Goal: Task Accomplishment & Management: Complete application form

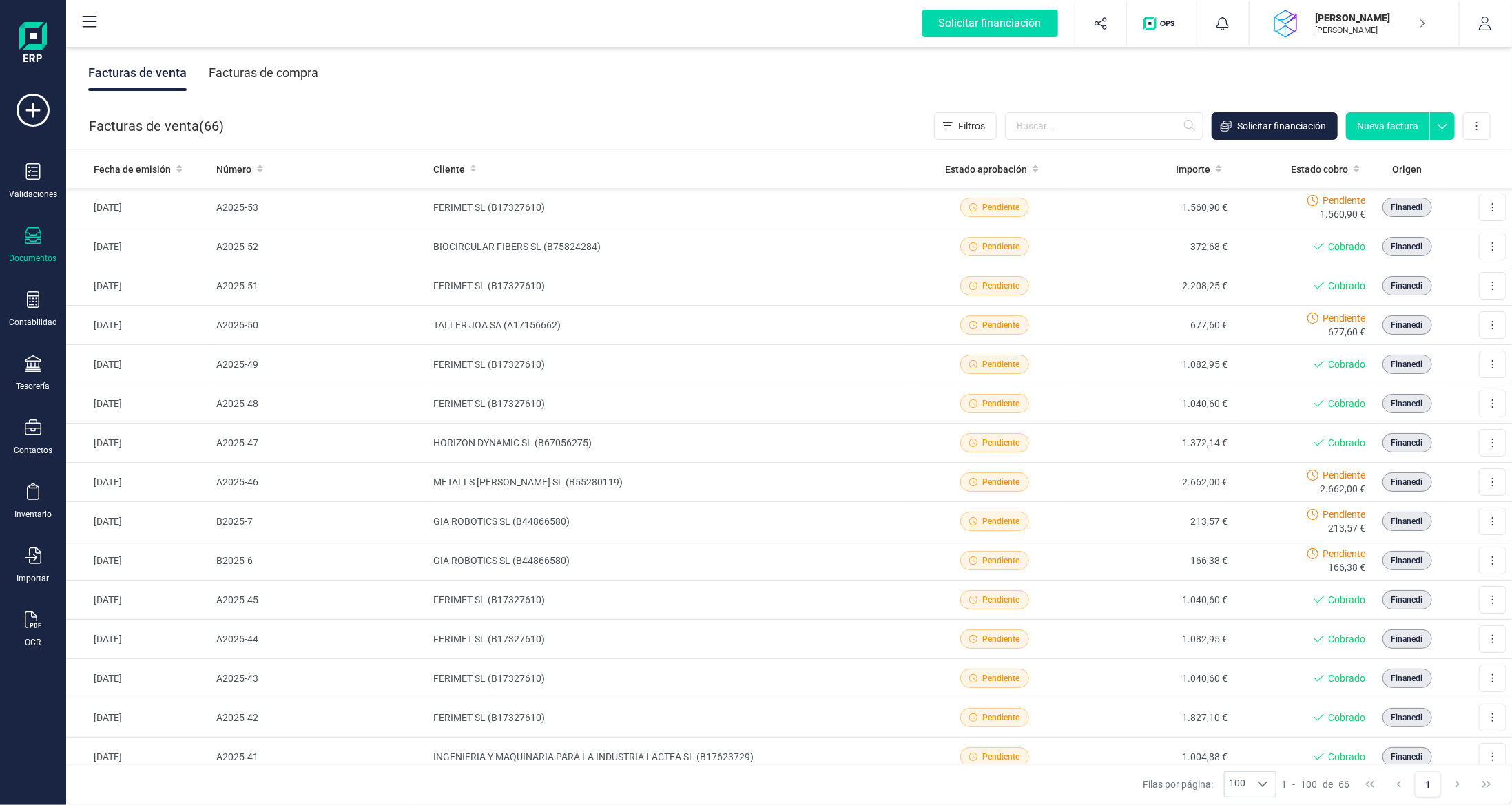
click at [389, 124] on div "Facturas de venta ( 66 ) Filtros Solicitar financiación Nueva factura Importar …" at bounding box center [790, 126] width 1446 height 47
click at [239, 71] on div "Facturas de compra" at bounding box center [263, 73] width 109 height 36
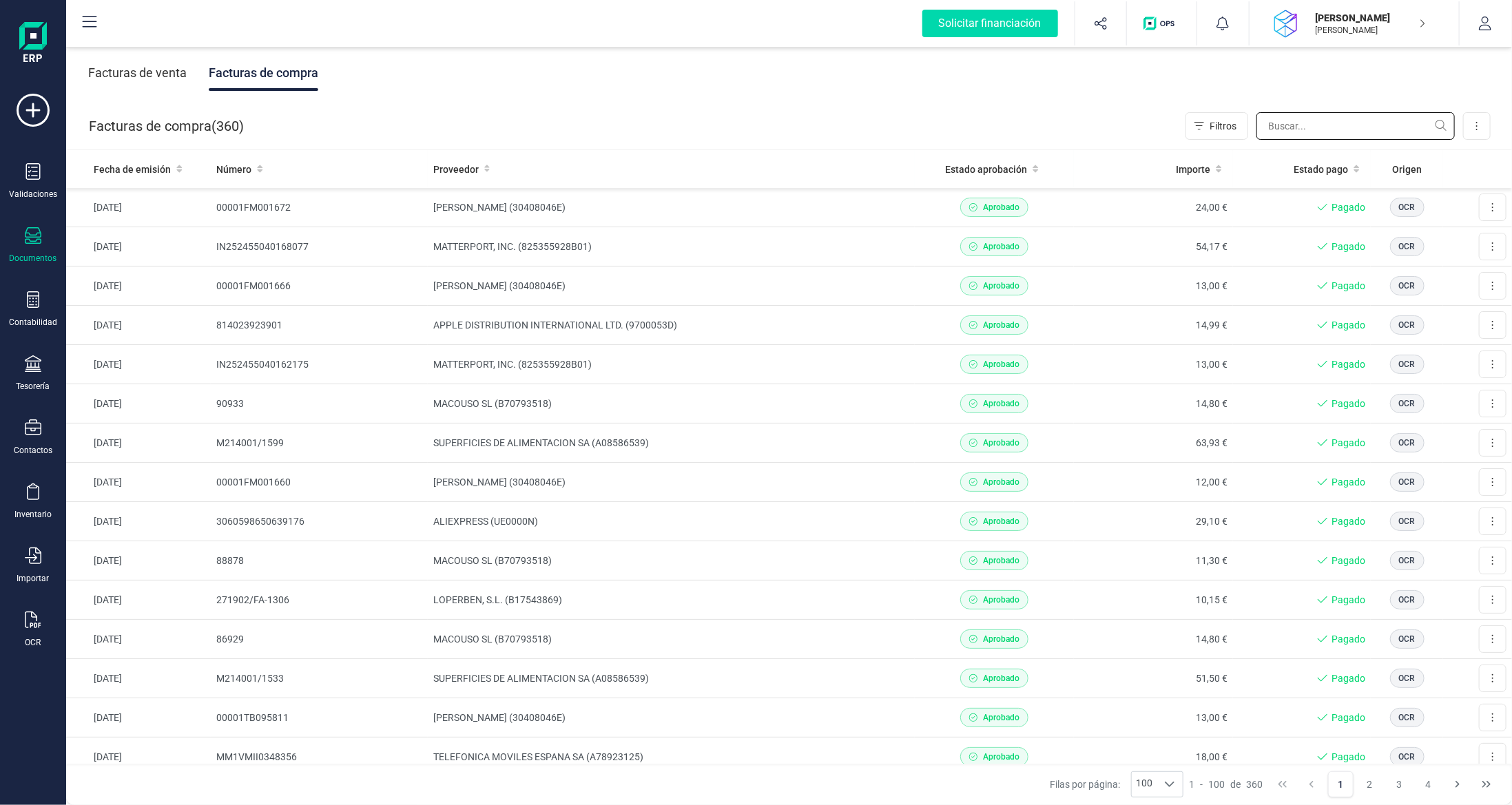
click at [1305, 114] on input "text" at bounding box center [1355, 125] width 198 height 27
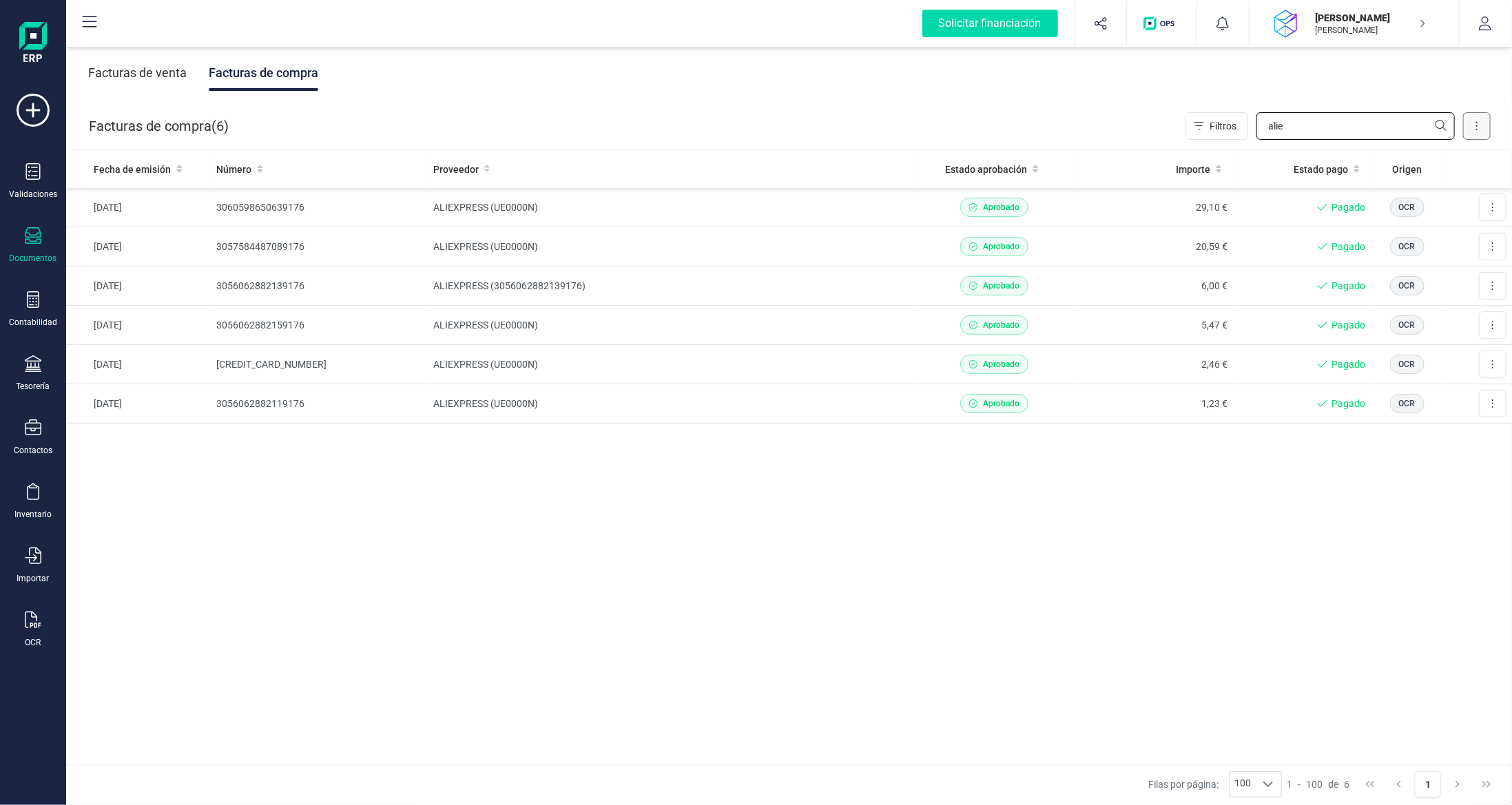
type input "alie"
click at [1469, 127] on button at bounding box center [1477, 125] width 27 height 27
click at [1380, 247] on span "Escanear (OCR)" at bounding box center [1382, 242] width 68 height 14
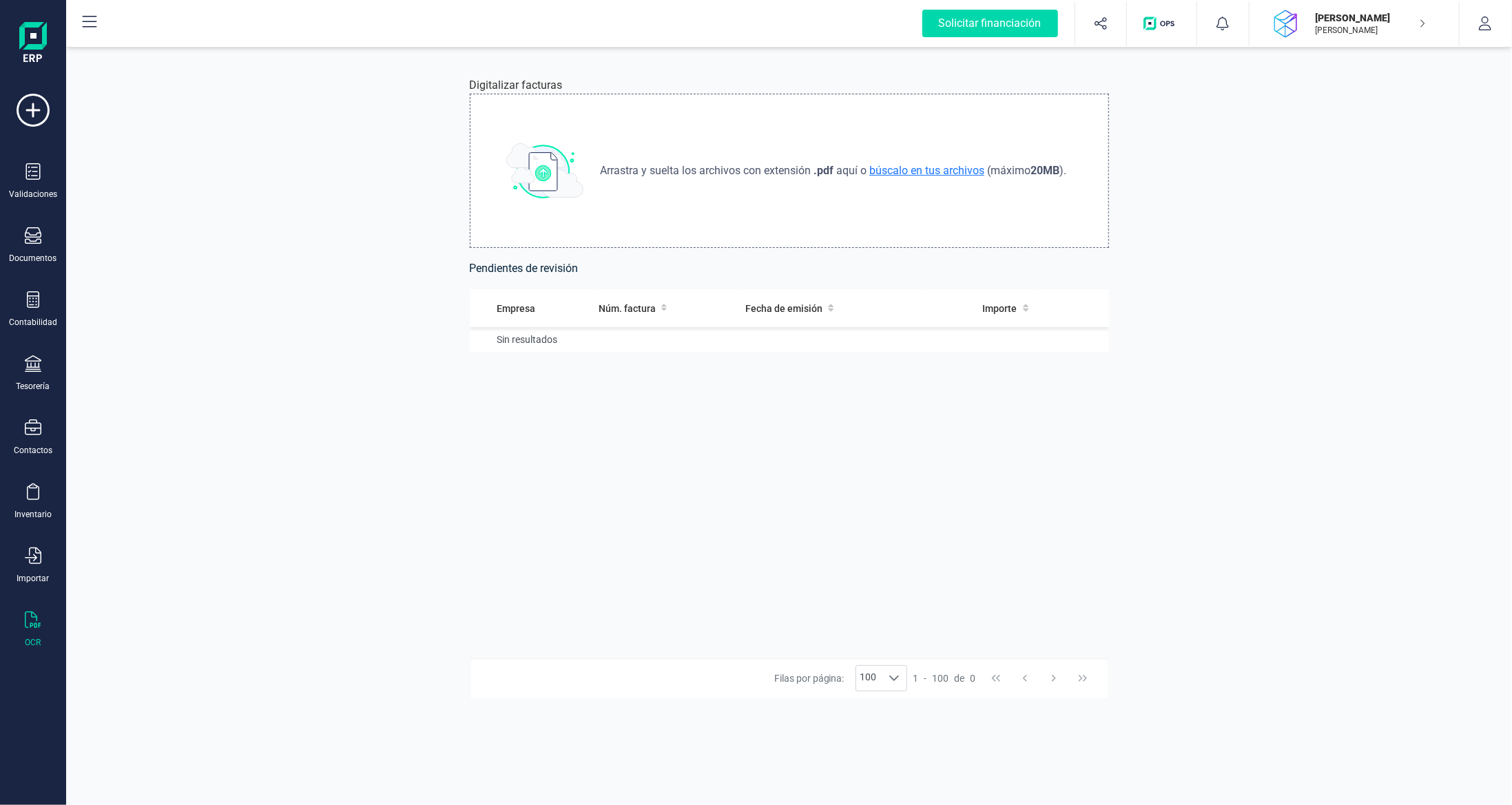
click at [912, 176] on span "búscalo en tus archivos" at bounding box center [926, 170] width 121 height 13
type input "C:\fakepath\Recibo 3.pdf"
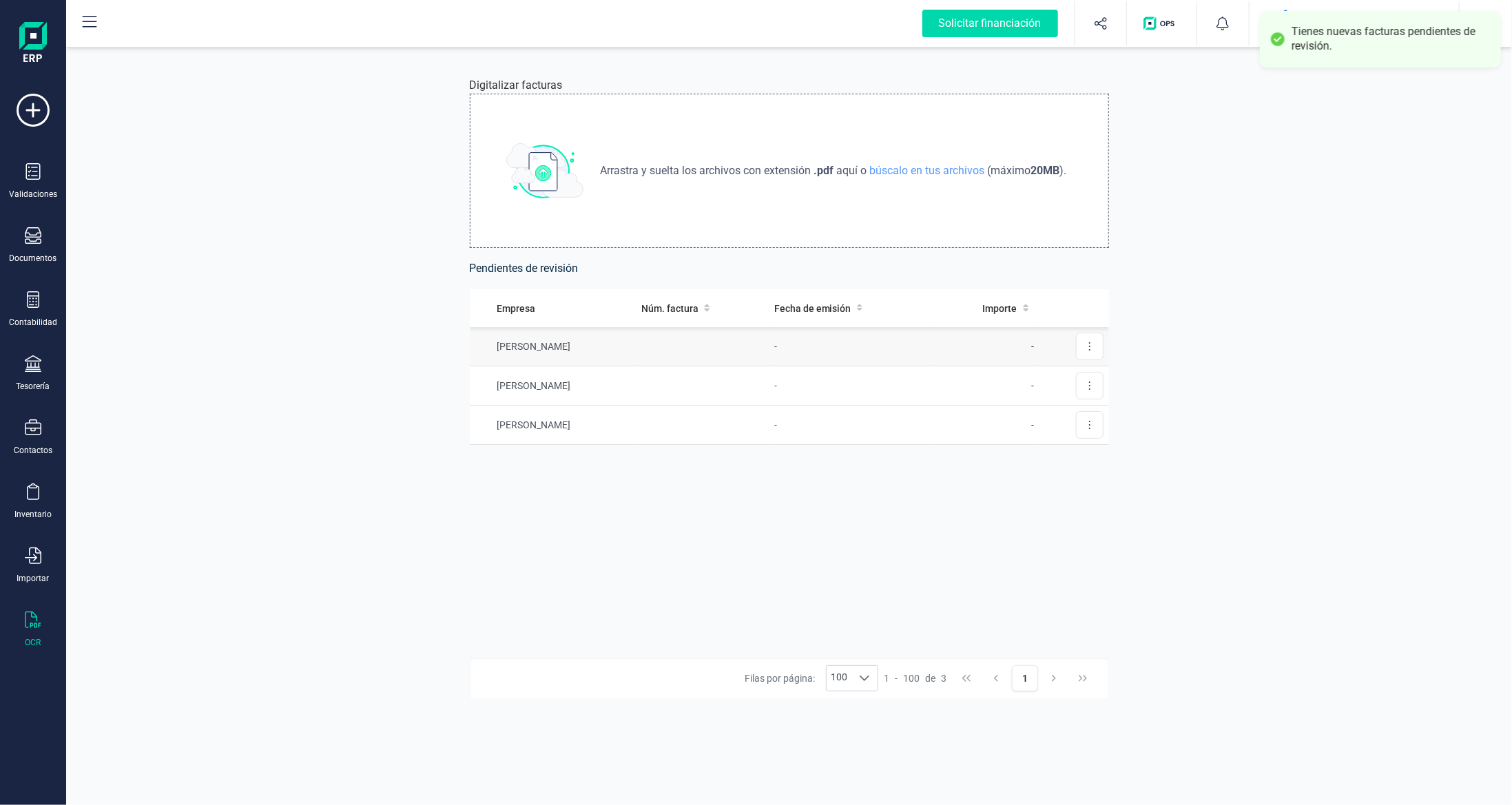
click at [893, 348] on td "-" at bounding box center [850, 347] width 164 height 39
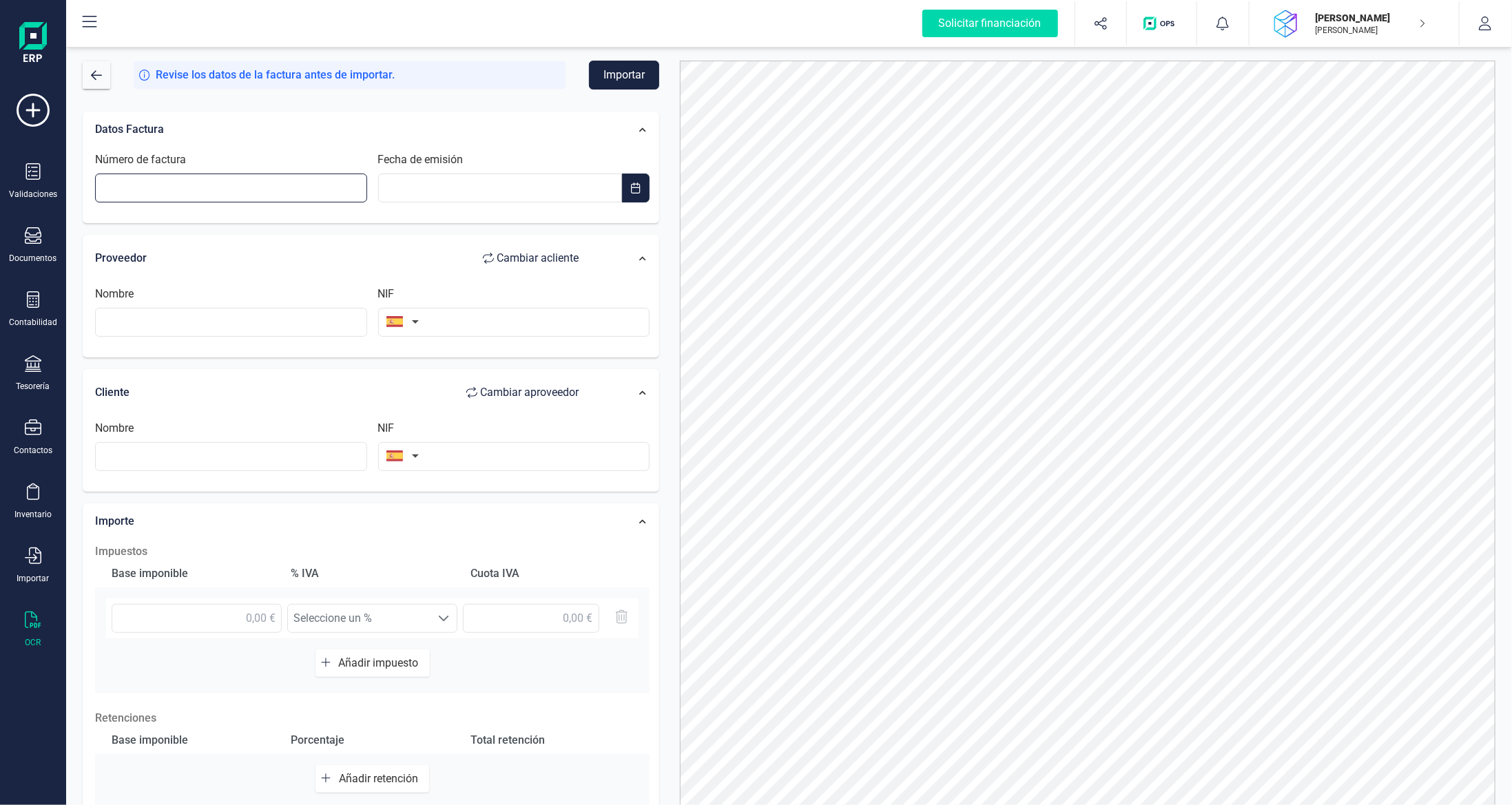
drag, startPoint x: 284, startPoint y: 177, endPoint x: 286, endPoint y: 187, distance: 10.2
click at [284, 179] on input "Número de factura" at bounding box center [231, 187] width 272 height 29
paste input "3061443478109176"
type input "3061443478109176"
type input "__/__/____"
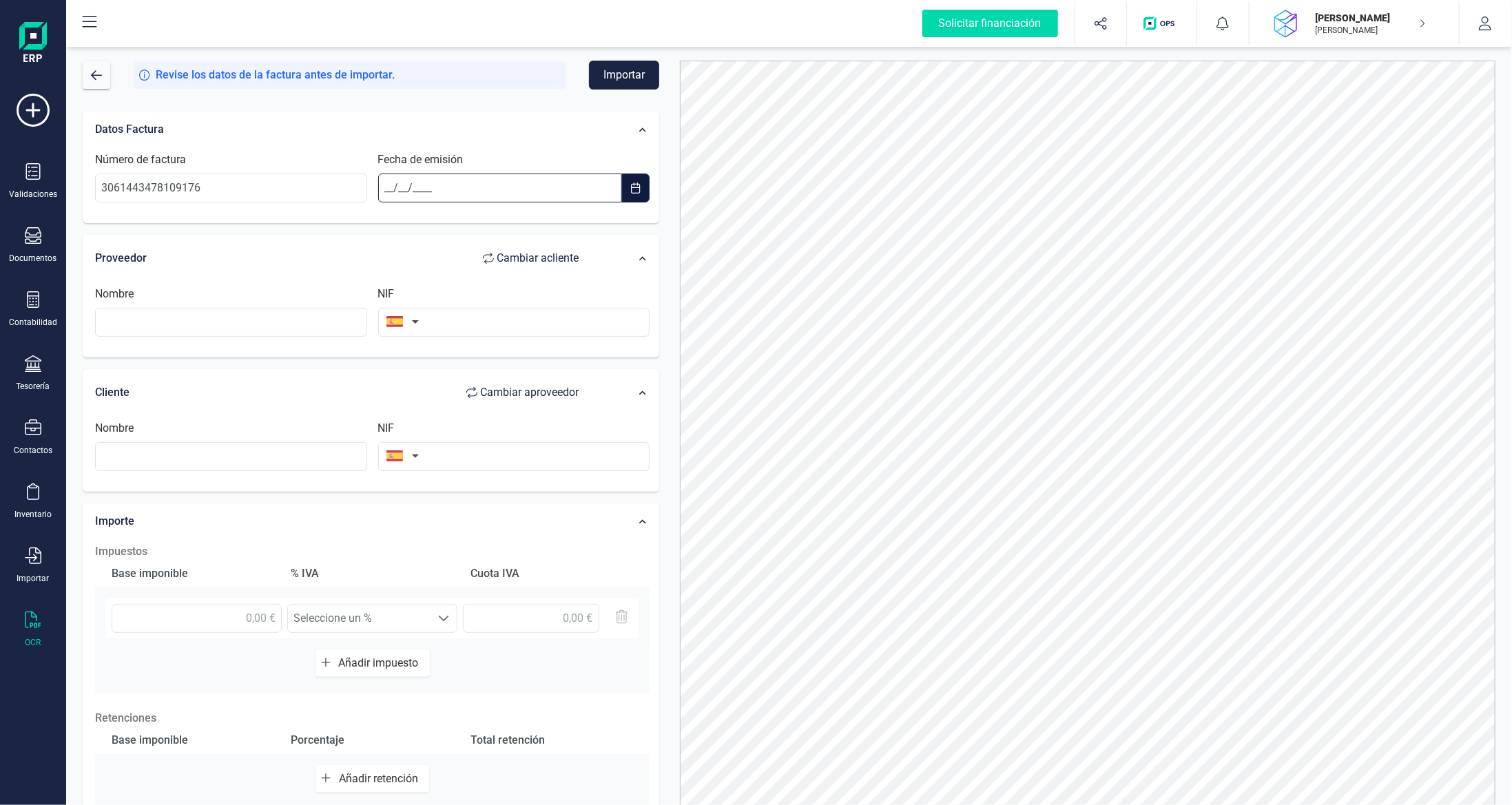
click at [425, 184] on input "__/__/____" at bounding box center [500, 187] width 244 height 29
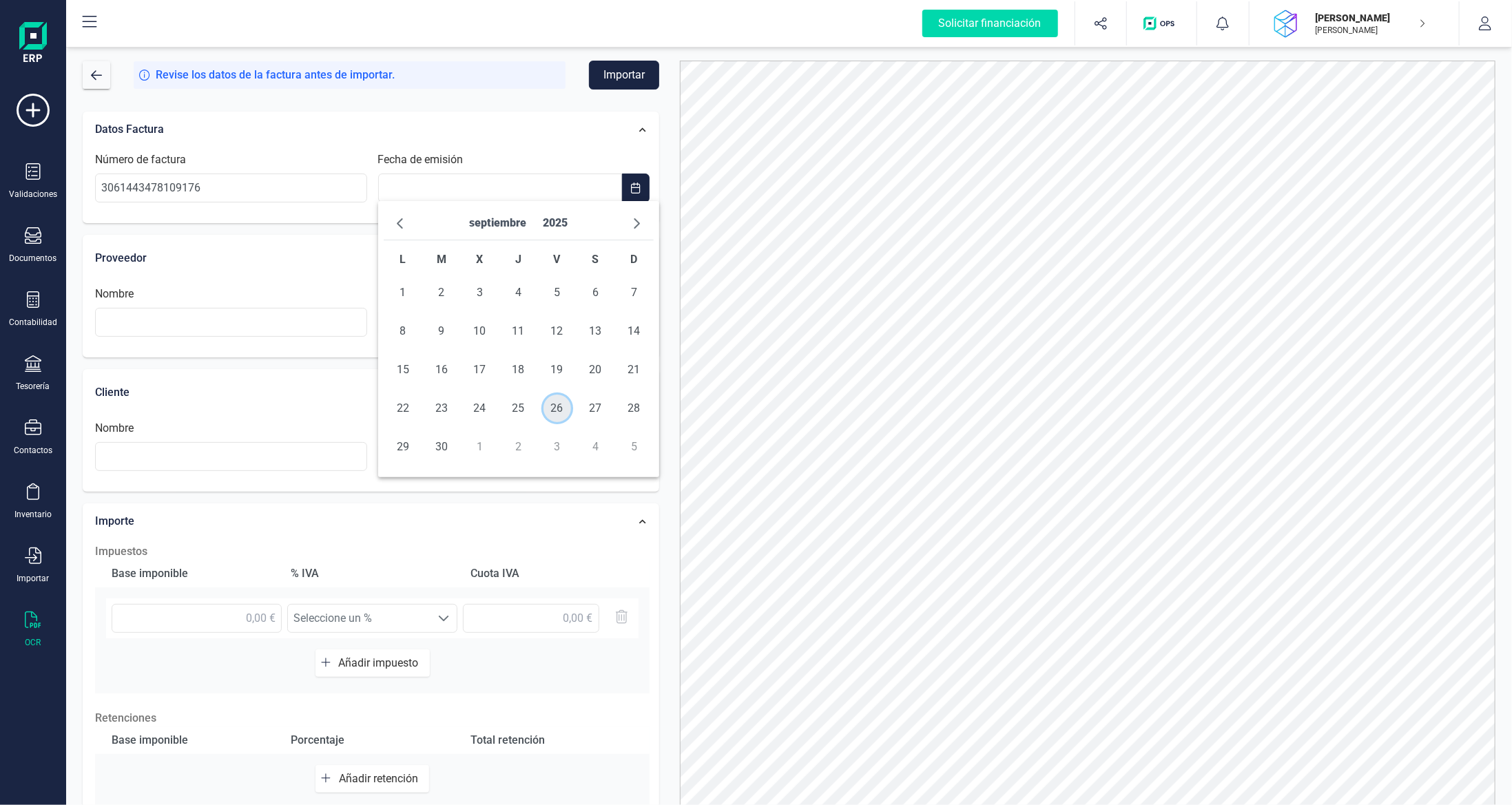
click at [559, 410] on span "26" at bounding box center [557, 408] width 27 height 27
type input "[DATE]"
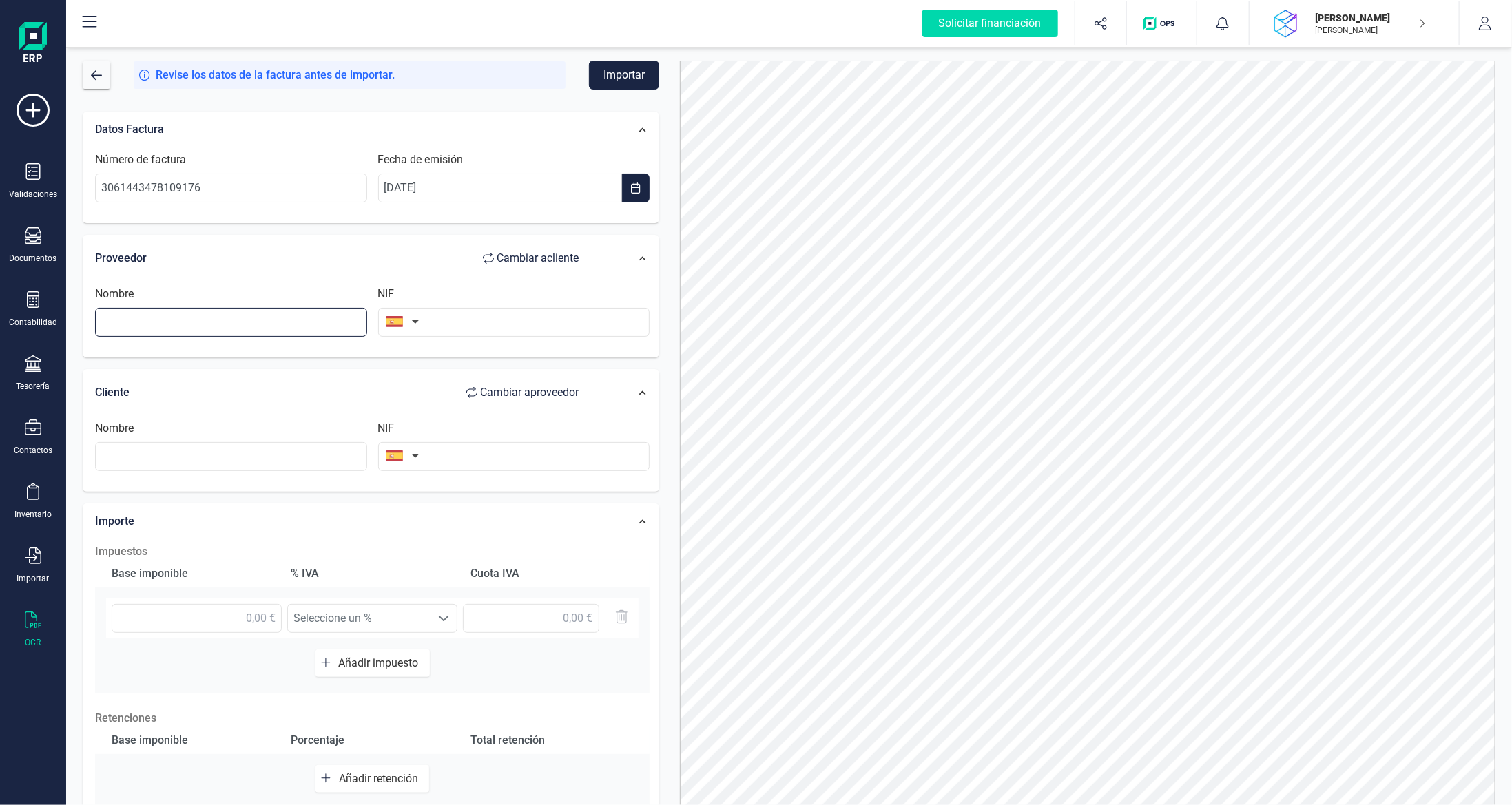
click at [295, 324] on input "text" at bounding box center [231, 322] width 272 height 29
type input "ALIEXPRESS"
type input "UE000N"
click at [409, 326] on button "button" at bounding box center [400, 321] width 44 height 27
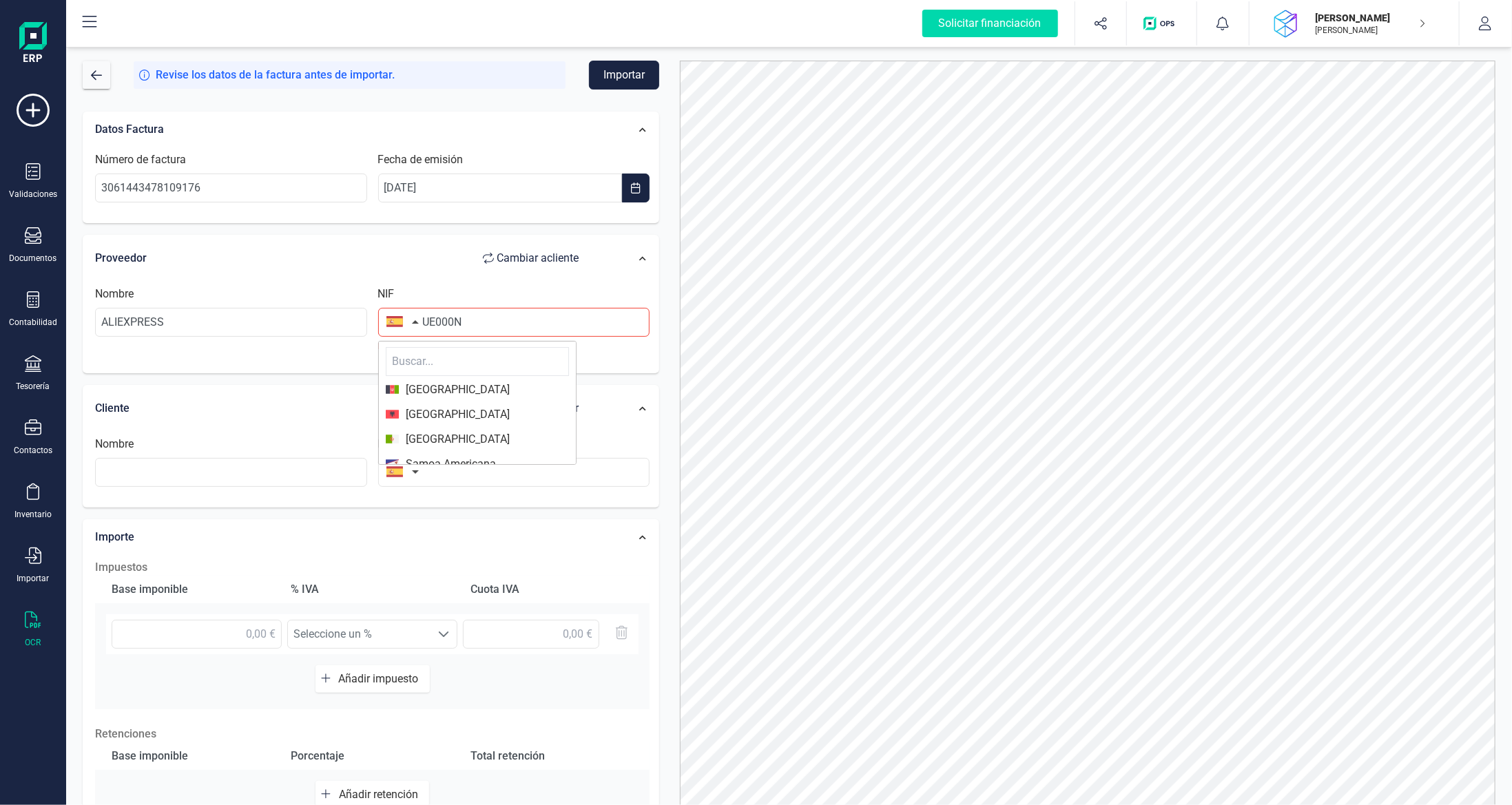
click at [442, 358] on input "text" at bounding box center [477, 361] width 183 height 29
type input "CHIN"
click at [438, 387] on span "[GEOGRAPHIC_DATA]" at bounding box center [477, 390] width 183 height 16
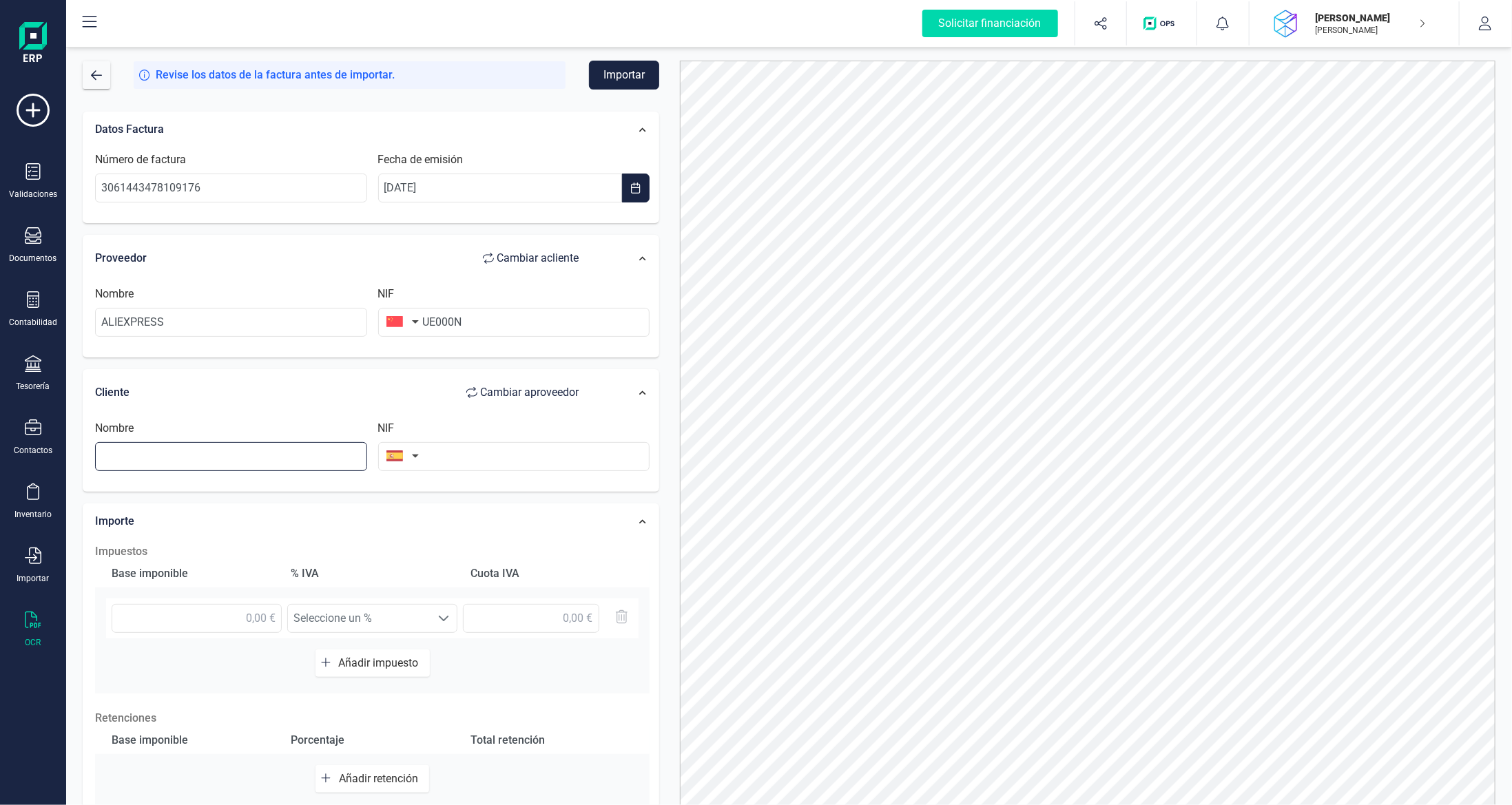
click at [292, 455] on input "text" at bounding box center [231, 456] width 272 height 29
type input "[PERSON_NAME]"
type input "40342114E"
type input "3,79 €"
click at [379, 616] on span "IVA 21% (21%)" at bounding box center [359, 618] width 142 height 27
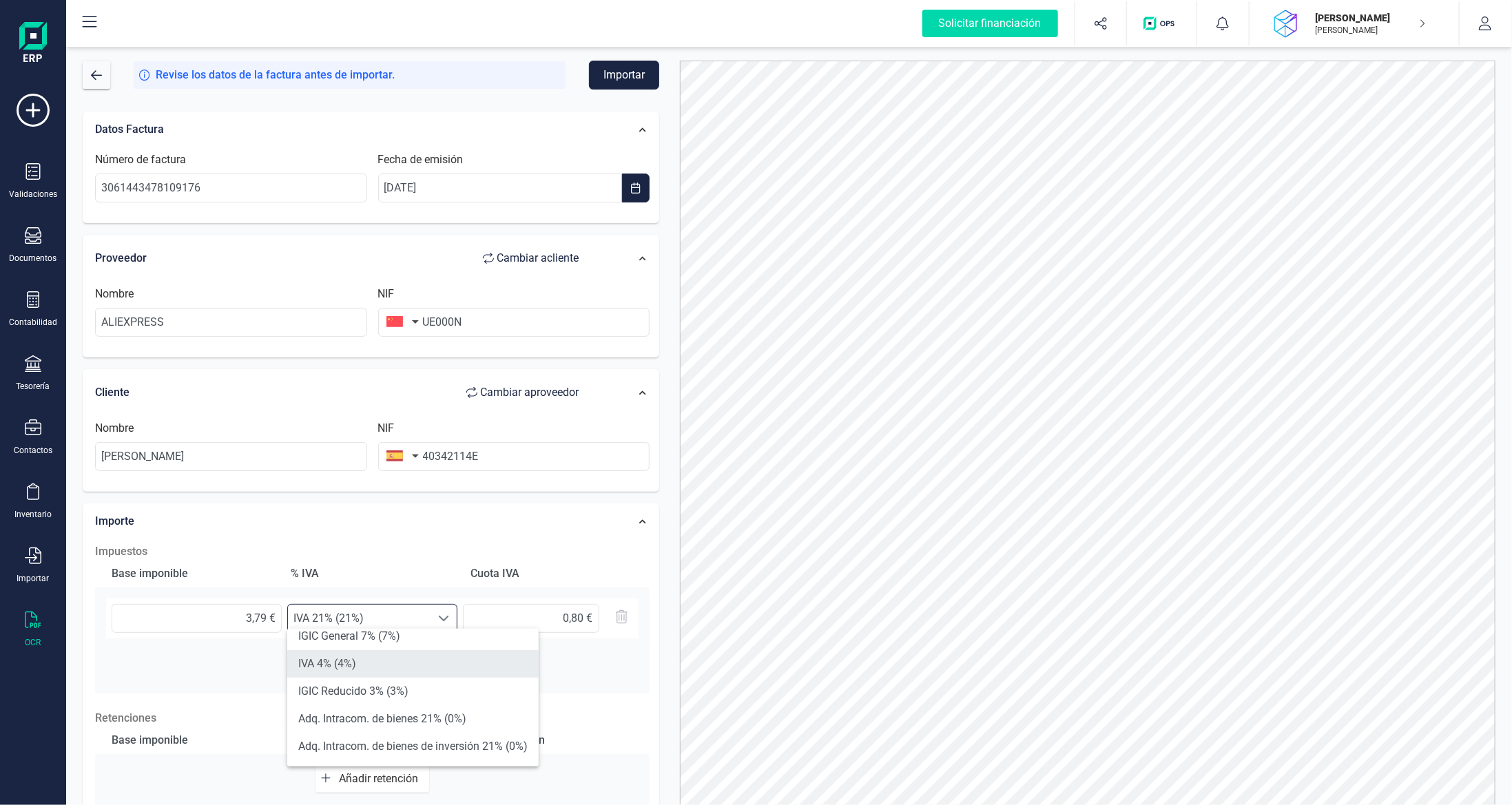
scroll to position [206, 0]
click at [405, 734] on li "Exento (0%)" at bounding box center [413, 743] width 252 height 27
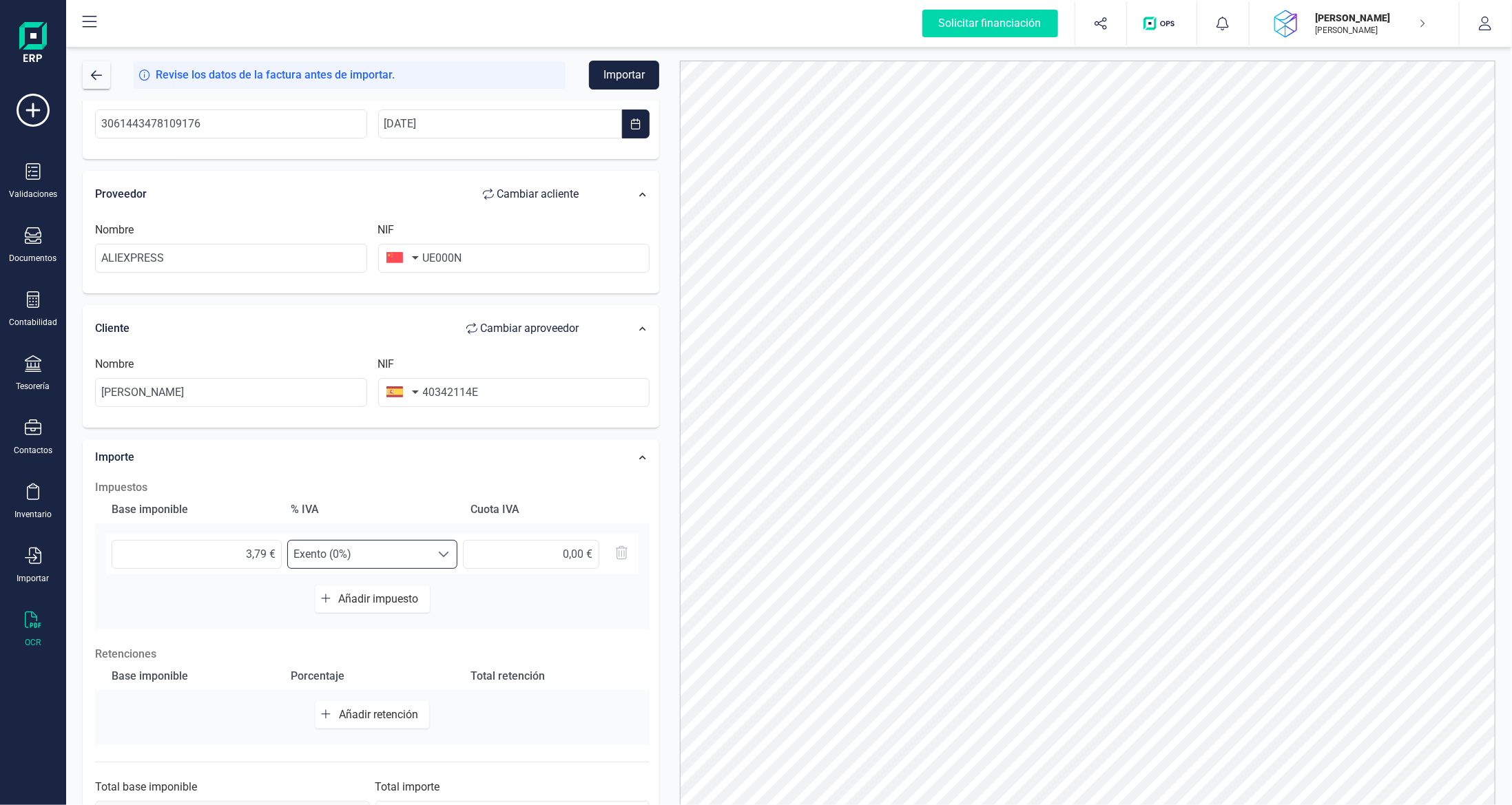
scroll to position [110, 0]
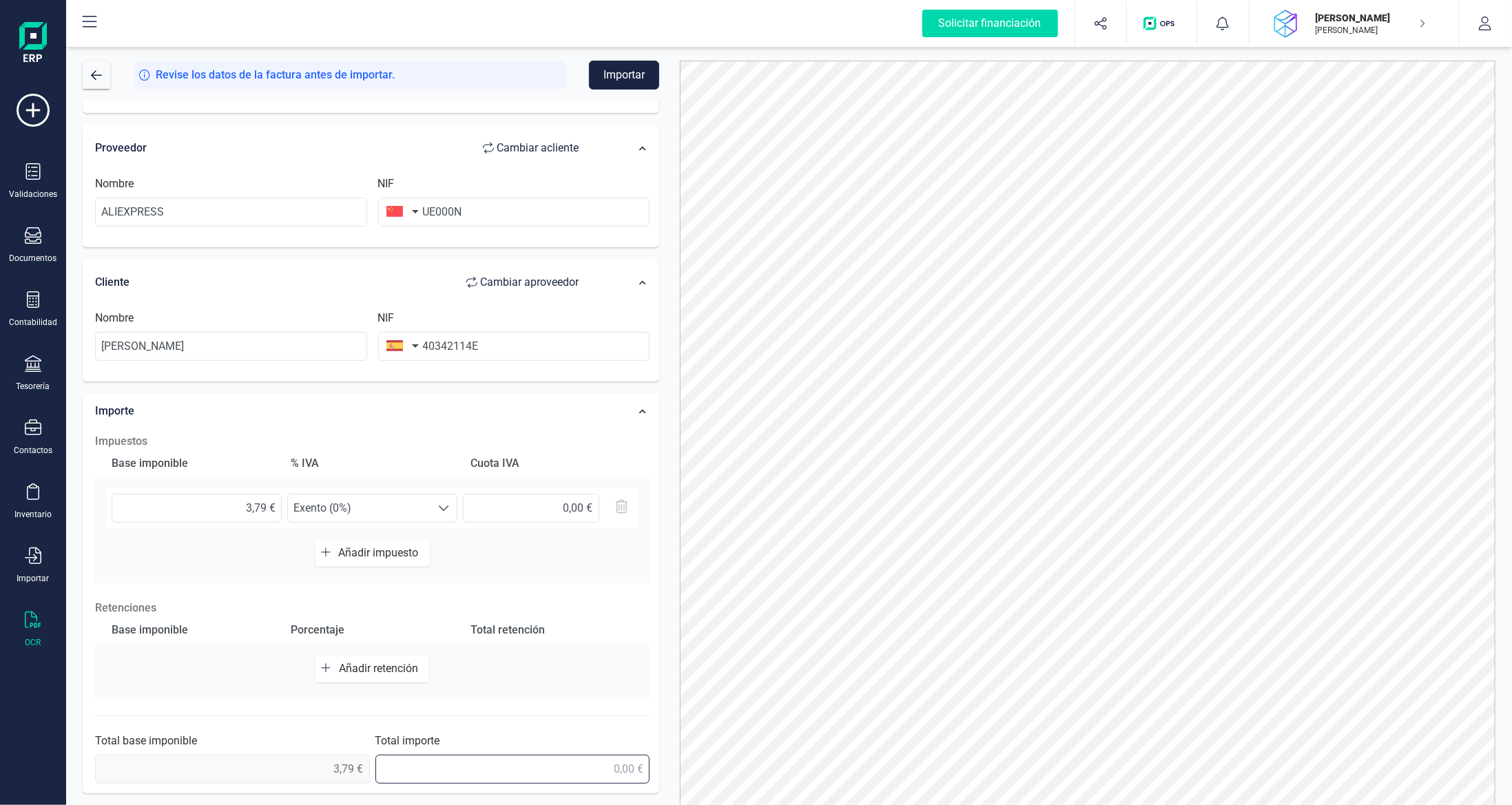
click at [595, 771] on input "text" at bounding box center [513, 769] width 275 height 29
type input "3,79 €"
click at [616, 82] on button "Importar" at bounding box center [624, 75] width 70 height 29
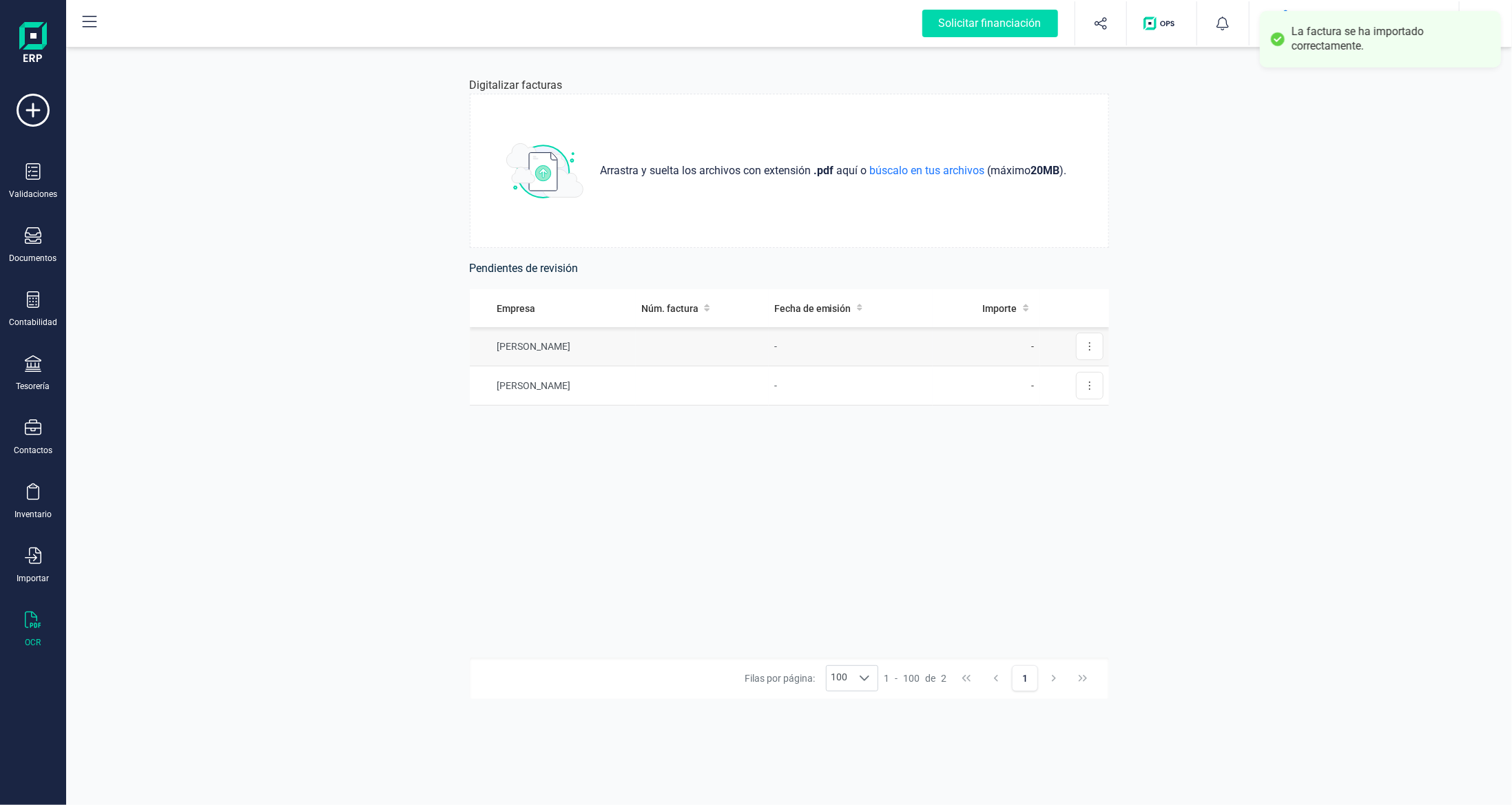
click at [717, 337] on td at bounding box center [703, 347] width 133 height 39
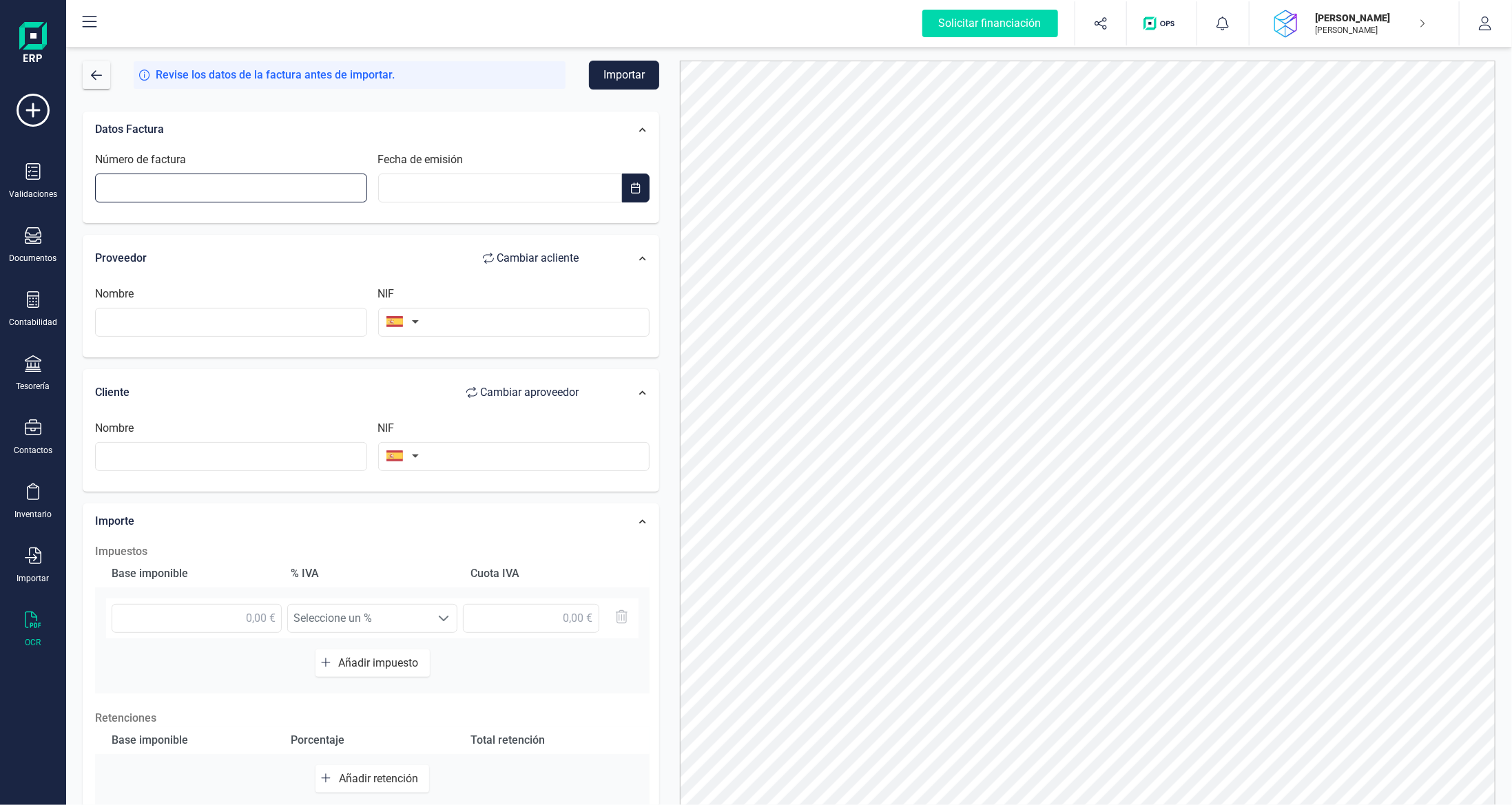
click at [249, 181] on input "Número de factura" at bounding box center [231, 187] width 272 height 29
paste input "3061443478129176"
type input "3061443478129176"
type input "__/__/____"
click at [486, 191] on input "__/__/____" at bounding box center [500, 187] width 244 height 29
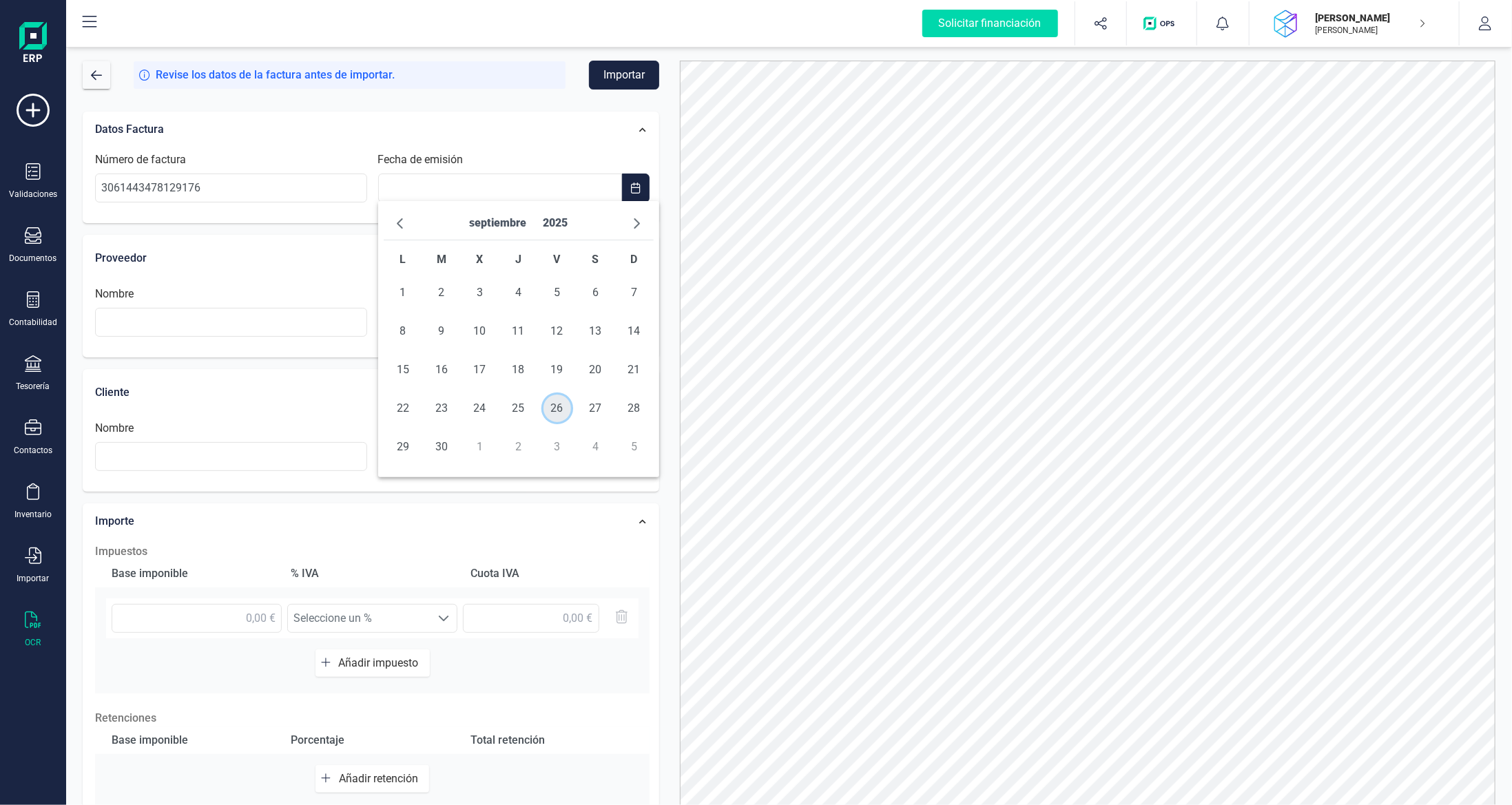
click at [557, 412] on span "26" at bounding box center [557, 408] width 27 height 27
type input "[DATE]"
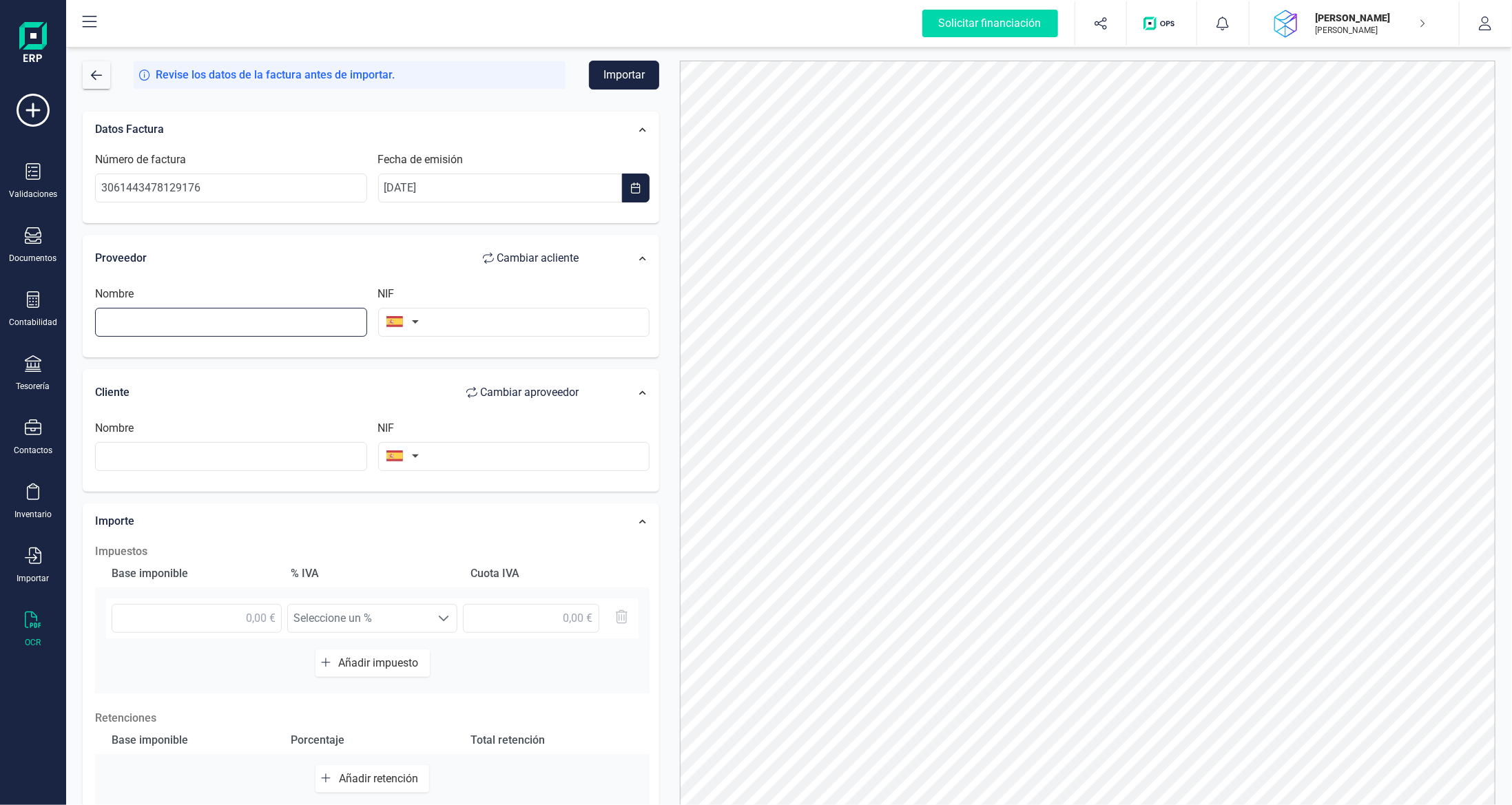
click at [321, 317] on input "text" at bounding box center [231, 322] width 272 height 29
type input "ALIEXPRESS"
type input "UE000N"
click at [406, 314] on button "button" at bounding box center [400, 321] width 44 height 27
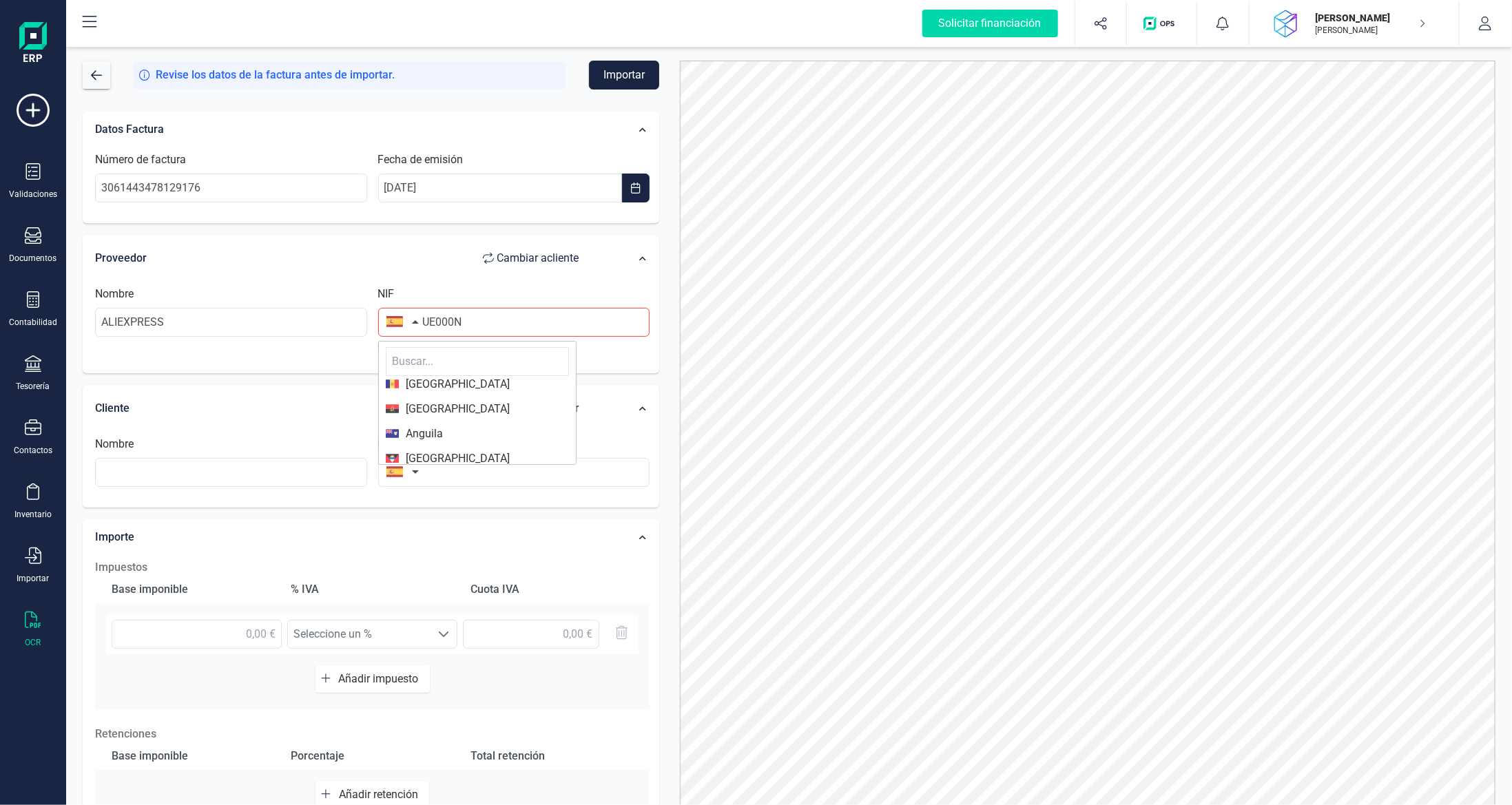
scroll to position [137, 0]
click at [466, 364] on input "text" at bounding box center [477, 361] width 183 height 29
type input "CHI"
click at [494, 405] on li "[GEOGRAPHIC_DATA]" at bounding box center [477, 414] width 197 height 22
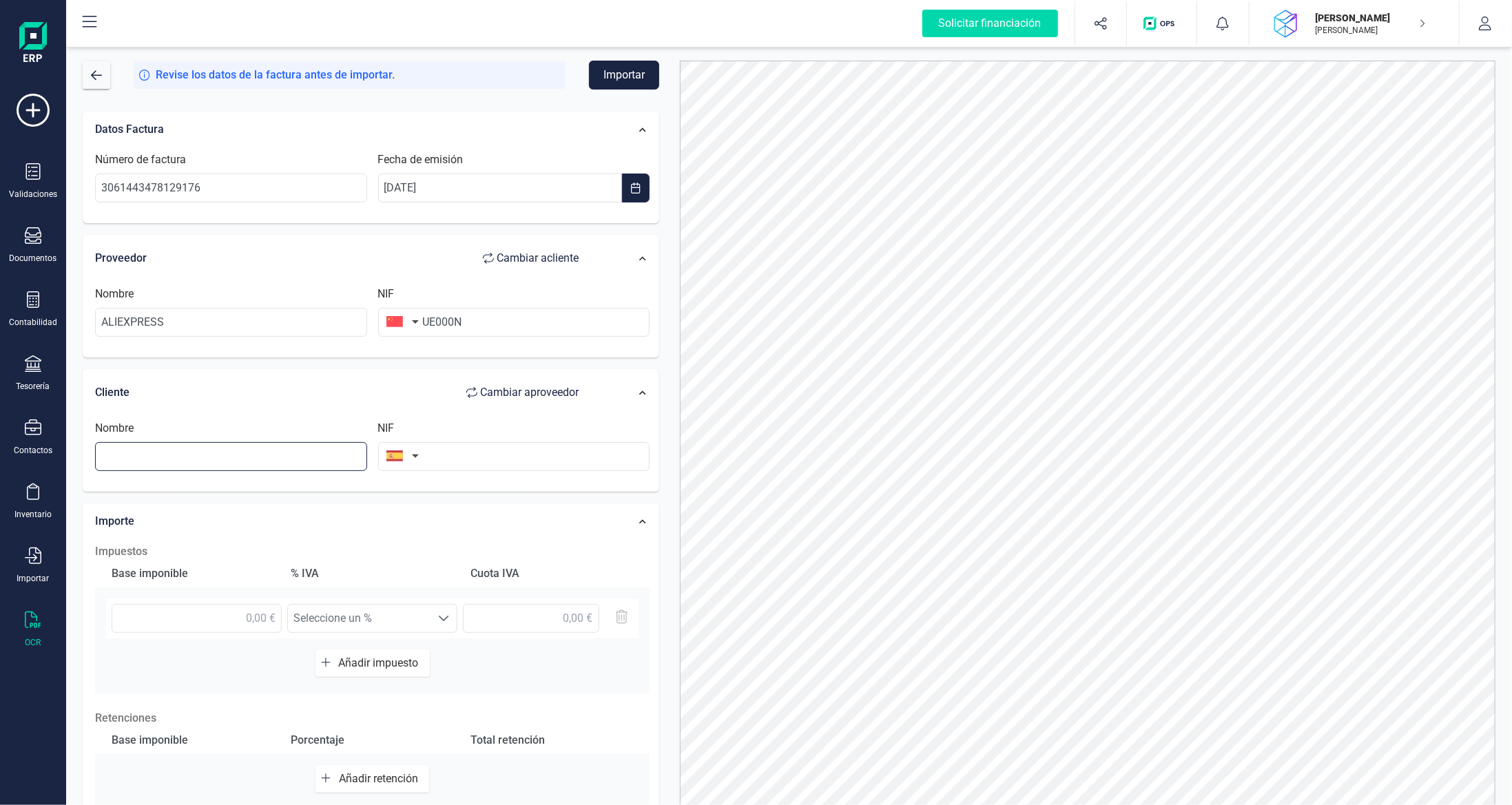
click at [325, 464] on input "text" at bounding box center [231, 456] width 272 height 29
type input "[PERSON_NAME]"
type input "40342114E"
click at [350, 608] on span "IVA 21% (21%)" at bounding box center [359, 618] width 142 height 27
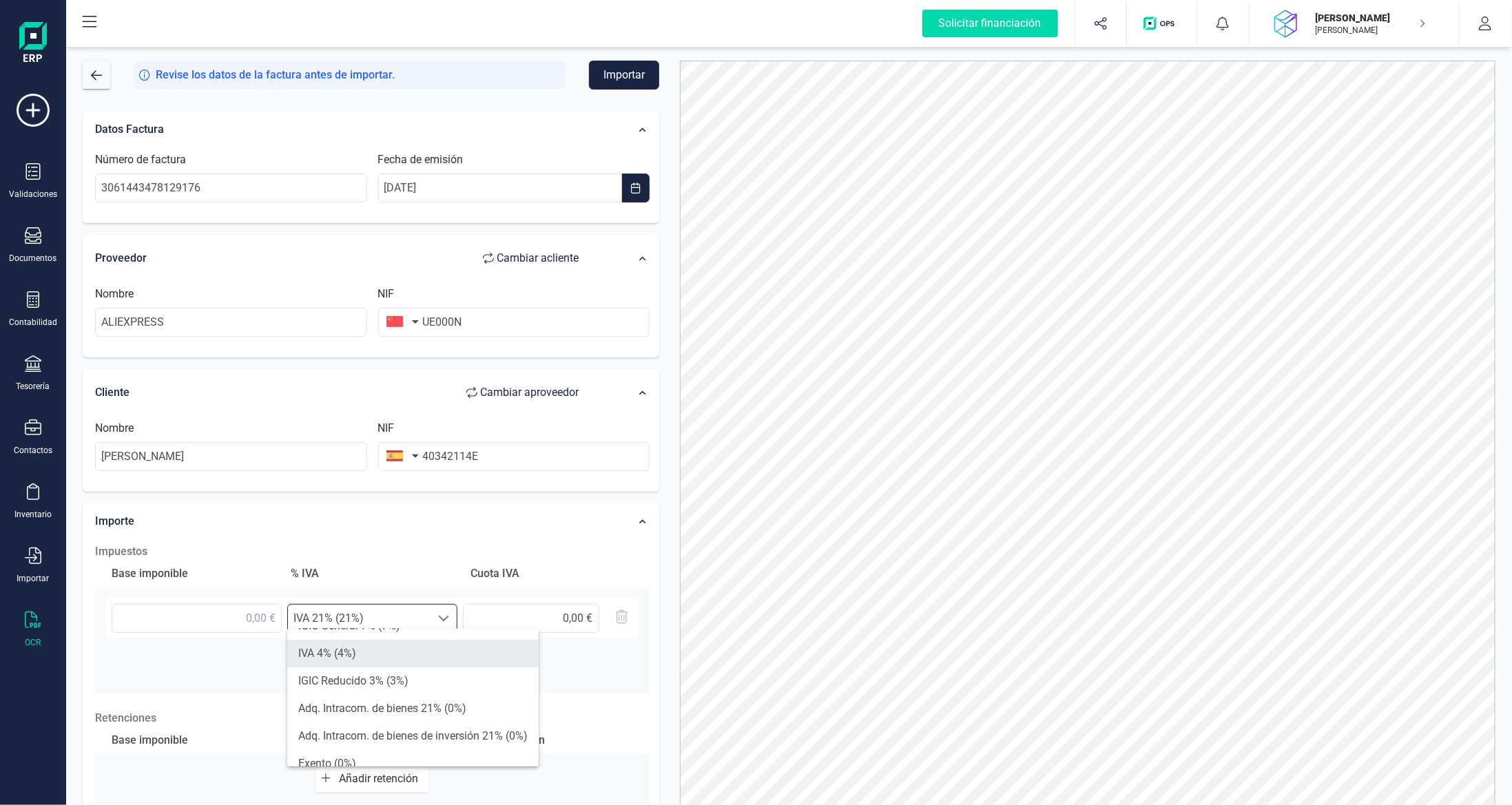
scroll to position [206, 0]
click at [370, 740] on li "Exento (0%)" at bounding box center [413, 743] width 252 height 27
click at [248, 614] on input "text" at bounding box center [197, 618] width 170 height 29
type input "1,59 €"
click at [513, 611] on input "text" at bounding box center [531, 618] width 137 height 29
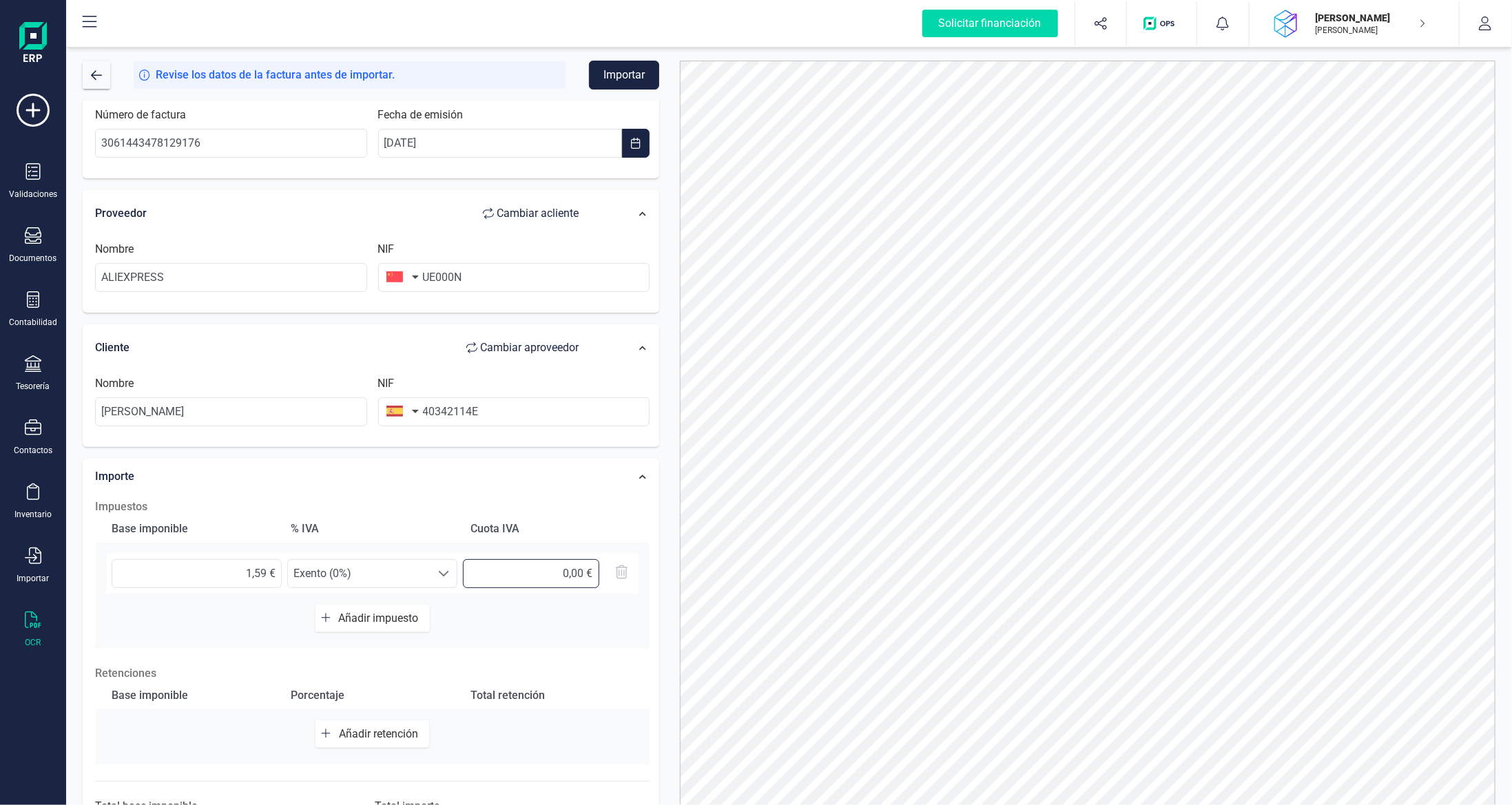
scroll to position [110, 0]
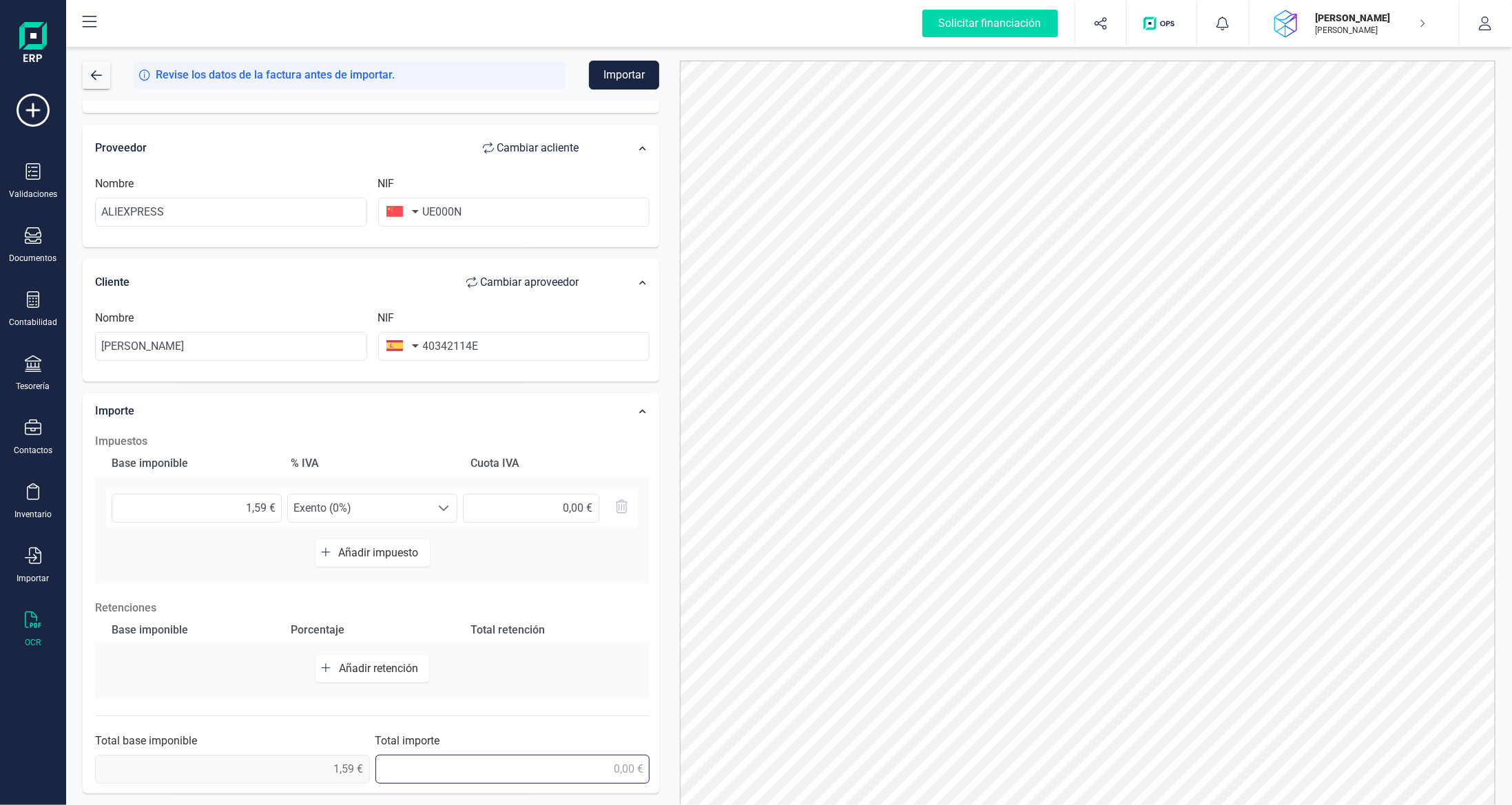
click at [619, 761] on input "text" at bounding box center [513, 769] width 275 height 29
type input "1,59 €"
click at [635, 66] on button "Importar" at bounding box center [624, 75] width 70 height 29
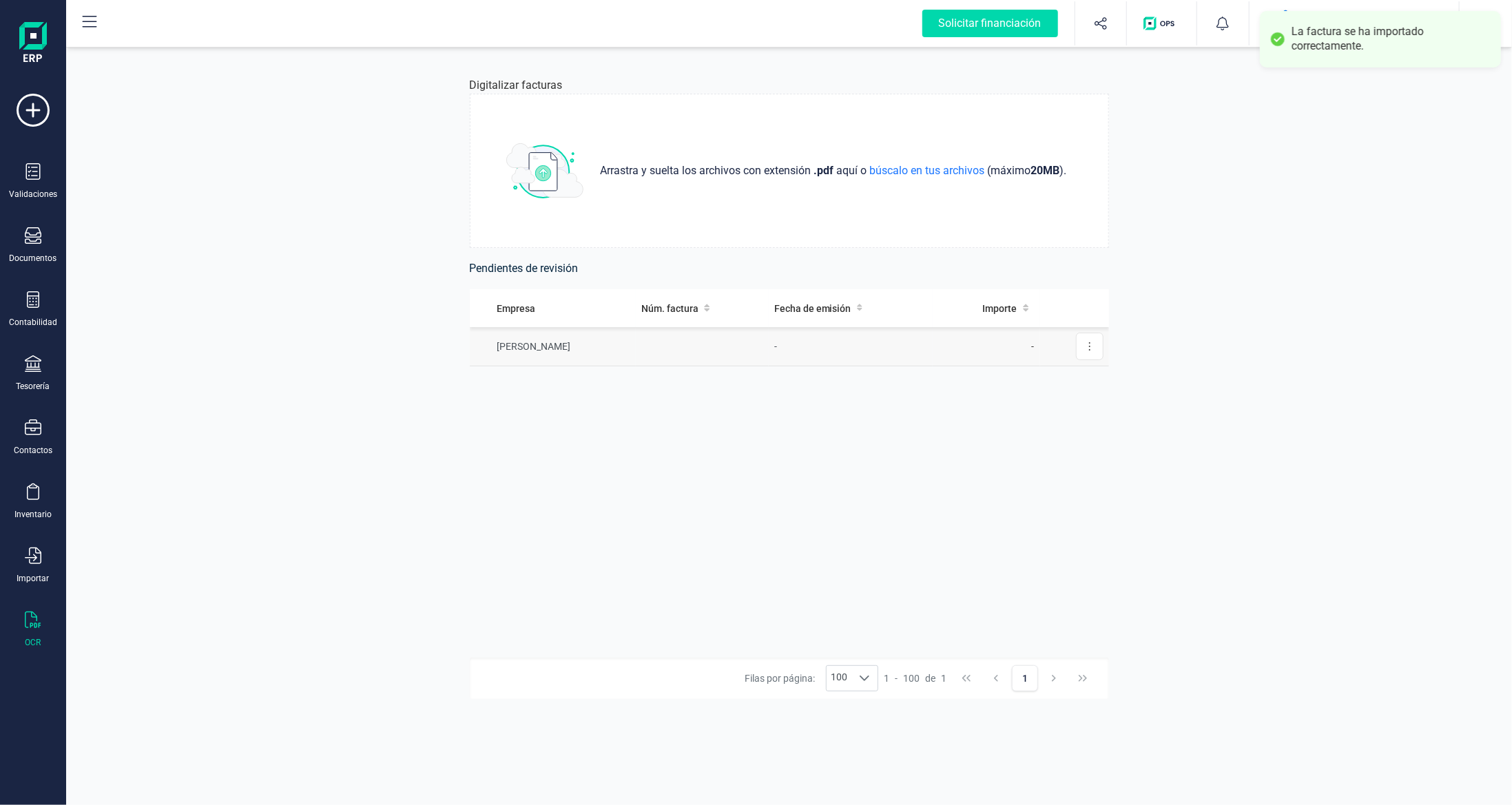
click at [872, 346] on td "-" at bounding box center [850, 347] width 164 height 39
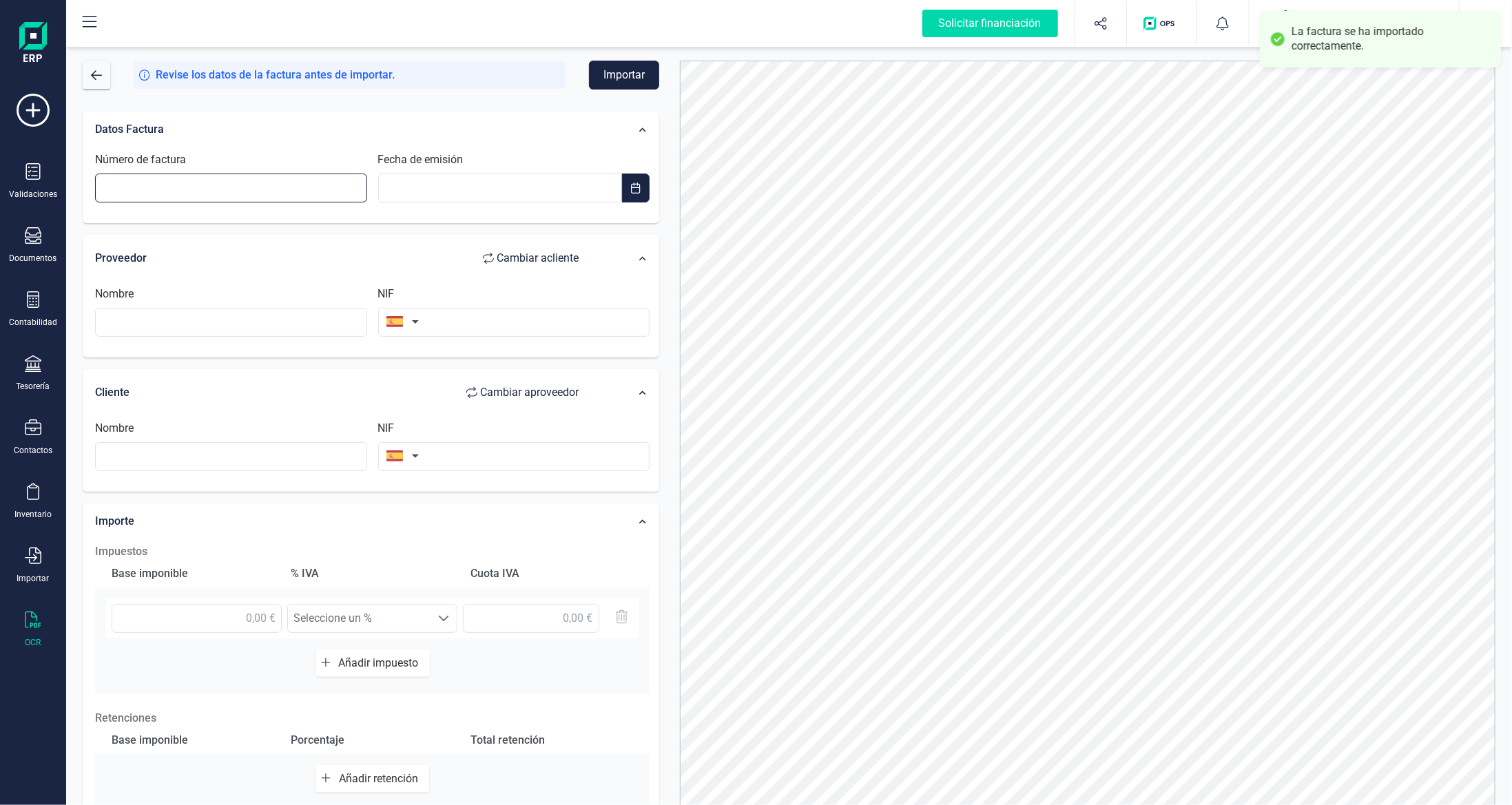
click at [214, 187] on input "Número de factura" at bounding box center [231, 187] width 272 height 29
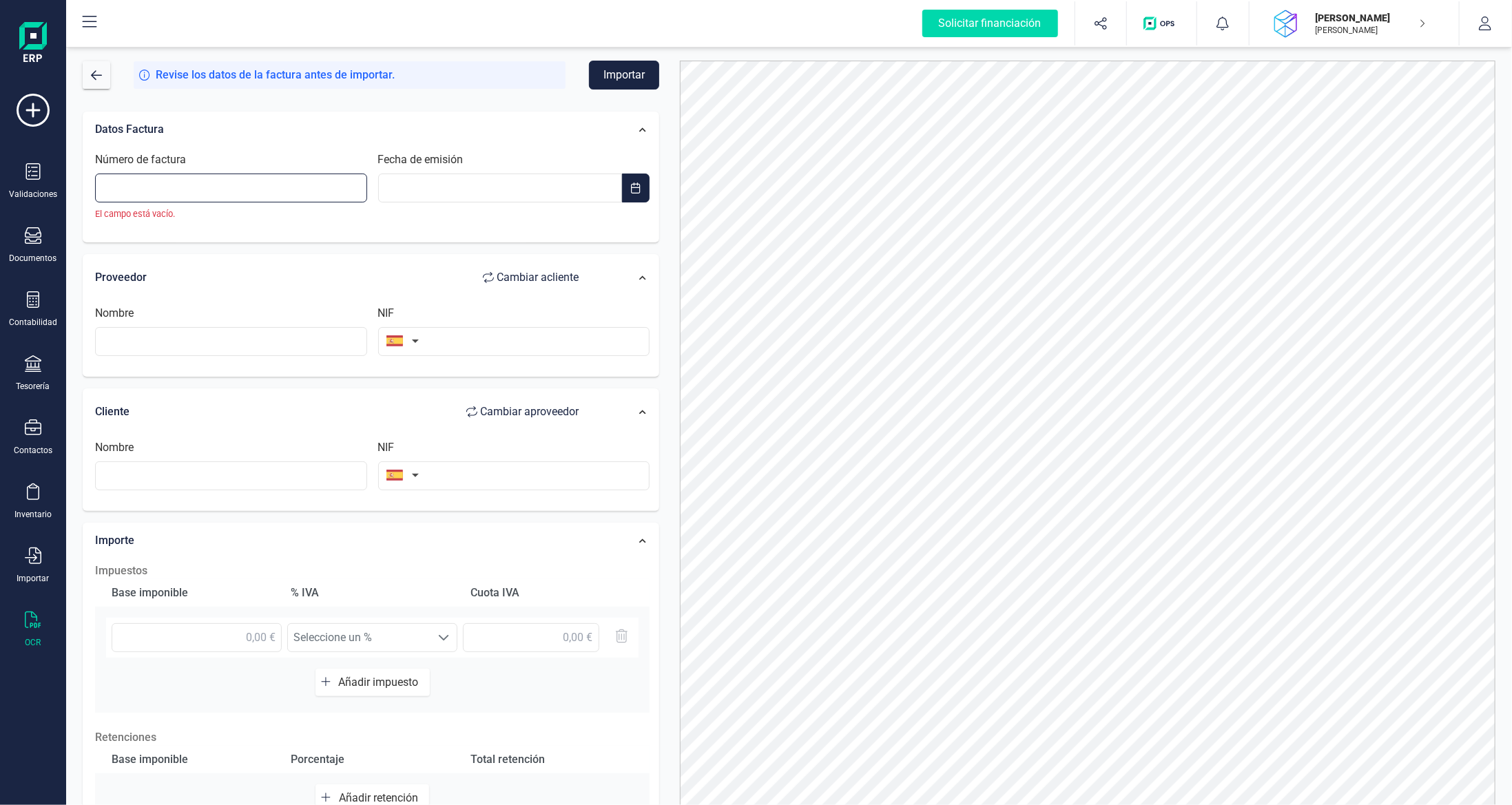
click at [258, 178] on input "Número de factura" at bounding box center [231, 187] width 272 height 29
paste input "3061443478089176"
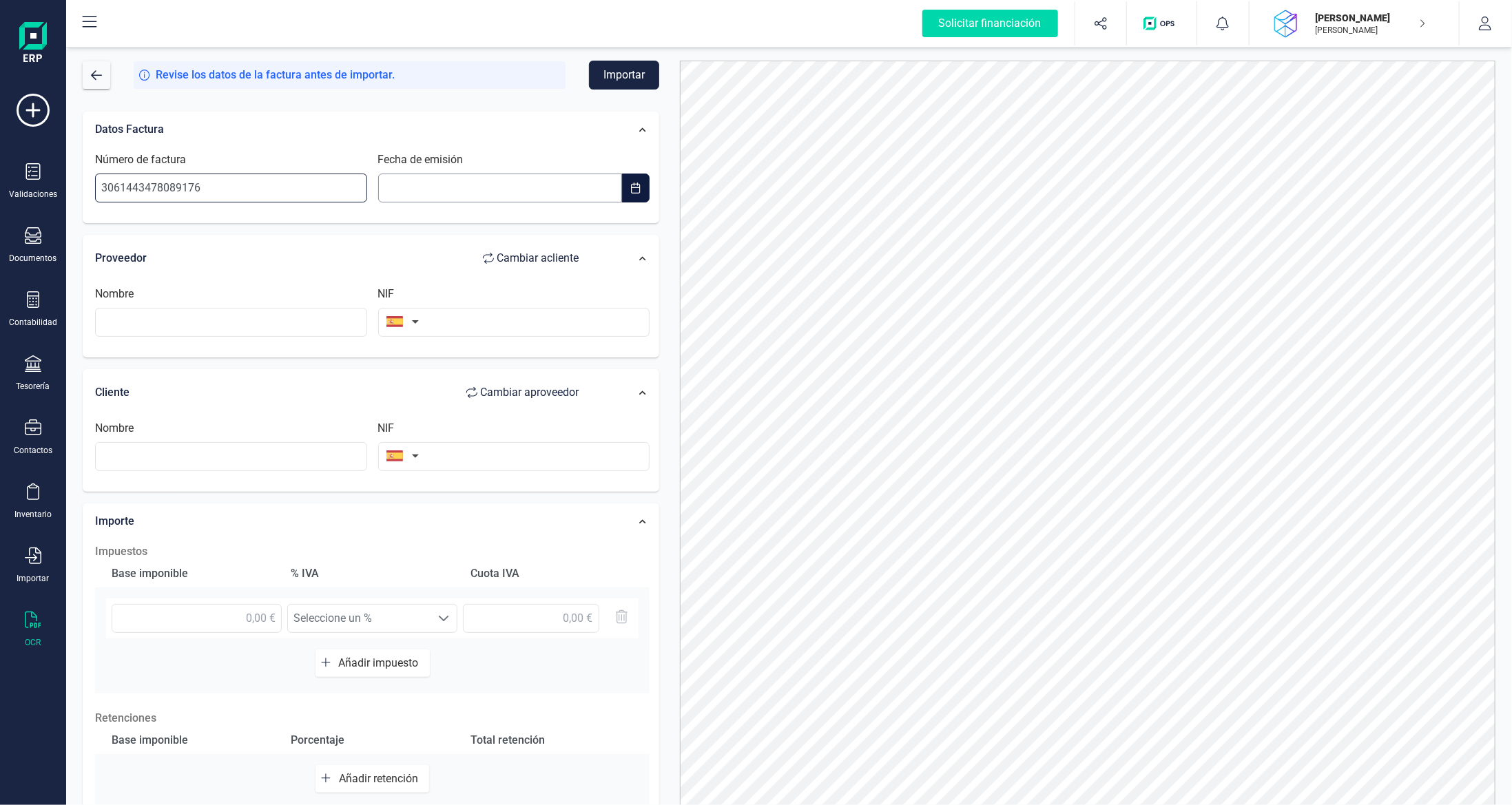
type input "3061443478089176"
type input "__/__/____"
click at [444, 176] on input "__/__/____" at bounding box center [500, 187] width 244 height 29
click at [561, 406] on span "26" at bounding box center [557, 408] width 27 height 27
type input "[DATE]"
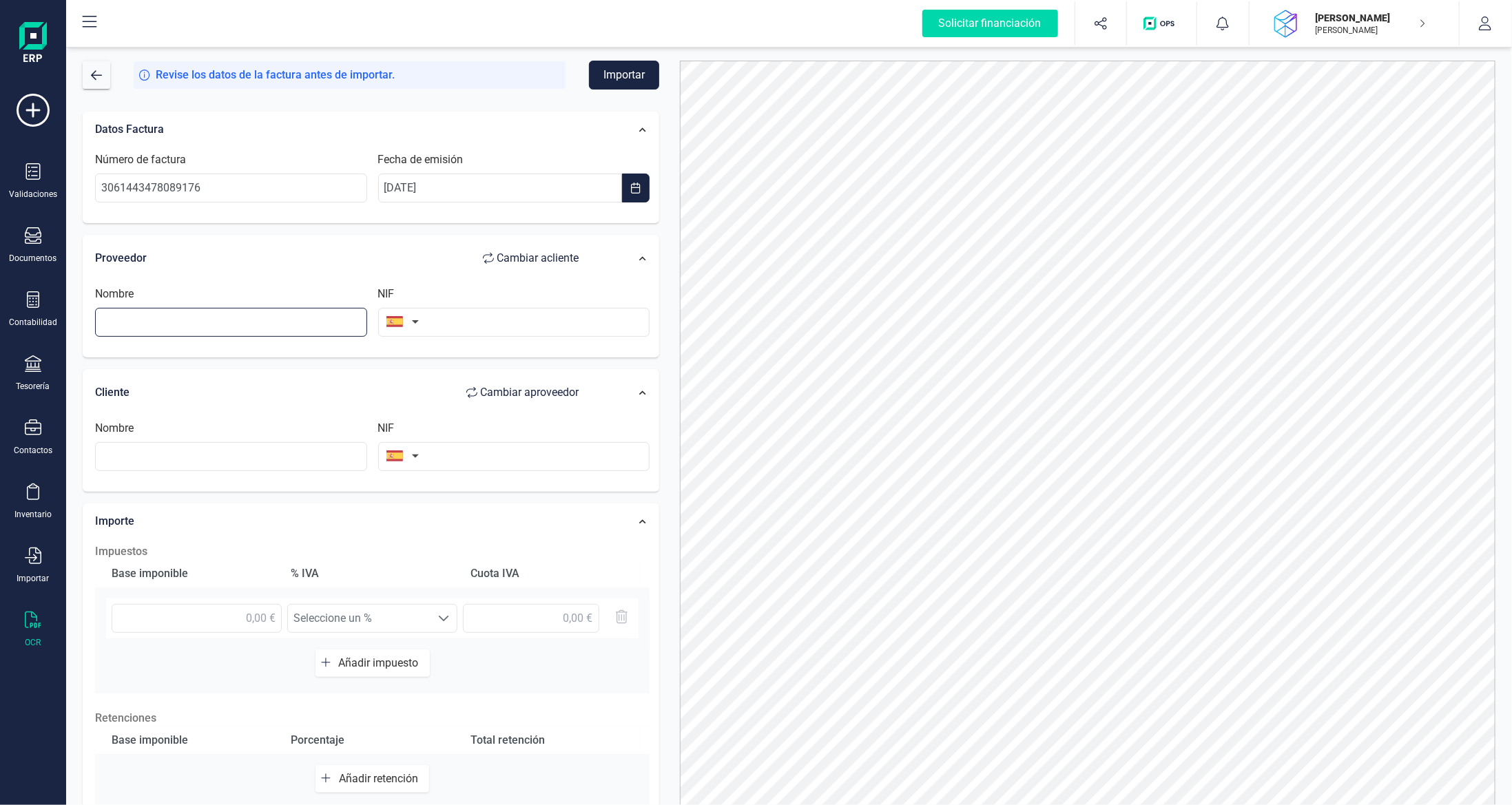
click at [324, 329] on input "text" at bounding box center [231, 322] width 272 height 29
click at [218, 382] on li "ALIEXPRESS EUROPA SL" at bounding box center [231, 381] width 272 height 27
type input "ALIEXPRESS EUROPA SL"
type input "B87524229"
drag, startPoint x: 281, startPoint y: 324, endPoint x: 167, endPoint y: 311, distance: 114.7
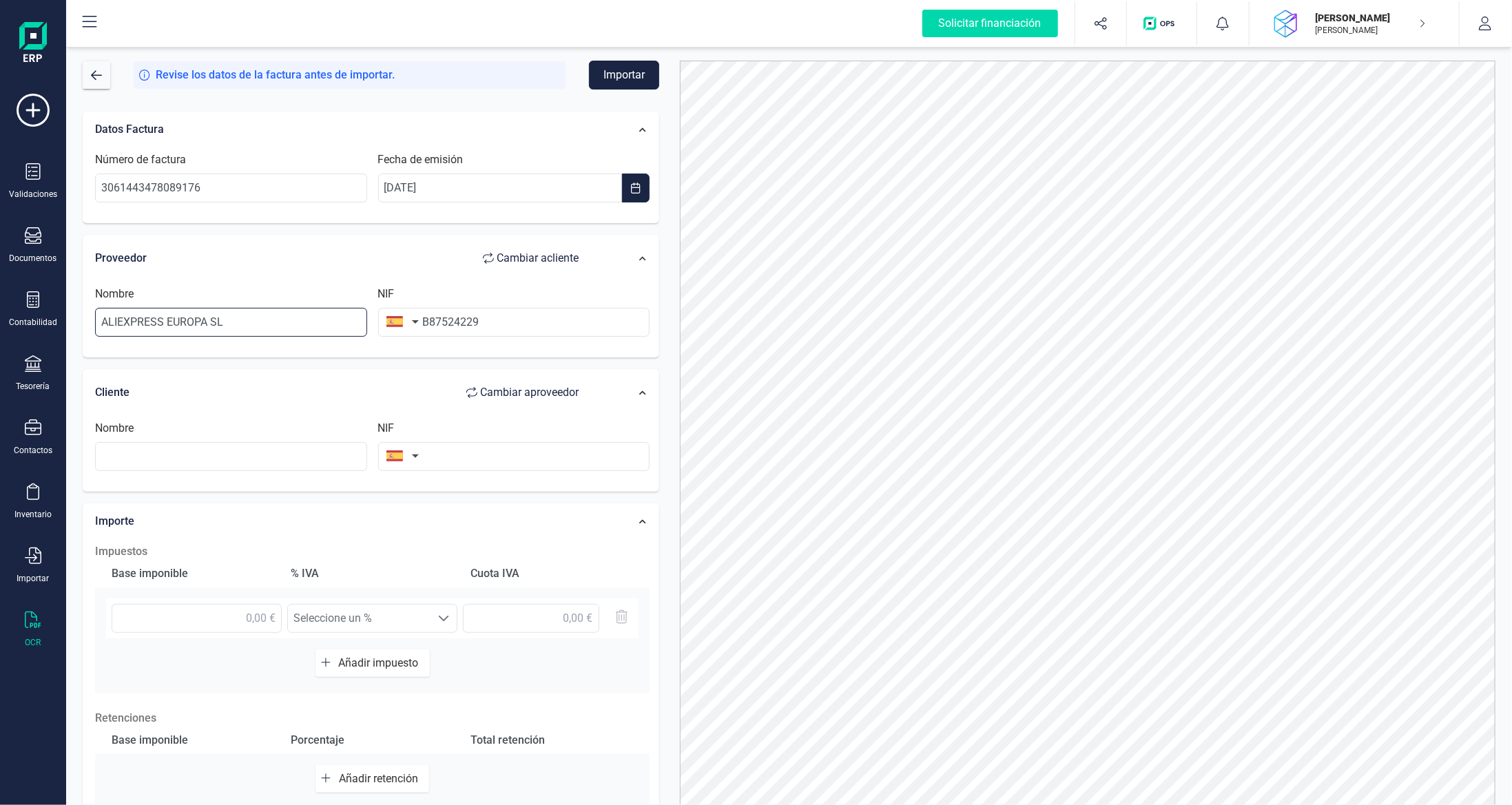
click at [167, 311] on input "ALIEXPRESS EUROPA SL" at bounding box center [231, 322] width 272 height 29
type input "ALIEXPRESS"
click at [396, 322] on button "button" at bounding box center [400, 321] width 44 height 27
click at [452, 360] on input "text" at bounding box center [477, 361] width 183 height 29
type input "CHI"
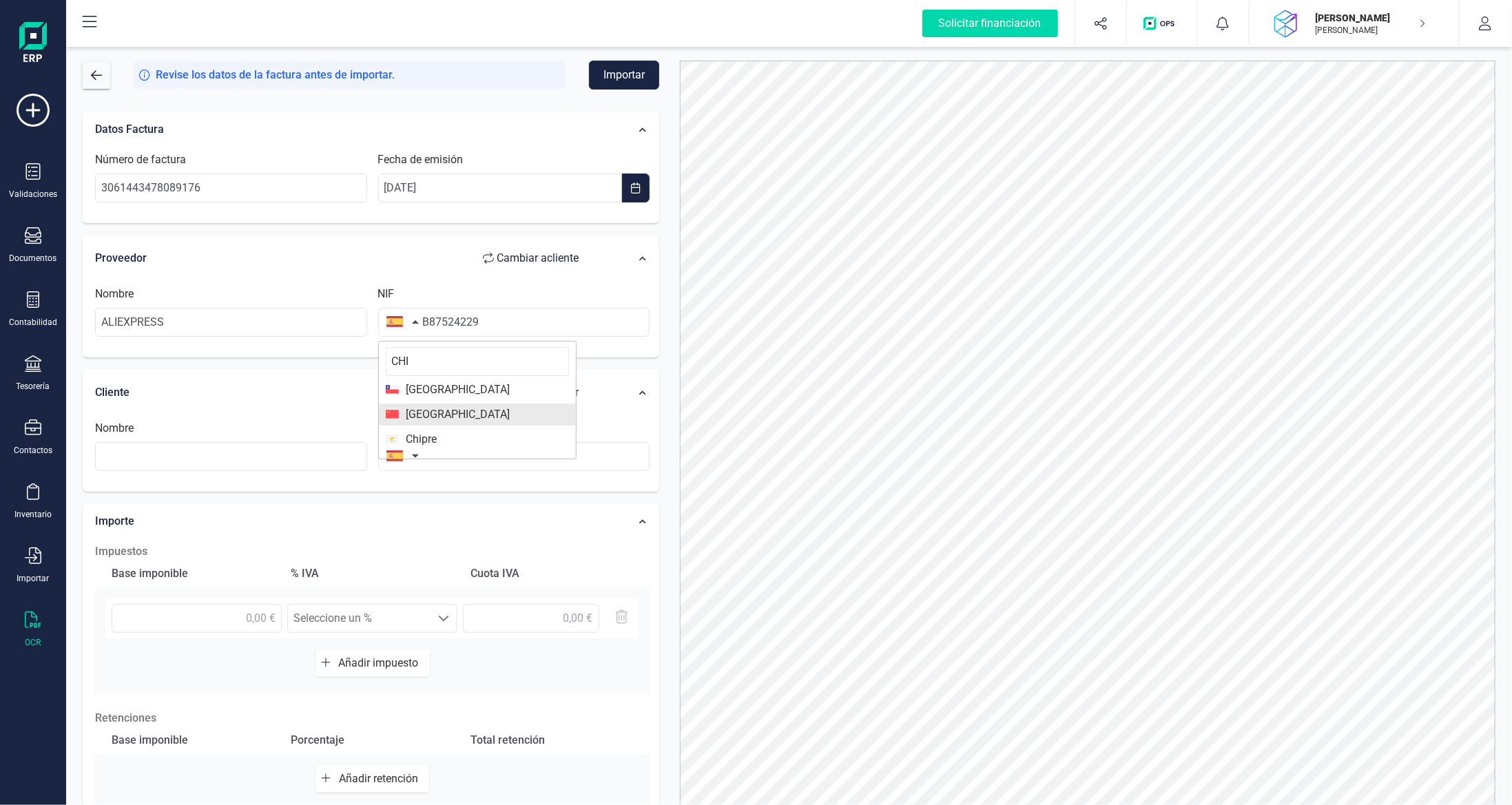
click at [443, 409] on span "[GEOGRAPHIC_DATA]" at bounding box center [477, 414] width 183 height 16
drag, startPoint x: 528, startPoint y: 320, endPoint x: 353, endPoint y: 318, distance: 175.0
click at [378, 317] on div "NIF B87524229" at bounding box center [514, 312] width 283 height 51
type input "UE000N"
click at [276, 461] on input "text" at bounding box center [231, 456] width 272 height 29
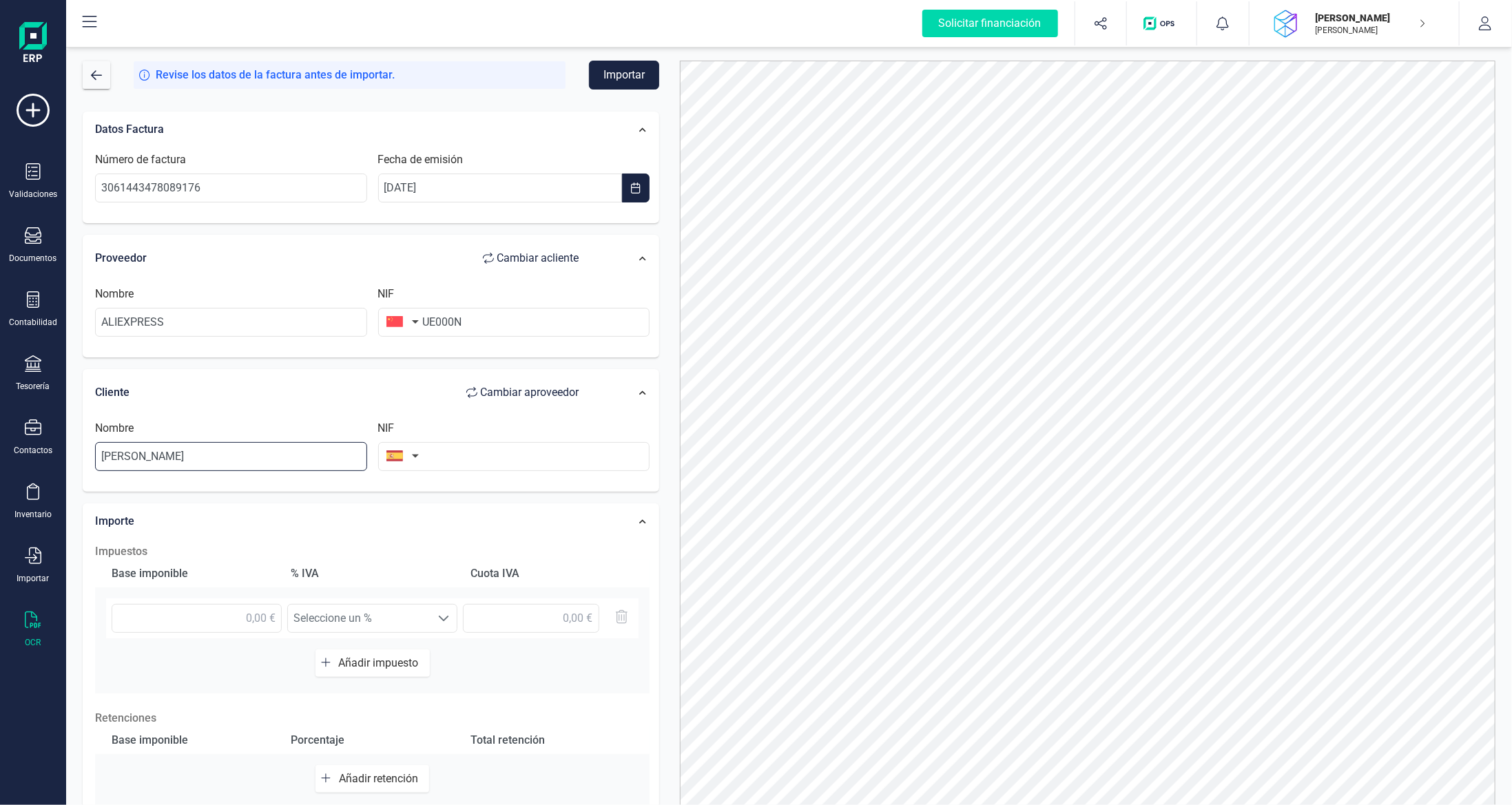
type input "[PERSON_NAME]"
type input "40342114E"
click at [408, 617] on span "IVA 21% (21%)" at bounding box center [359, 618] width 142 height 27
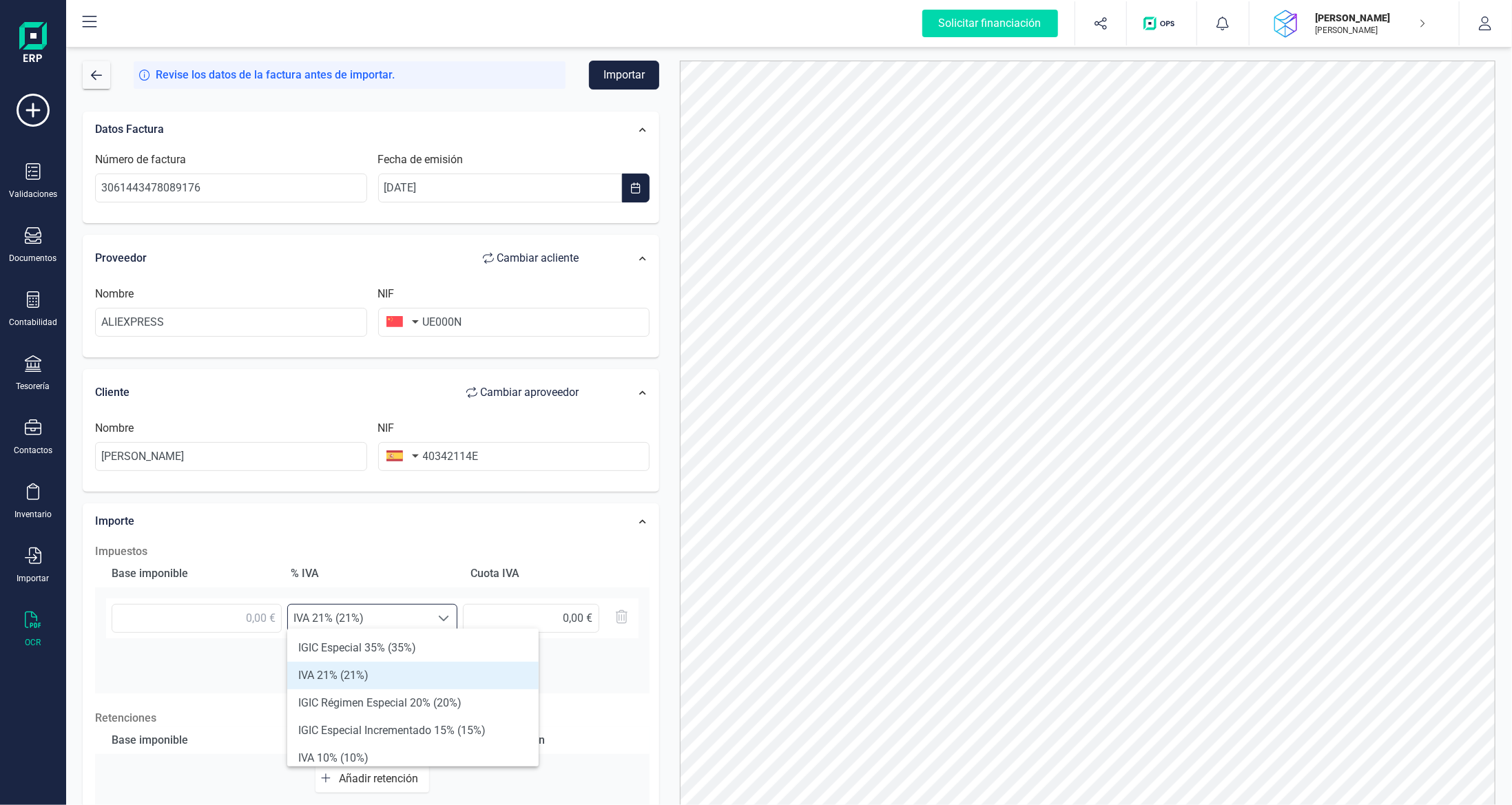
scroll to position [8, 60]
click at [253, 616] on input "text" at bounding box center [197, 618] width 170 height 29
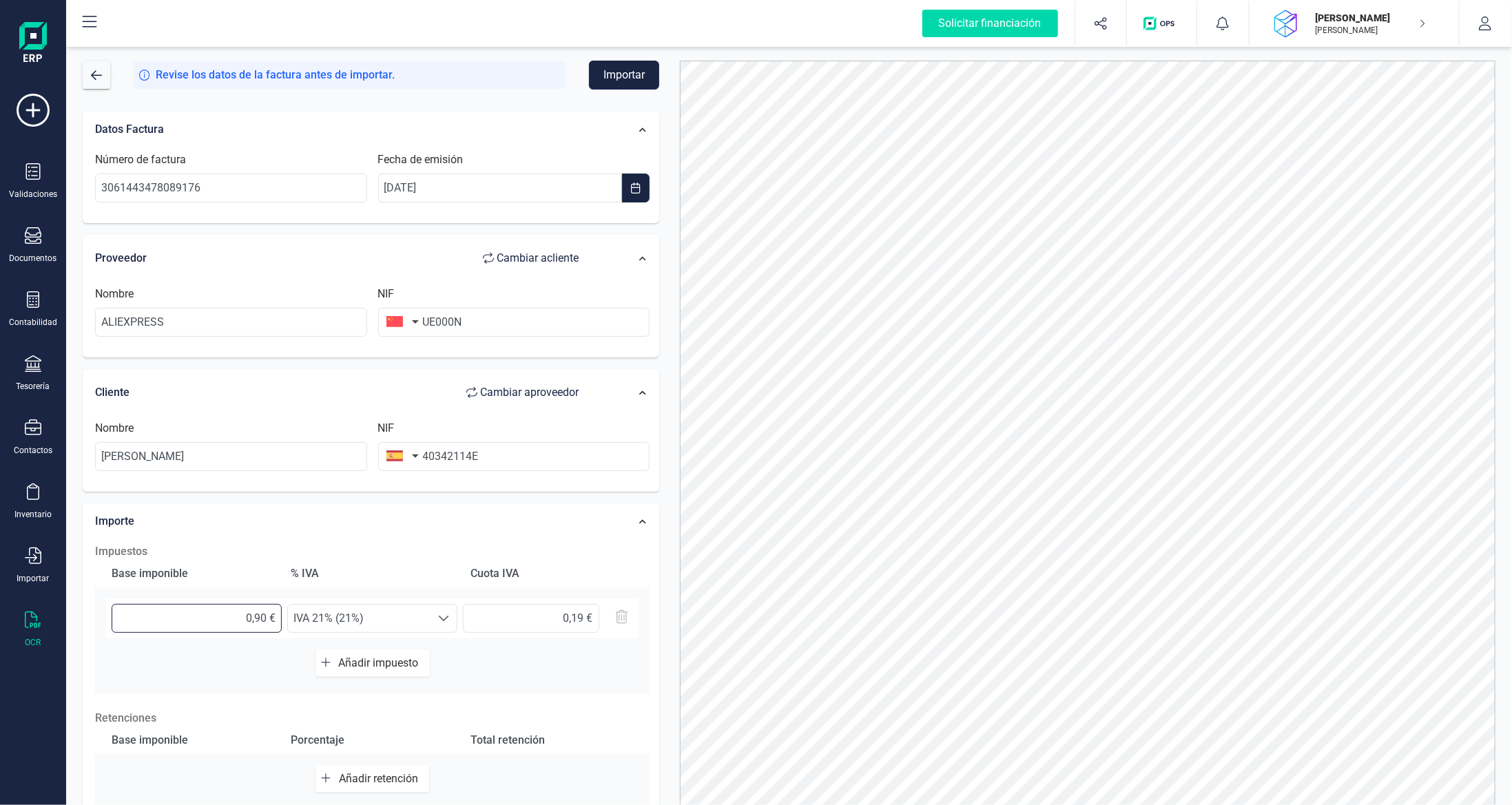
type input "0,99 €"
click at [398, 612] on span "IVA 21% (21%)" at bounding box center [359, 618] width 142 height 27
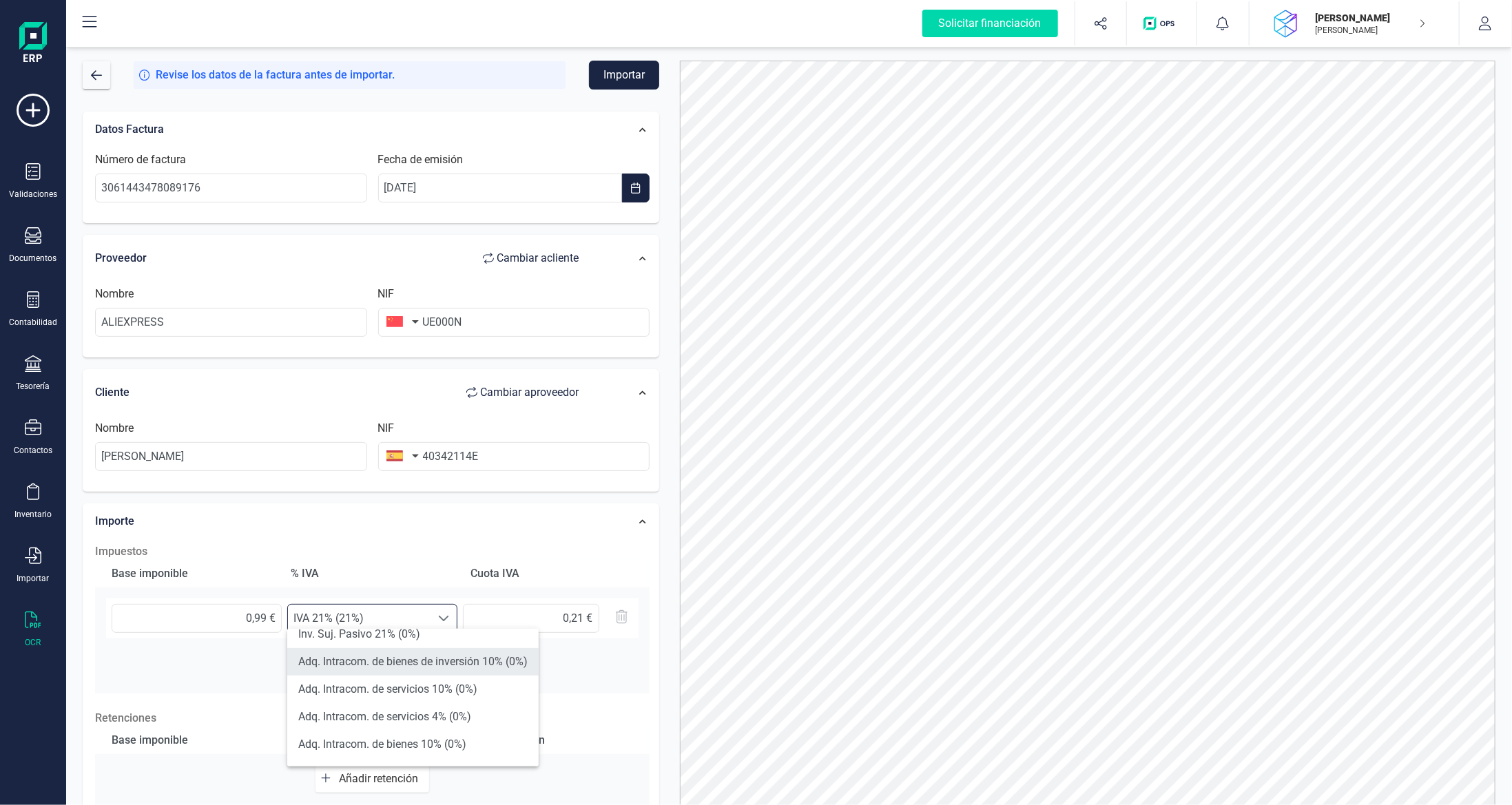
scroll to position [275, 0]
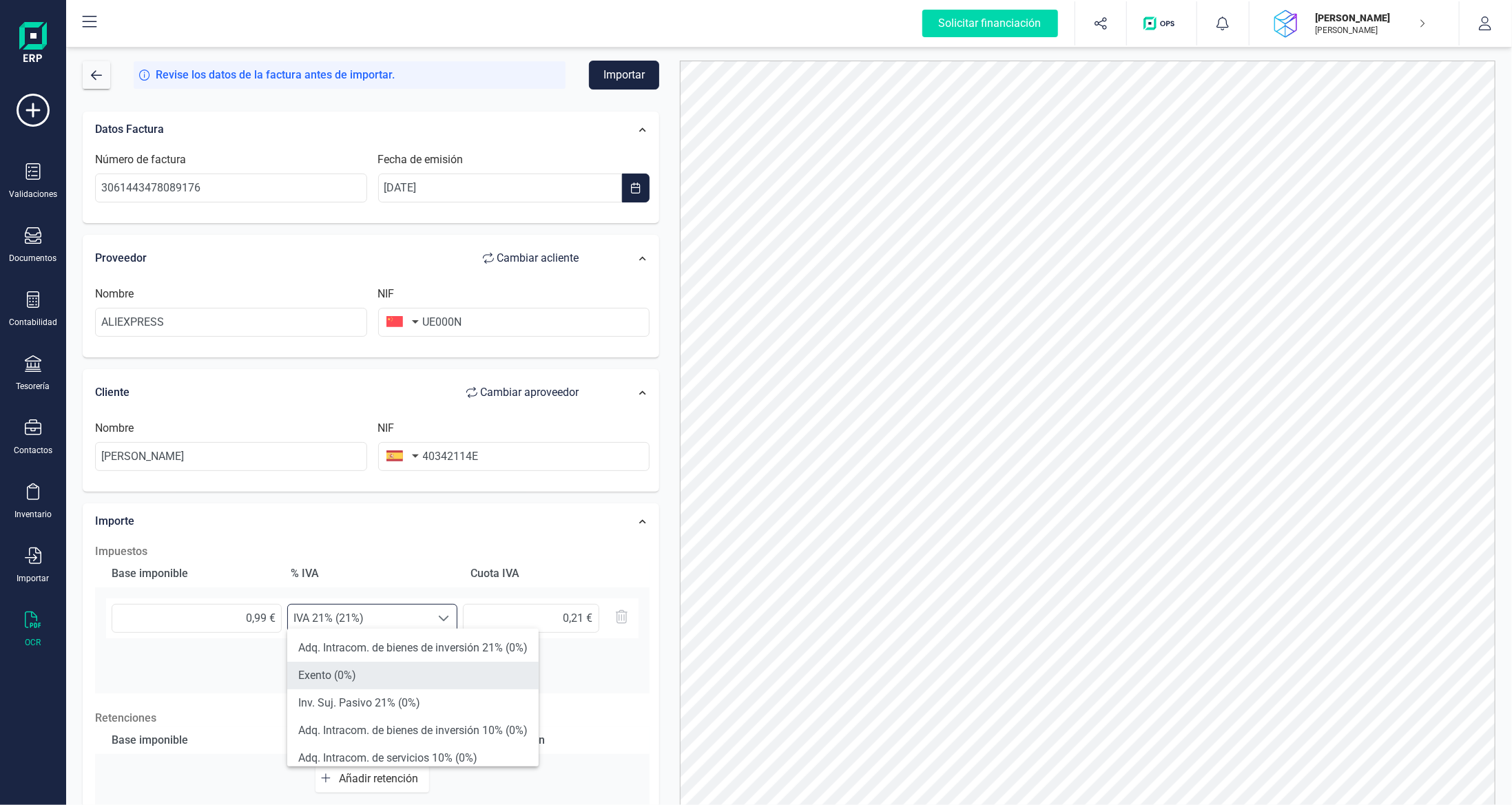
click at [434, 675] on li "Exento (0%)" at bounding box center [413, 675] width 252 height 27
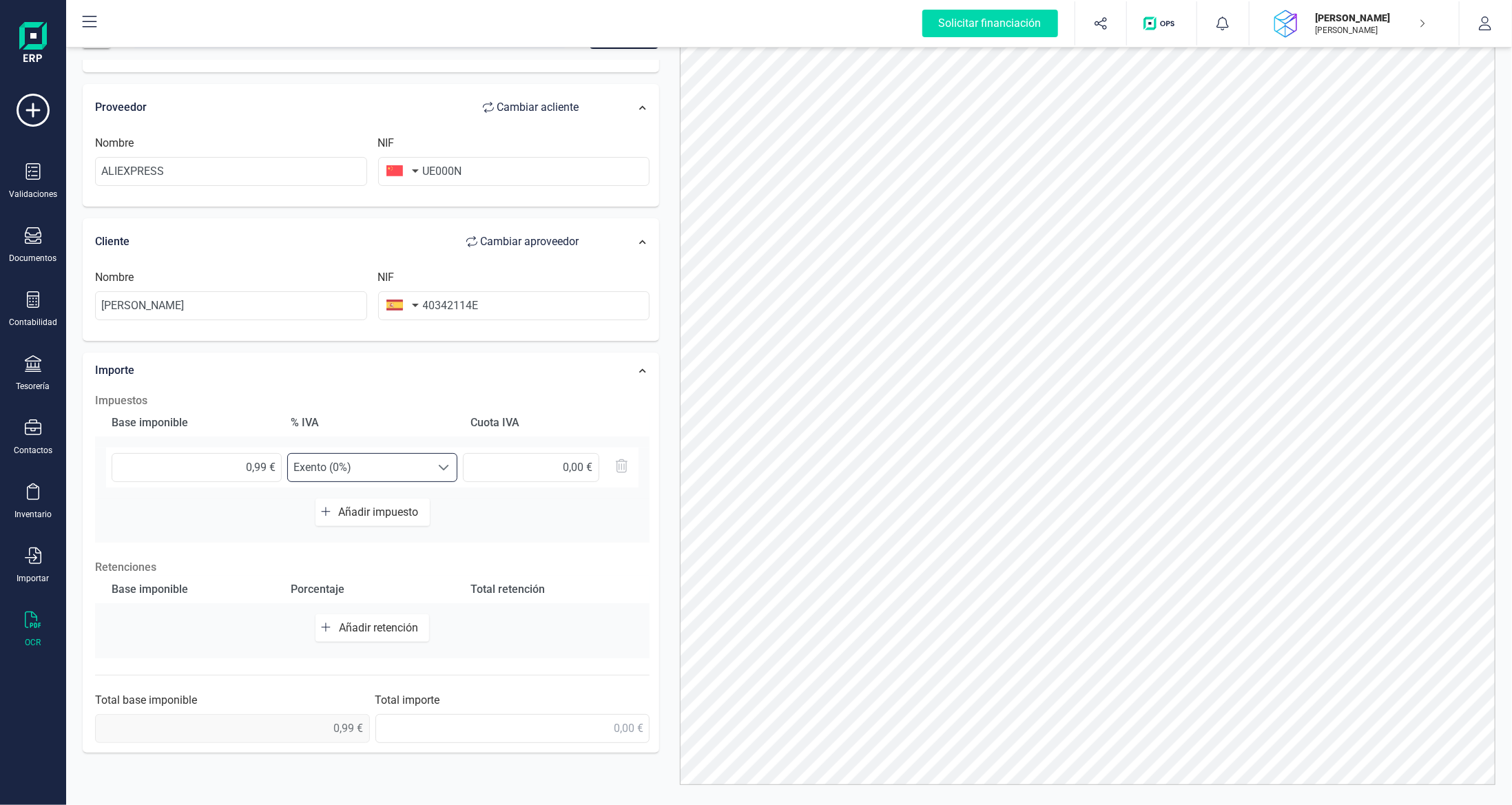
scroll to position [59, 0]
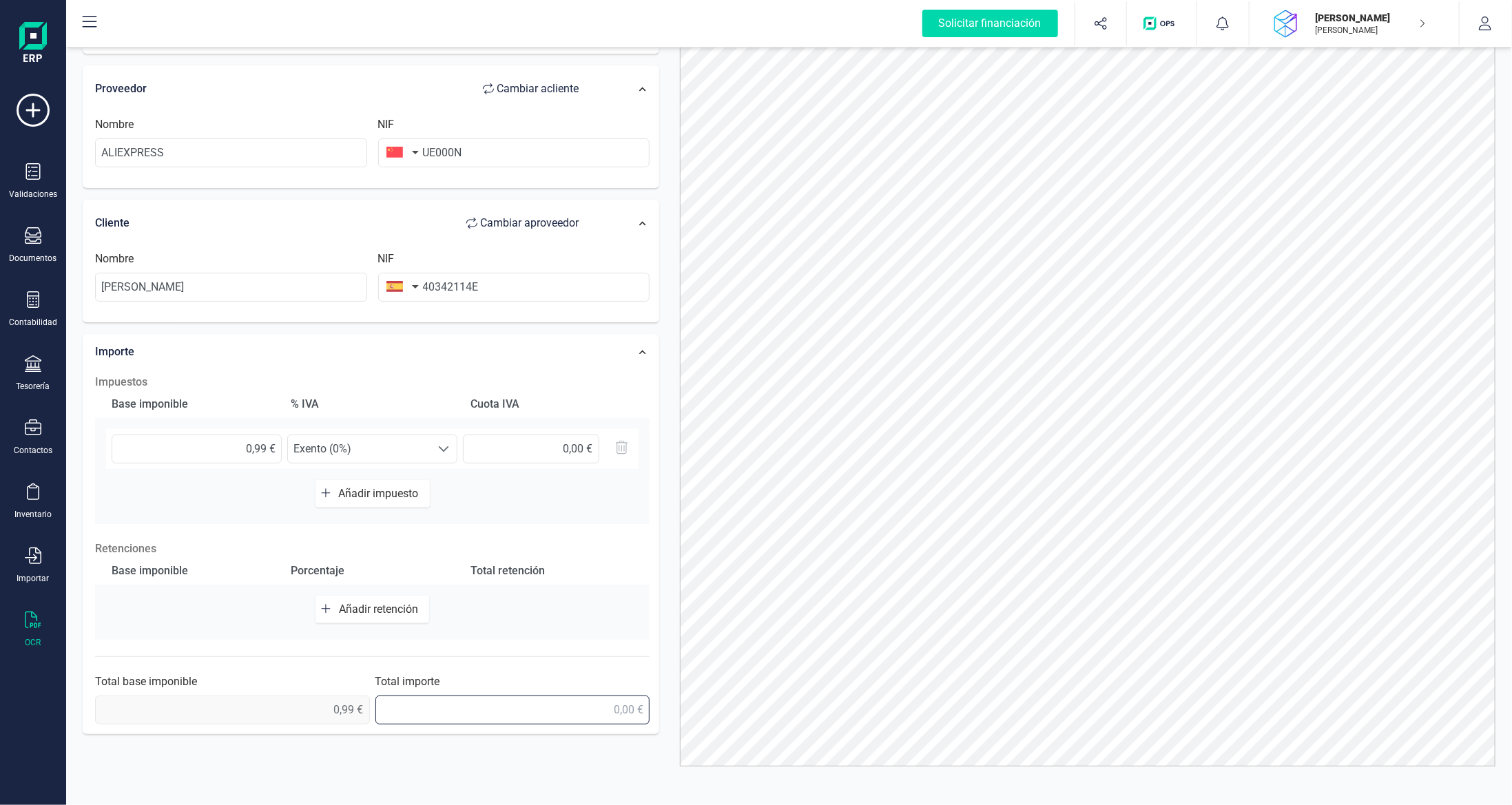
click at [619, 708] on input "text" at bounding box center [513, 710] width 275 height 29
type input "0,99 €"
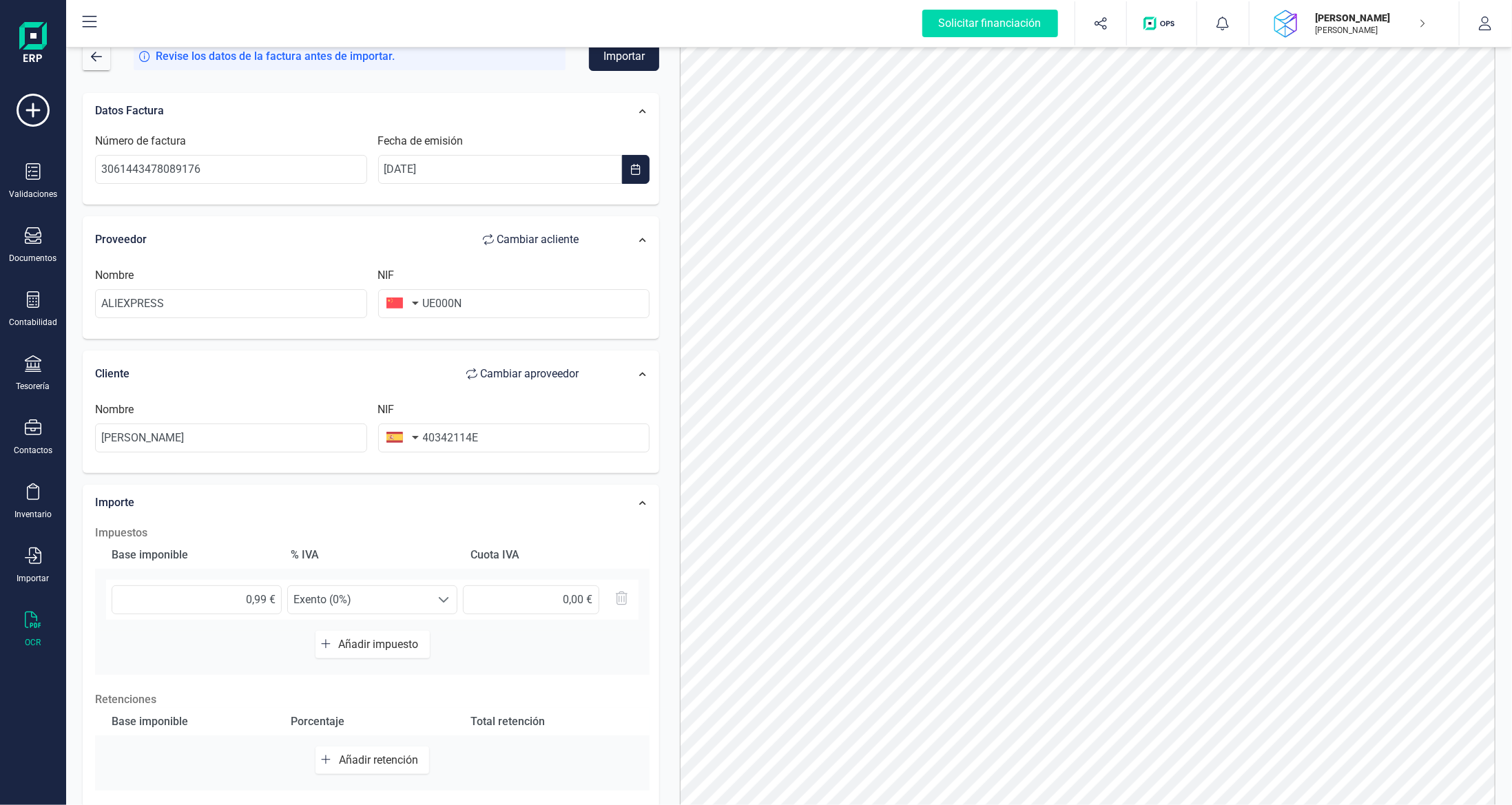
scroll to position [0, 0]
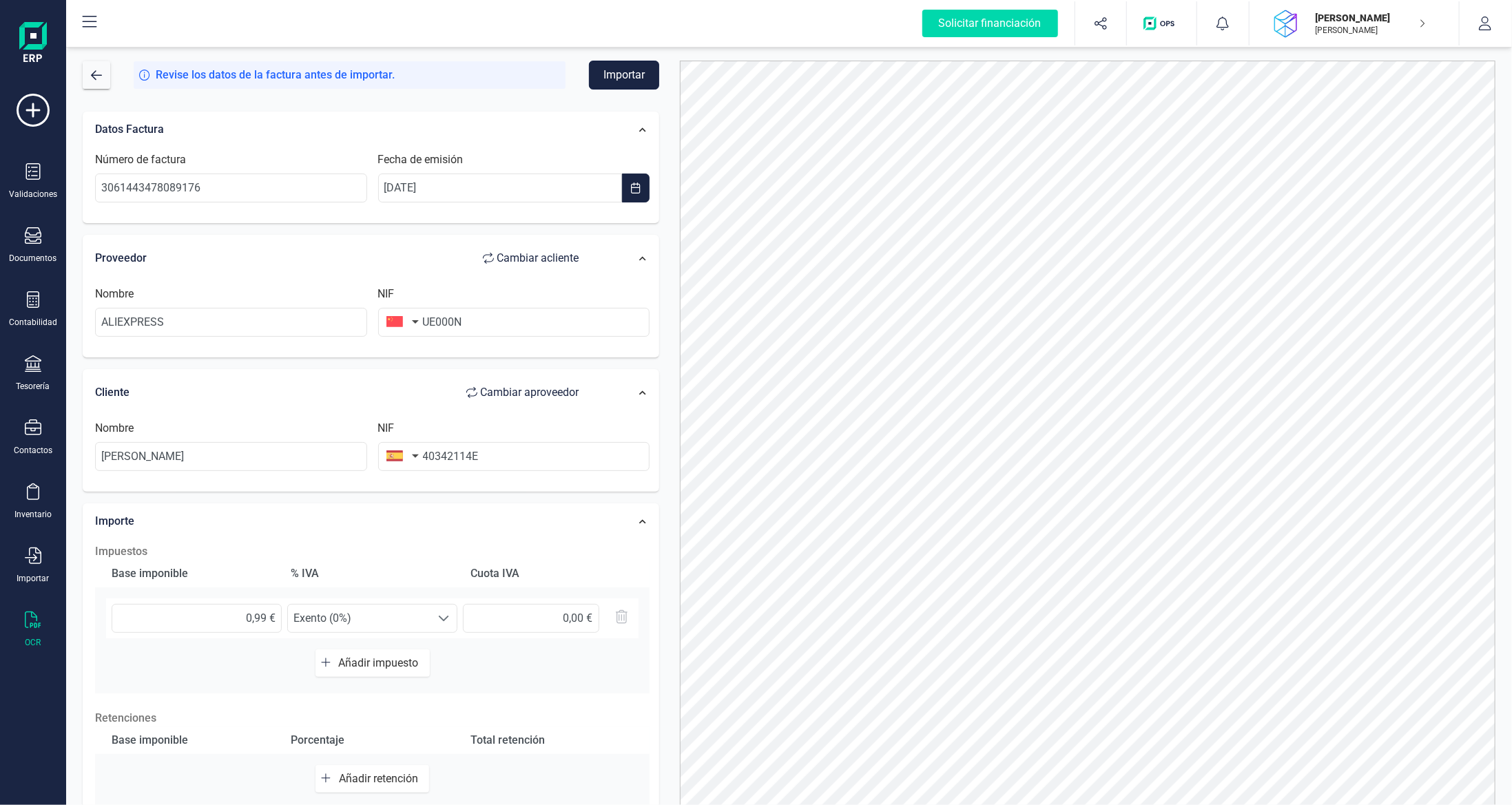
click at [626, 76] on button "Importar" at bounding box center [624, 75] width 70 height 29
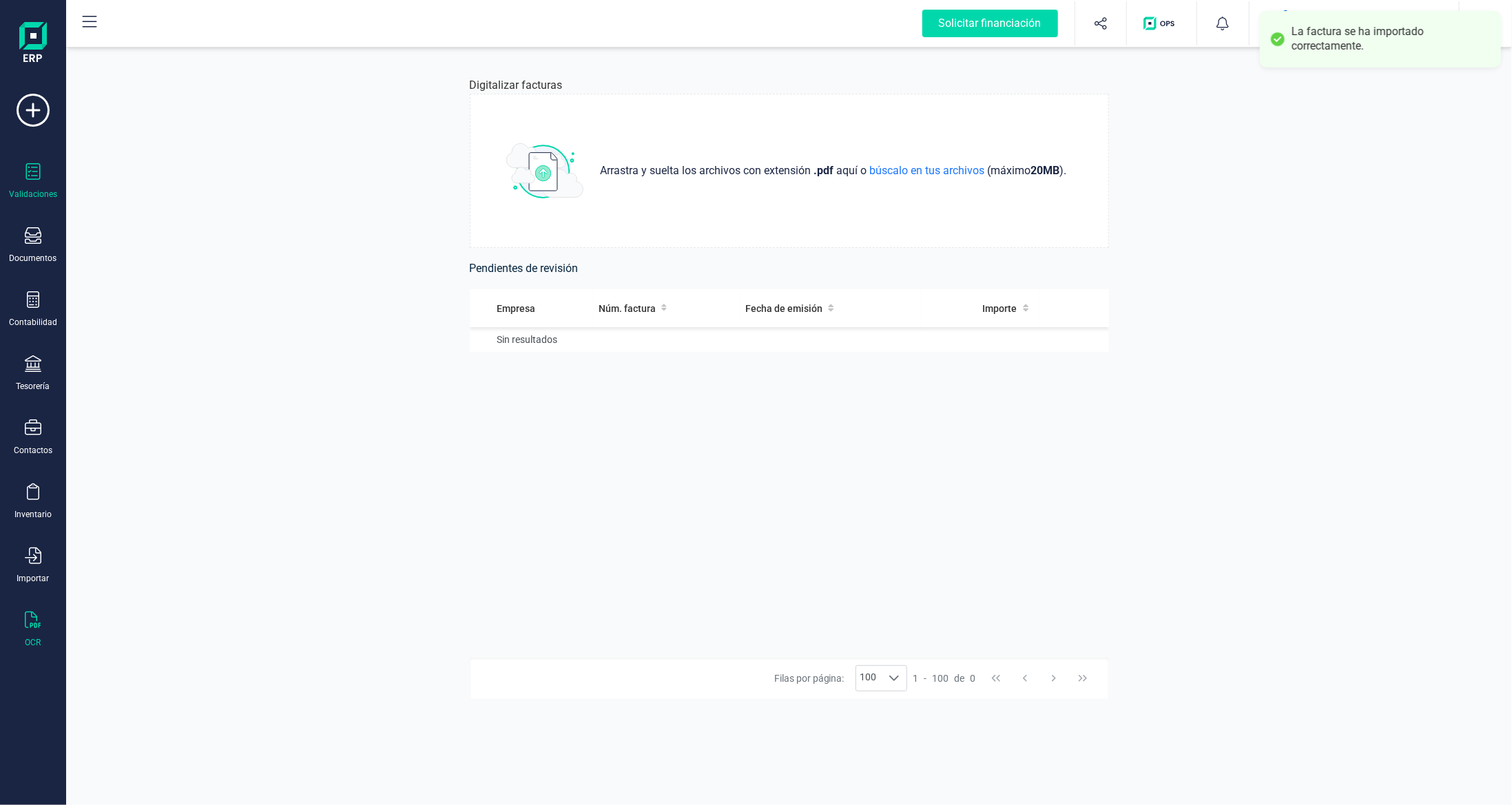
click at [25, 168] on icon at bounding box center [33, 171] width 16 height 16
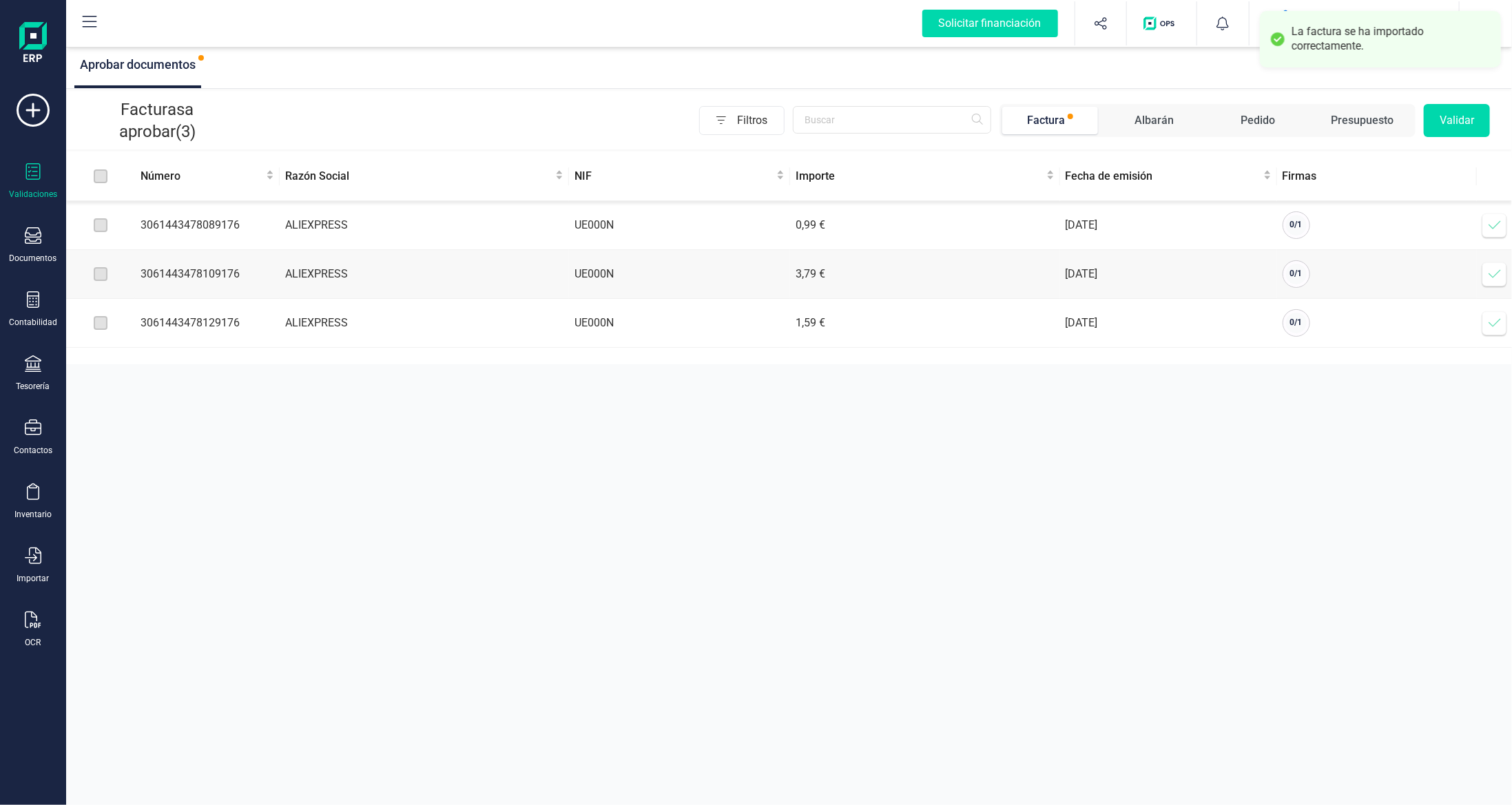
click at [1488, 227] on icon at bounding box center [1495, 224] width 14 height 14
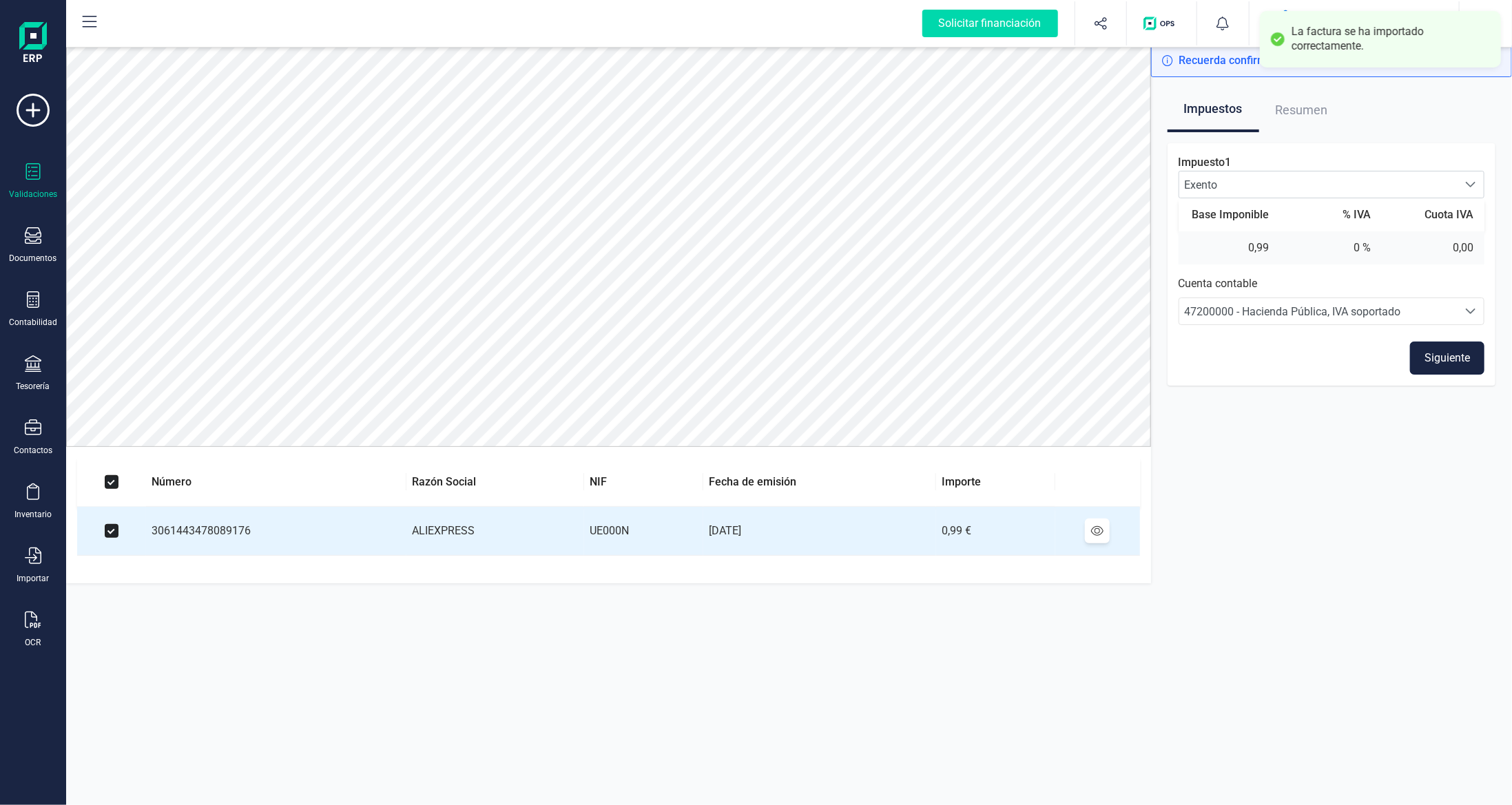
click at [1427, 354] on button "Siguiente" at bounding box center [1447, 358] width 74 height 33
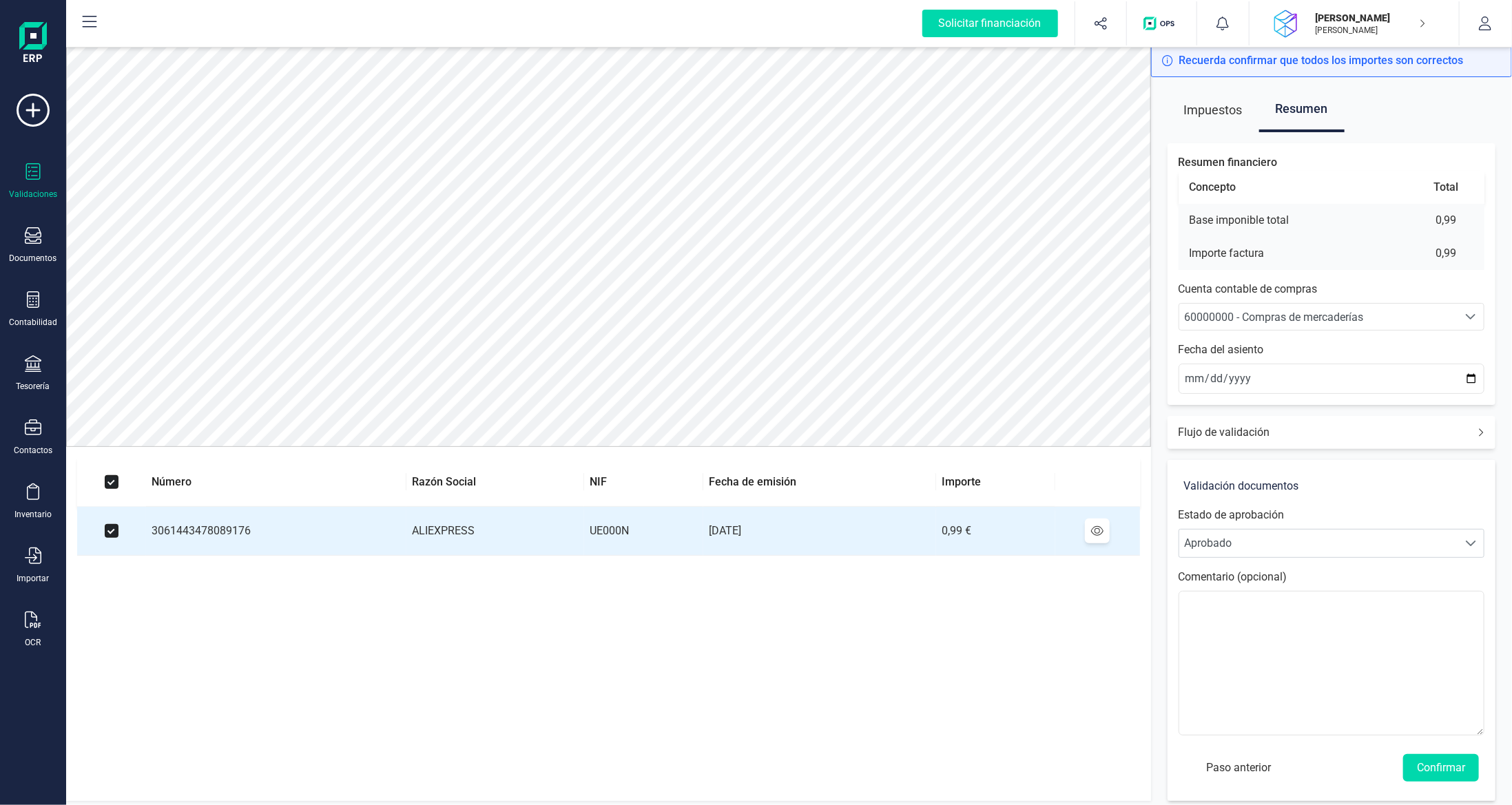
click at [1402, 312] on div "60000000 - Compras de mercaderías" at bounding box center [1319, 317] width 268 height 16
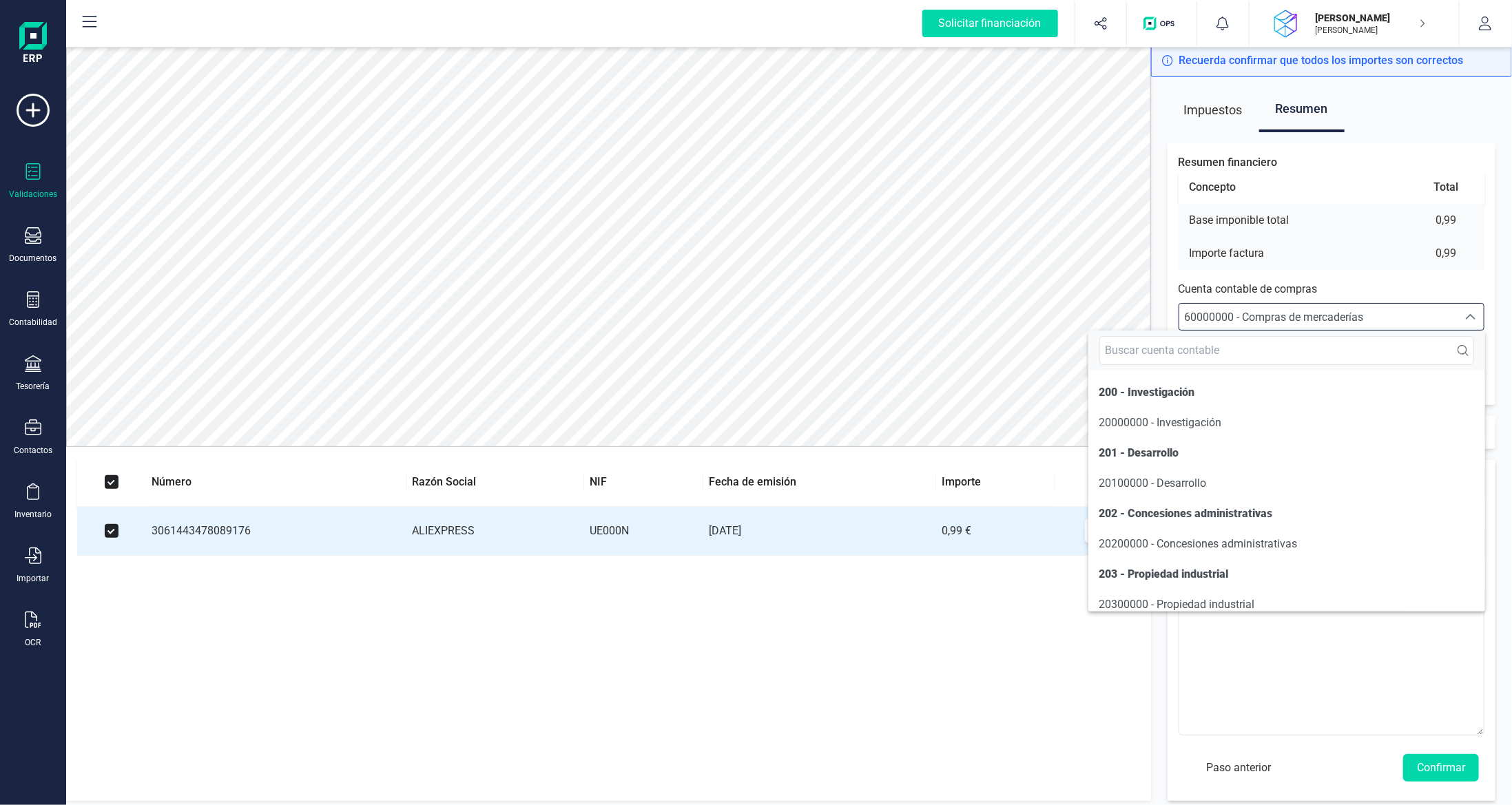
scroll to position [6584, 0]
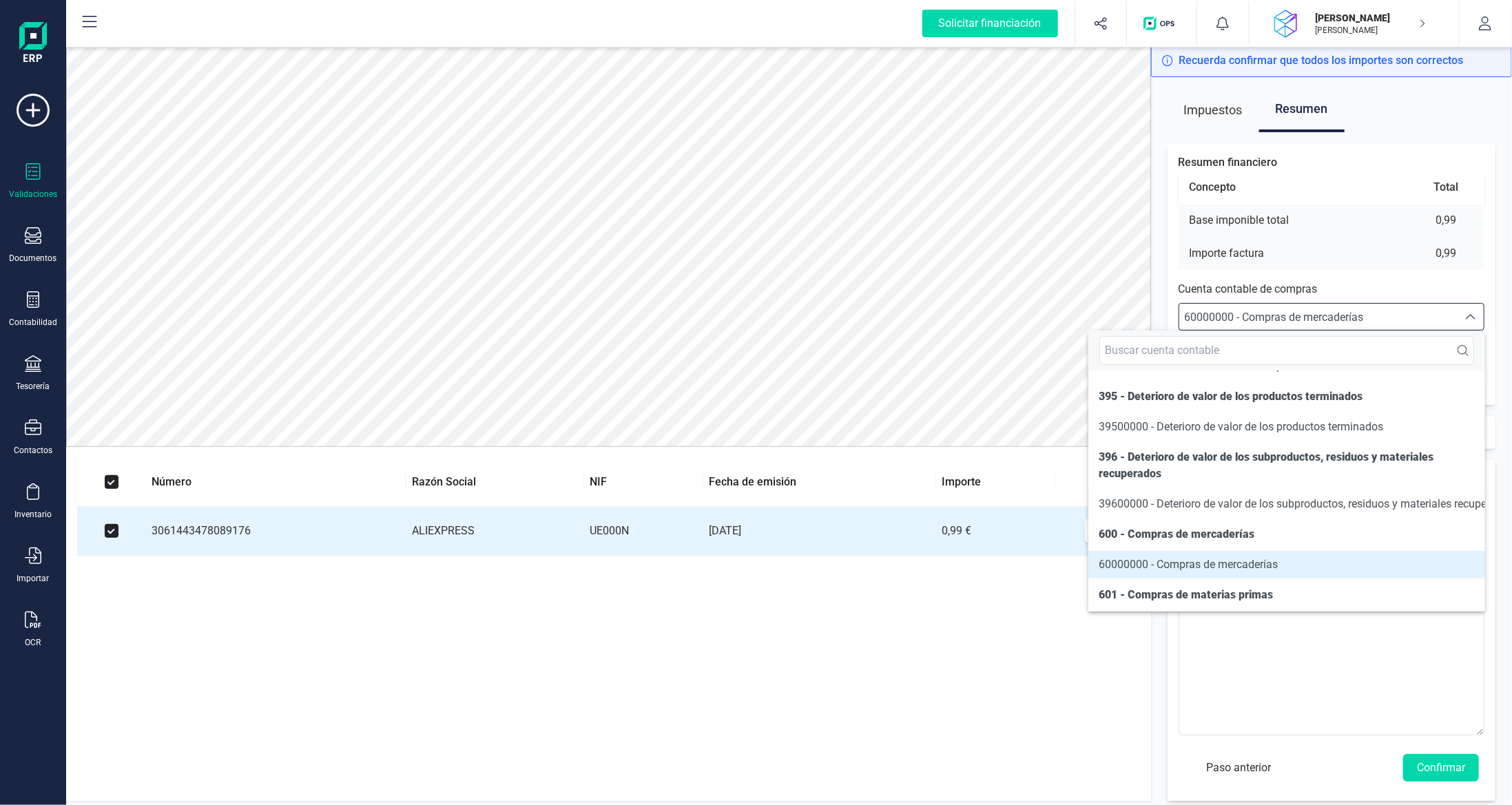
click at [1402, 312] on div "60000000 - Compras de mercaderías" at bounding box center [1319, 317] width 268 height 16
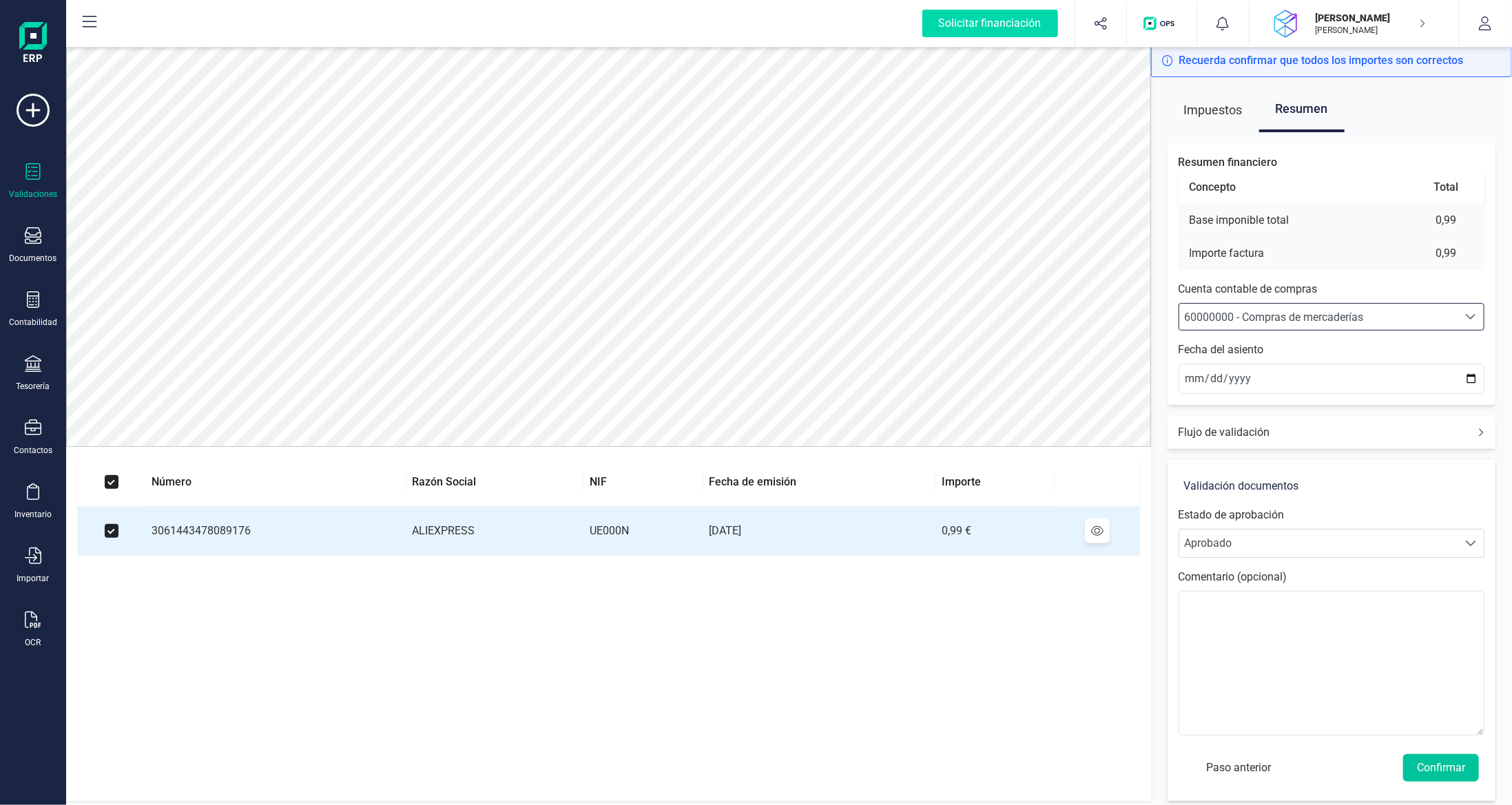
click at [1429, 764] on button "Confirmar" at bounding box center [1441, 767] width 76 height 27
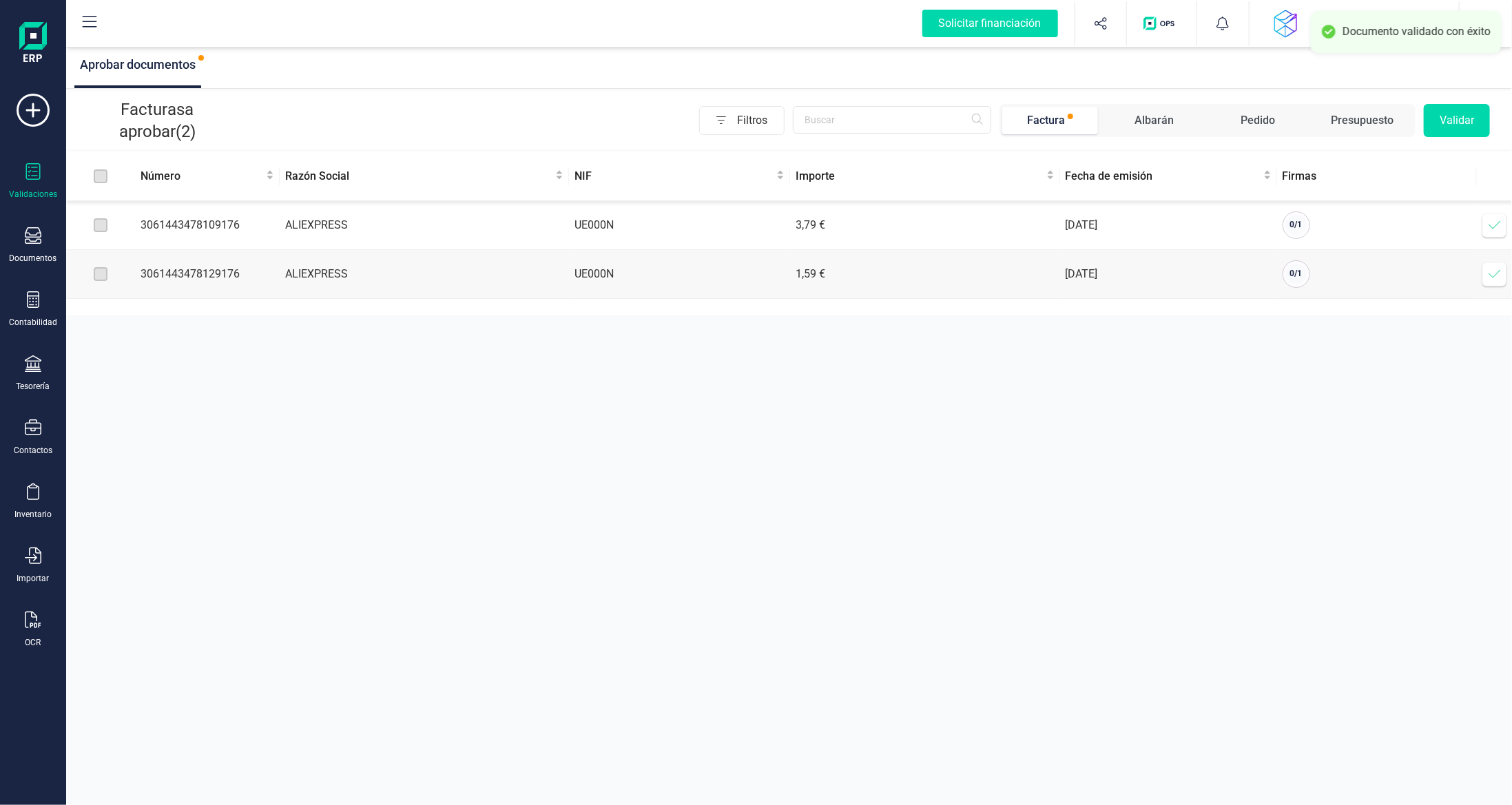
click at [1499, 219] on span at bounding box center [1494, 224] width 27 height 27
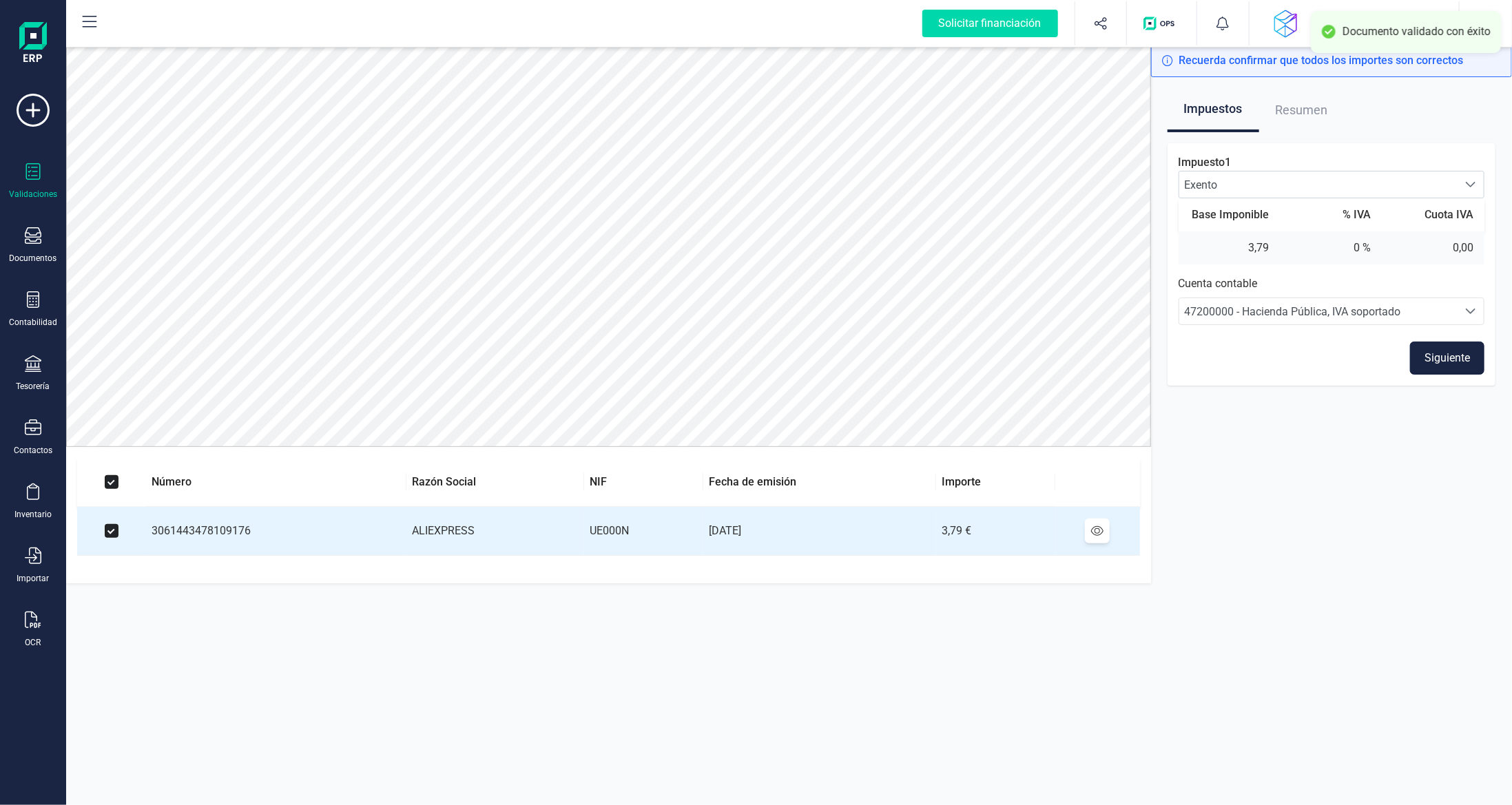
click at [1464, 358] on button "Siguiente" at bounding box center [1447, 358] width 74 height 33
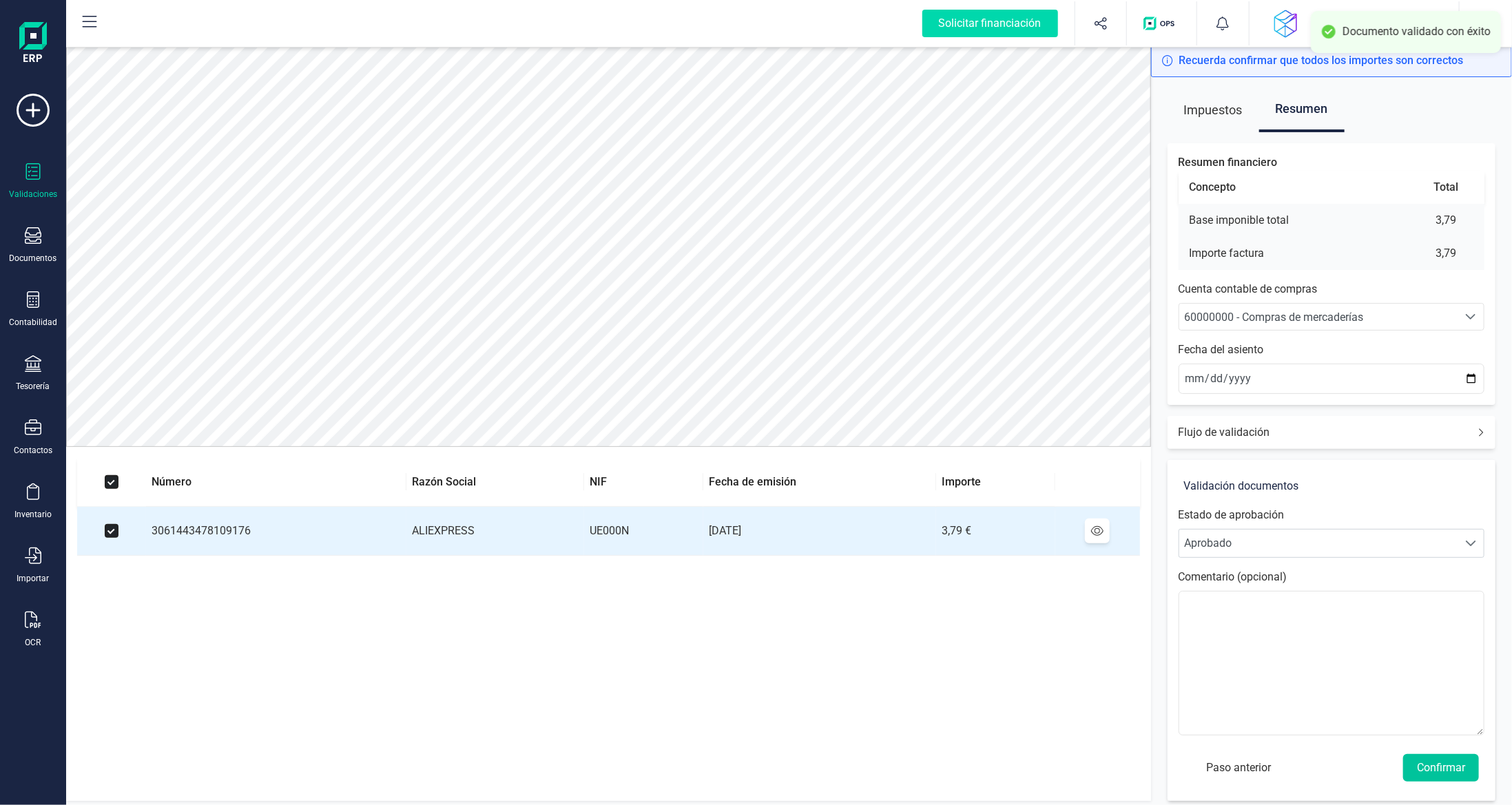
click at [1428, 756] on button "Confirmar" at bounding box center [1441, 767] width 76 height 27
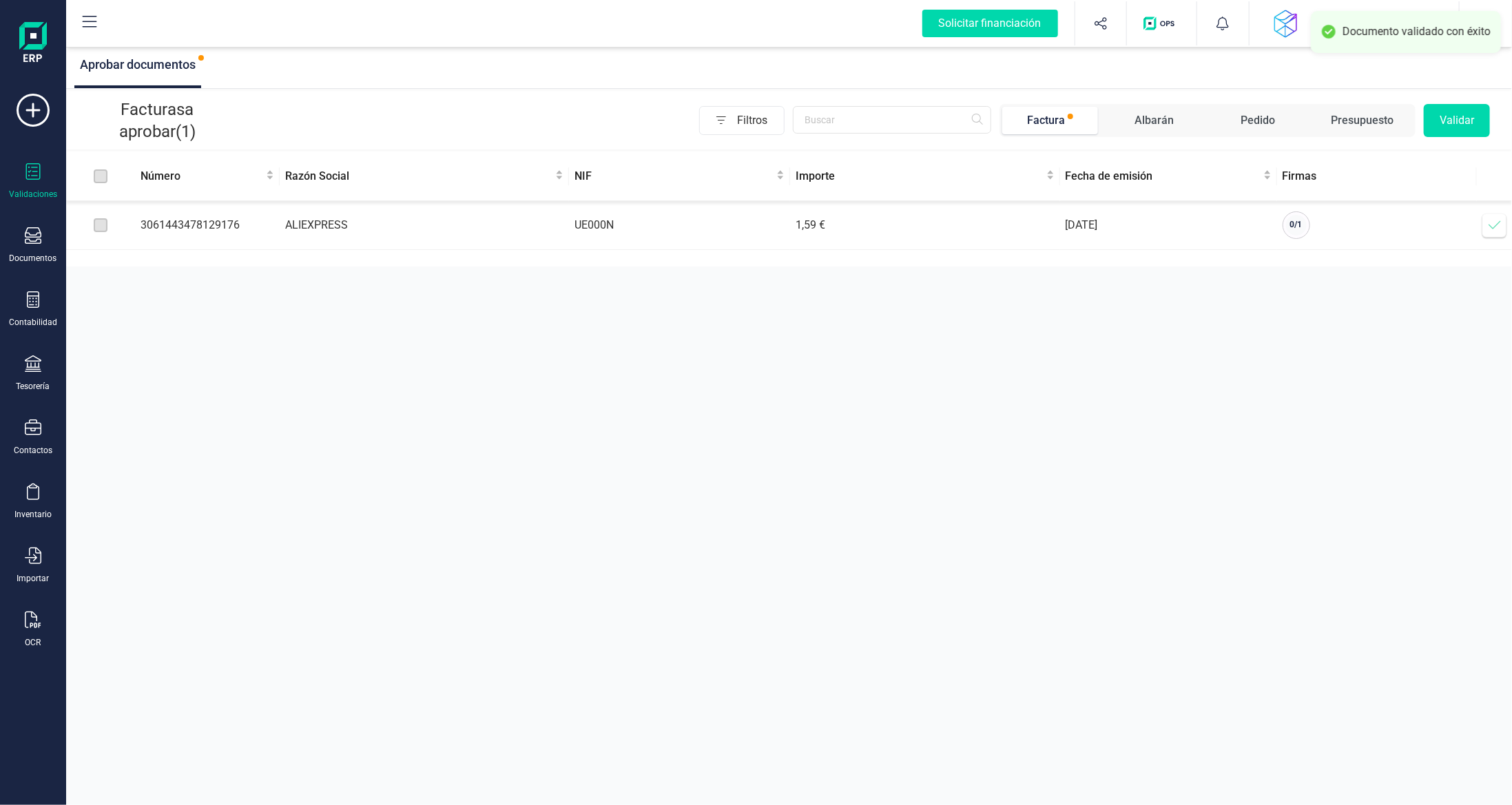
click at [1502, 222] on span at bounding box center [1494, 224] width 27 height 27
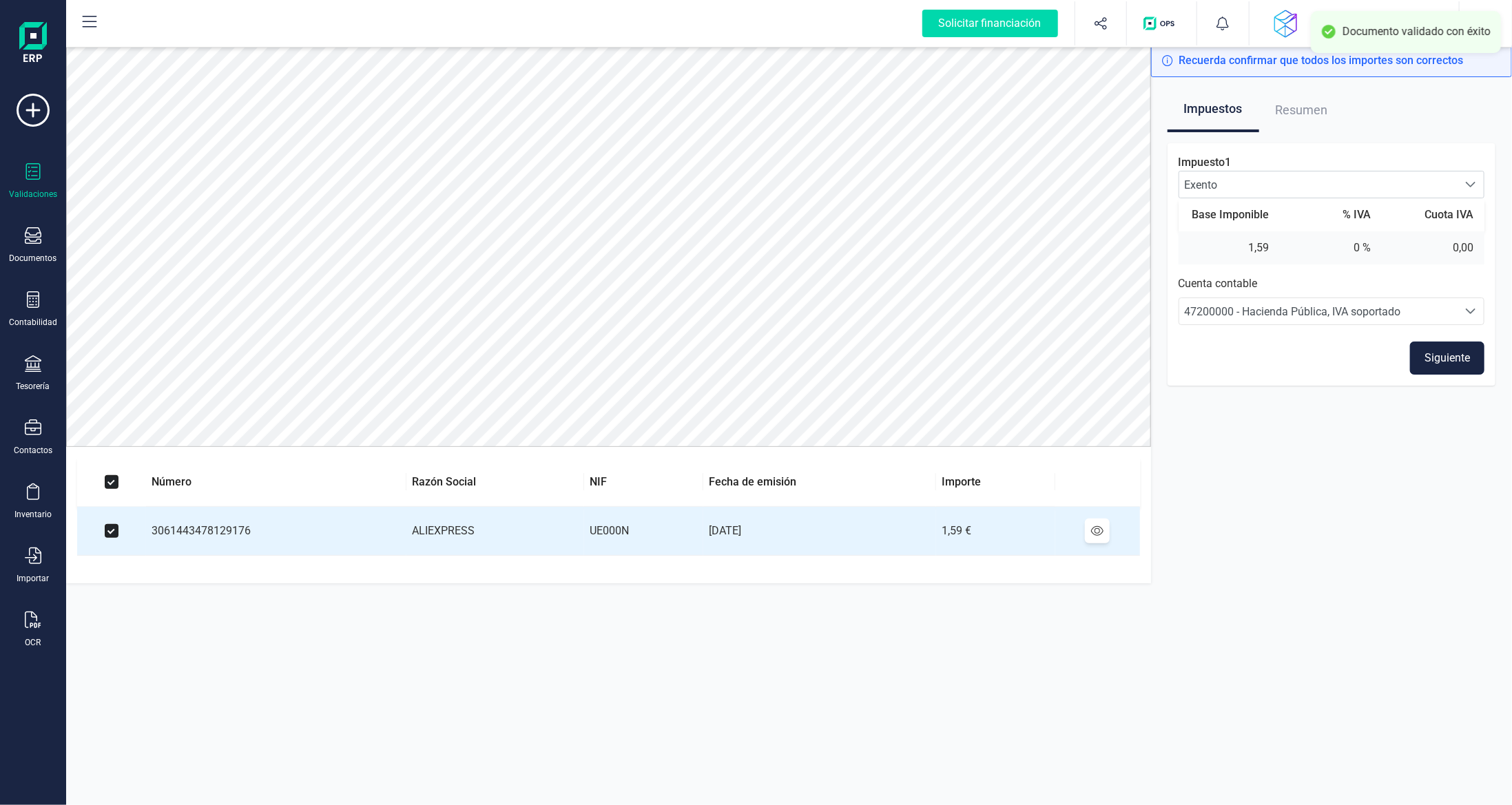
click at [1445, 357] on button "Siguiente" at bounding box center [1447, 358] width 74 height 33
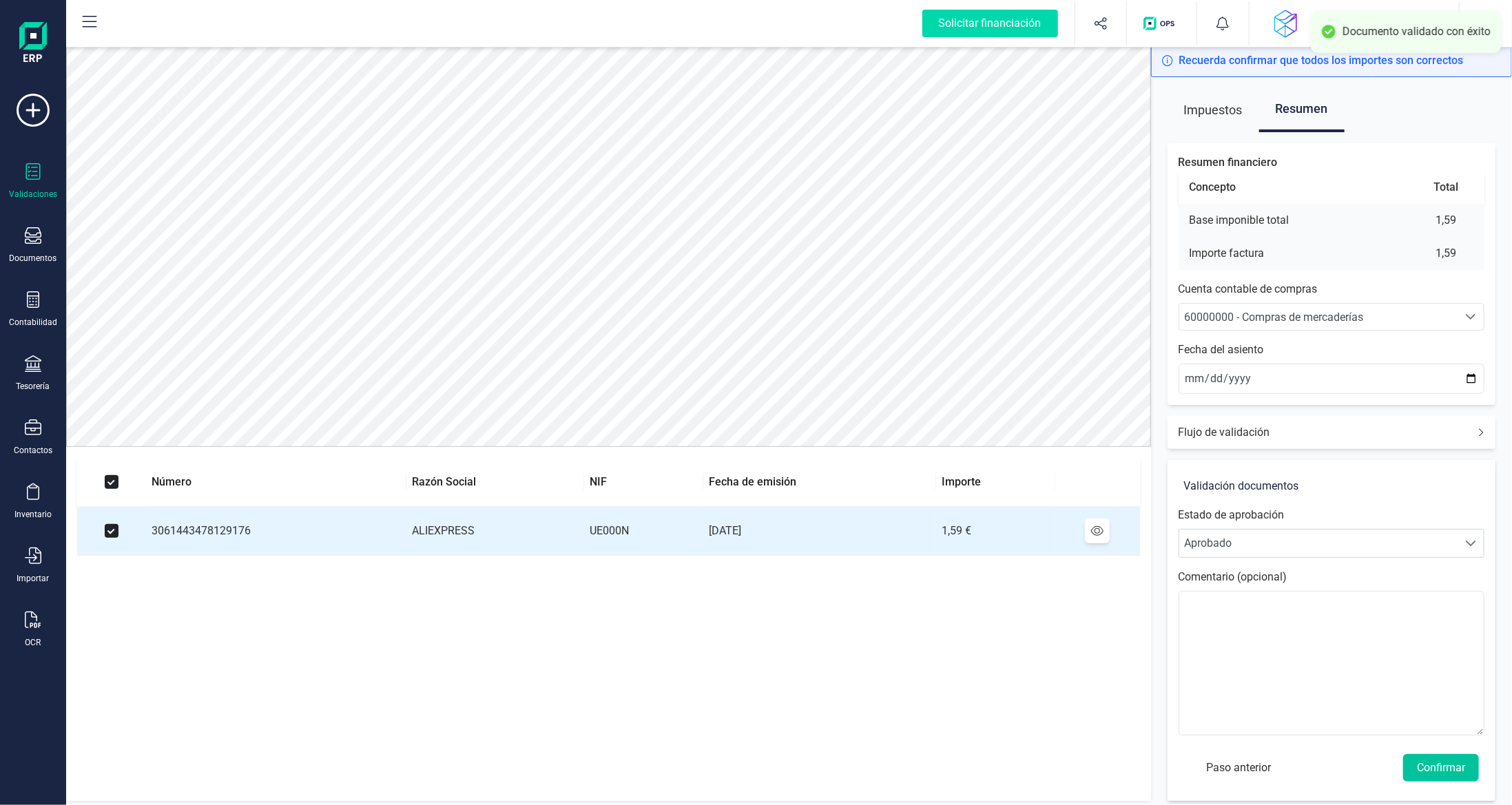
click at [1422, 759] on button "Confirmar" at bounding box center [1441, 767] width 76 height 27
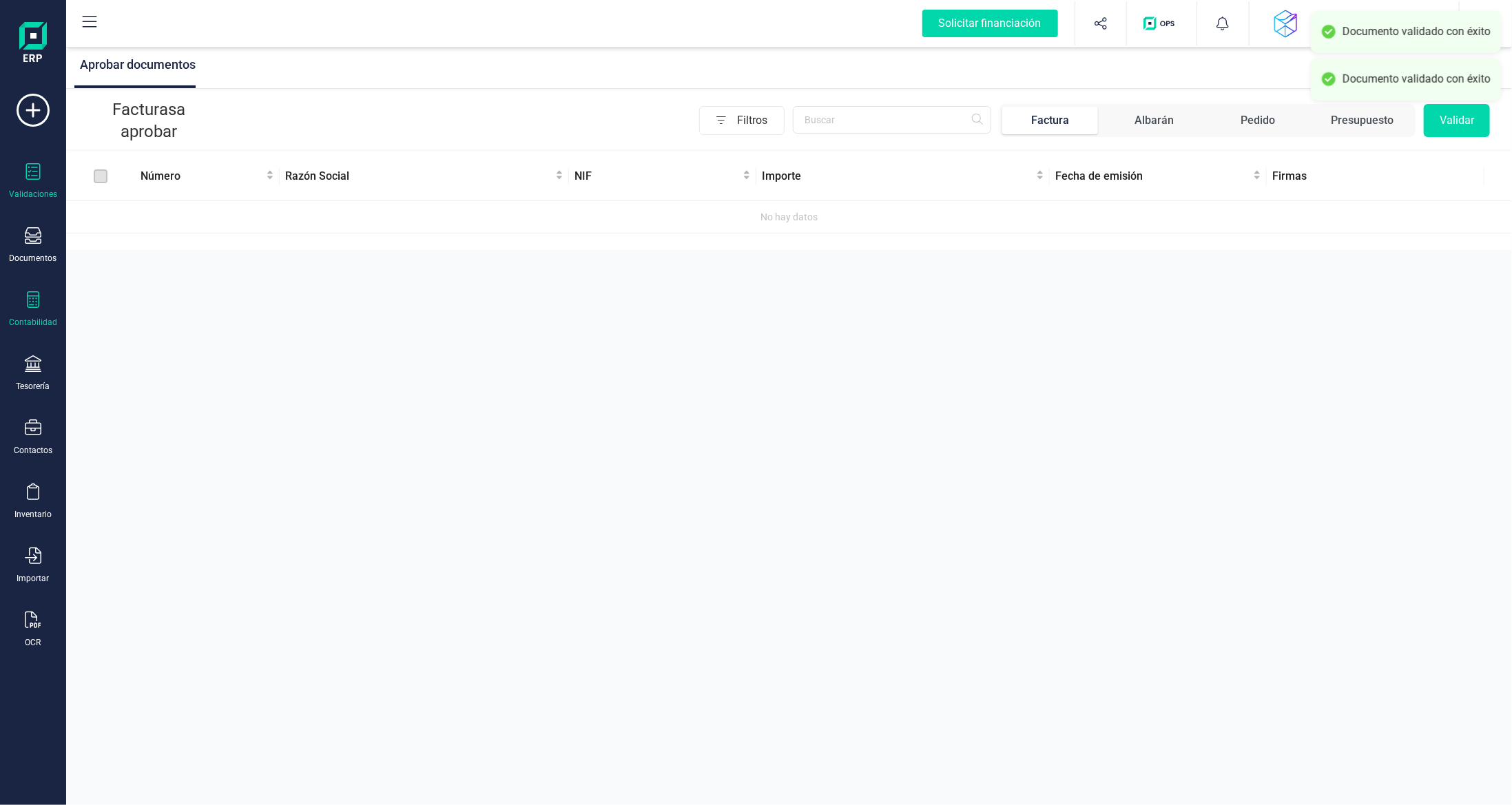
click at [34, 304] on icon at bounding box center [33, 299] width 16 height 16
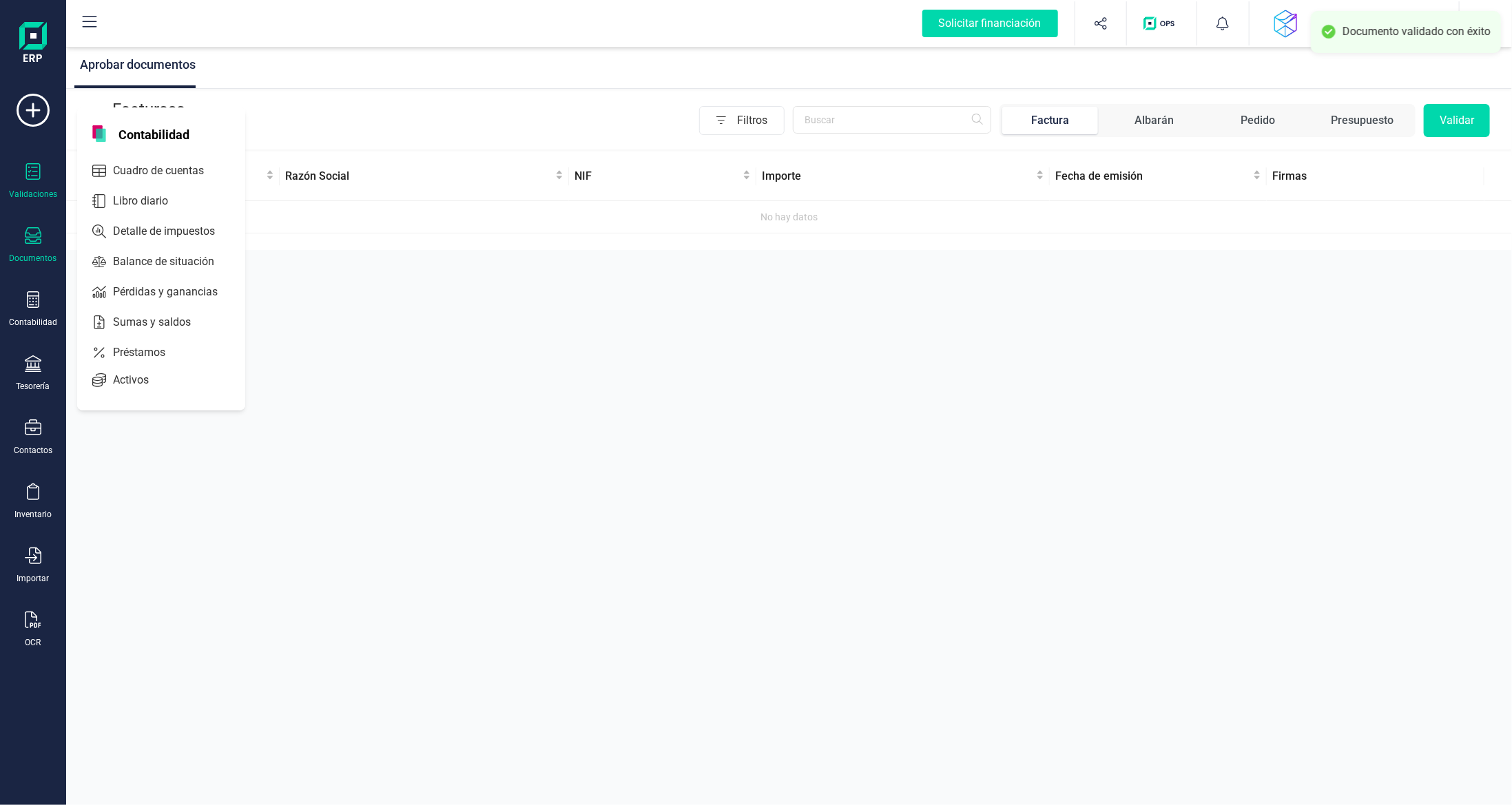
click at [36, 238] on icon at bounding box center [33, 235] width 16 height 16
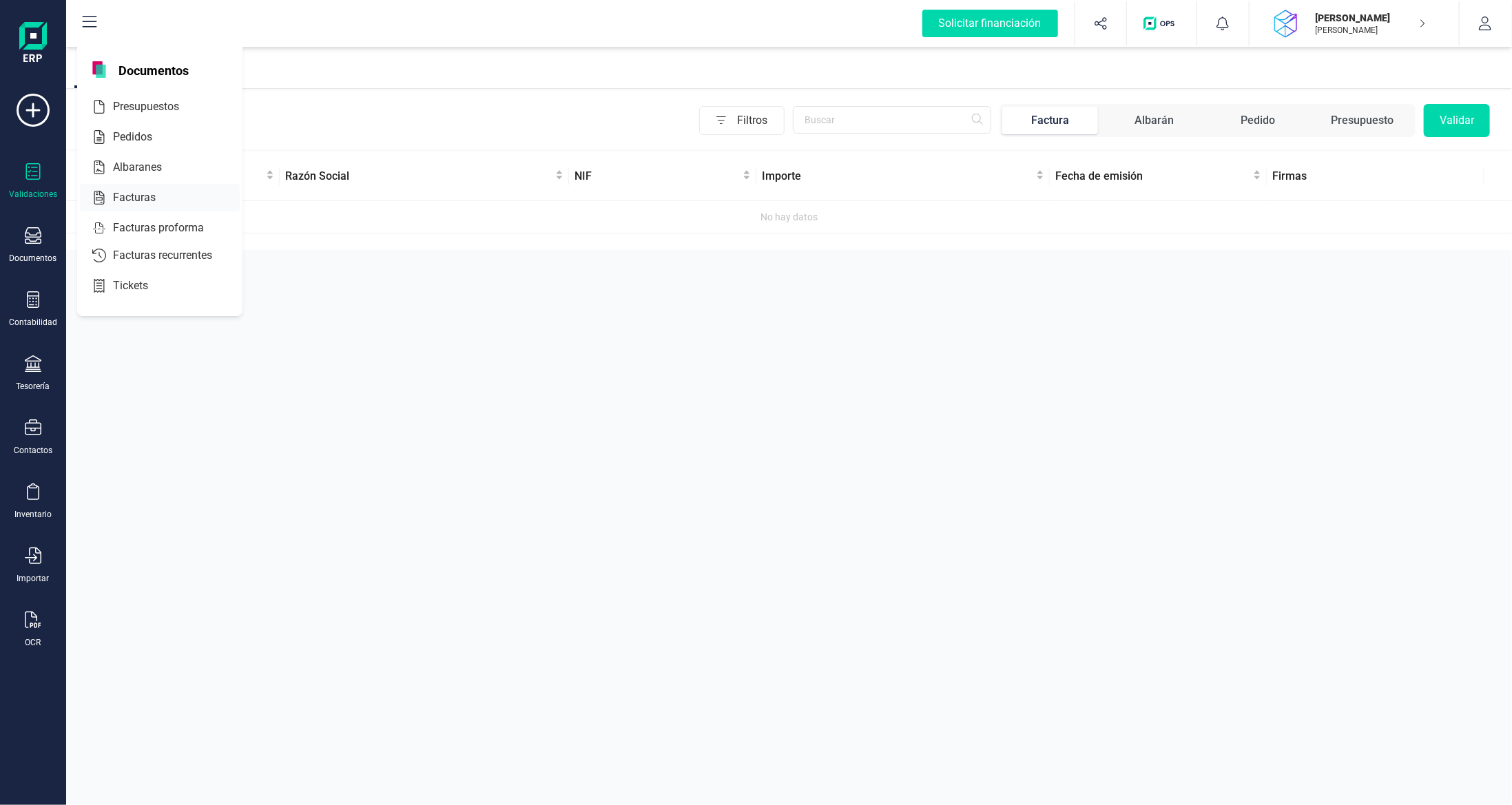
click at [136, 189] on span "Facturas" at bounding box center [144, 197] width 73 height 16
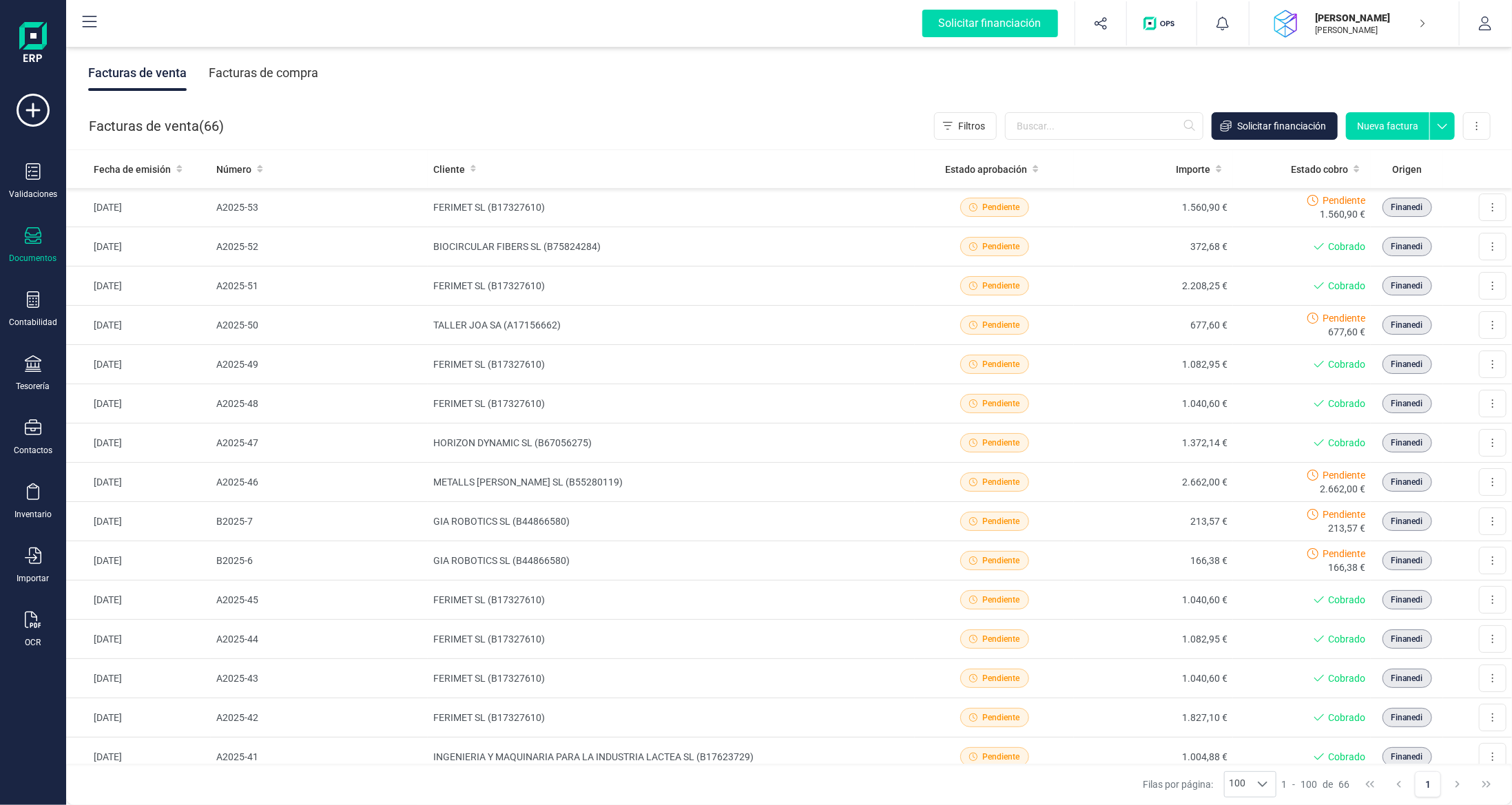
click at [285, 63] on div "Facturas de compra" at bounding box center [263, 73] width 109 height 36
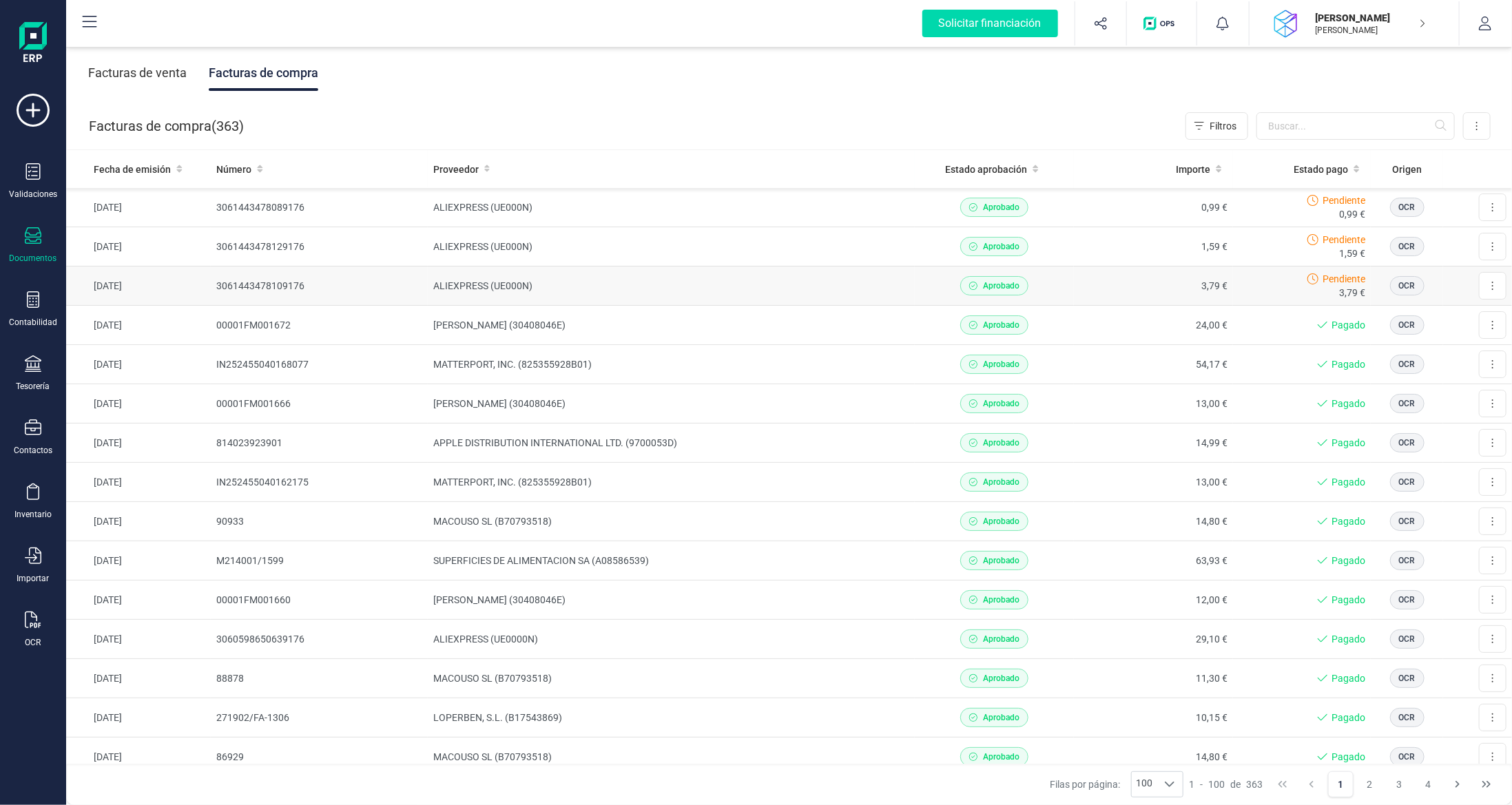
click at [1024, 276] on div "Aprobado" at bounding box center [995, 285] width 148 height 19
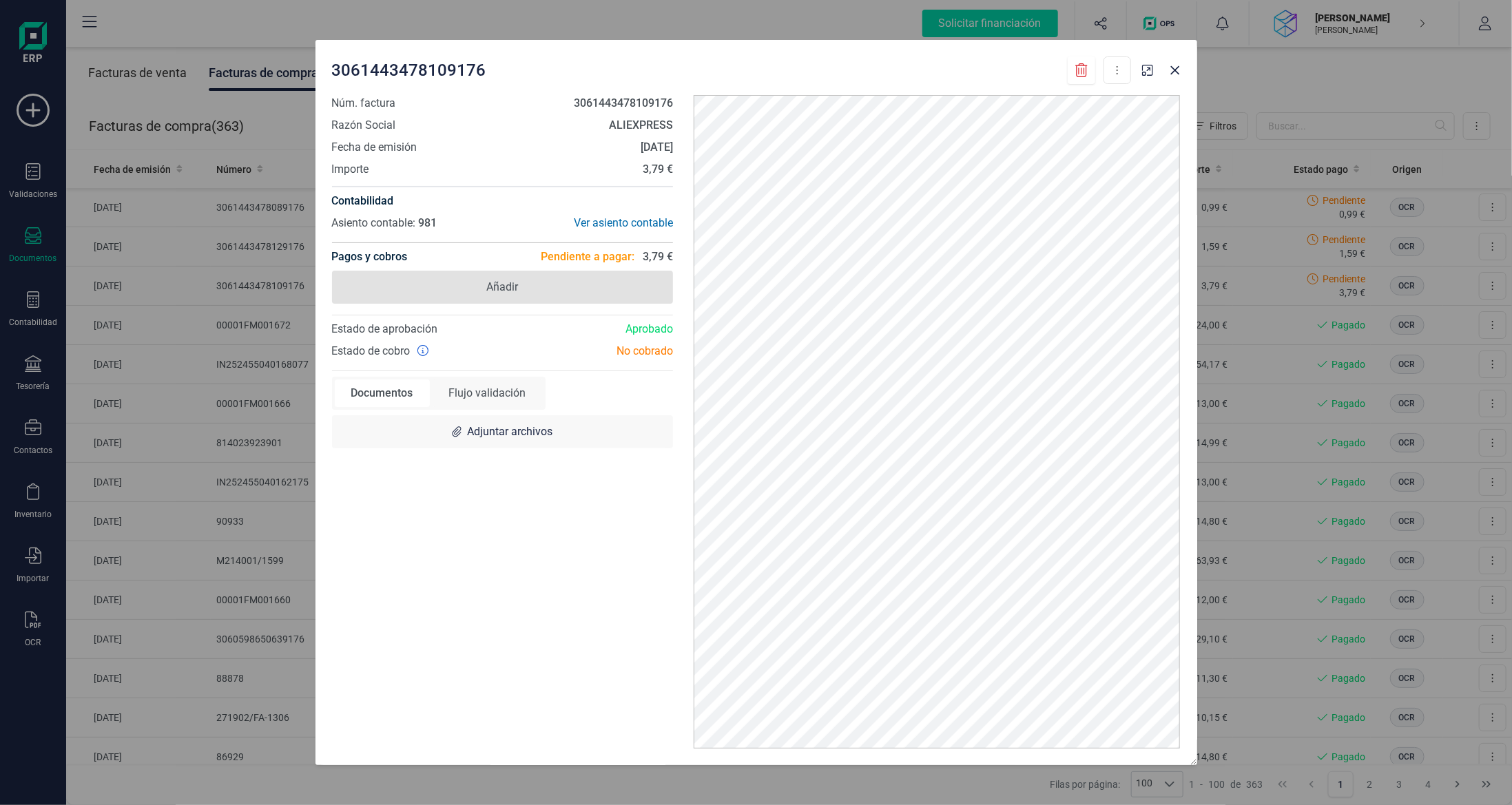
click at [599, 284] on span "Añadir" at bounding box center [503, 287] width 341 height 33
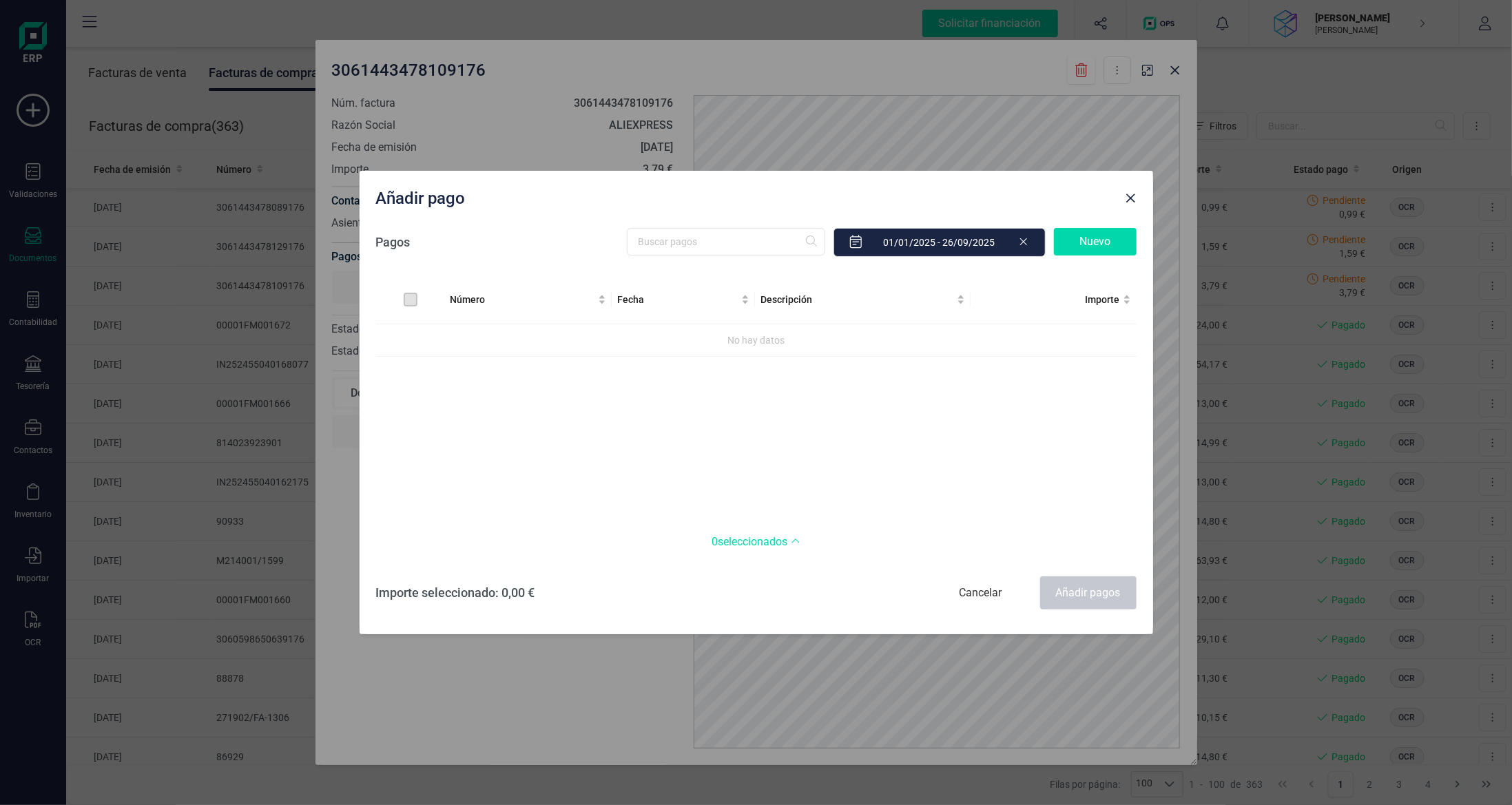
click at [1075, 245] on div "Nuevo" at bounding box center [1095, 241] width 82 height 27
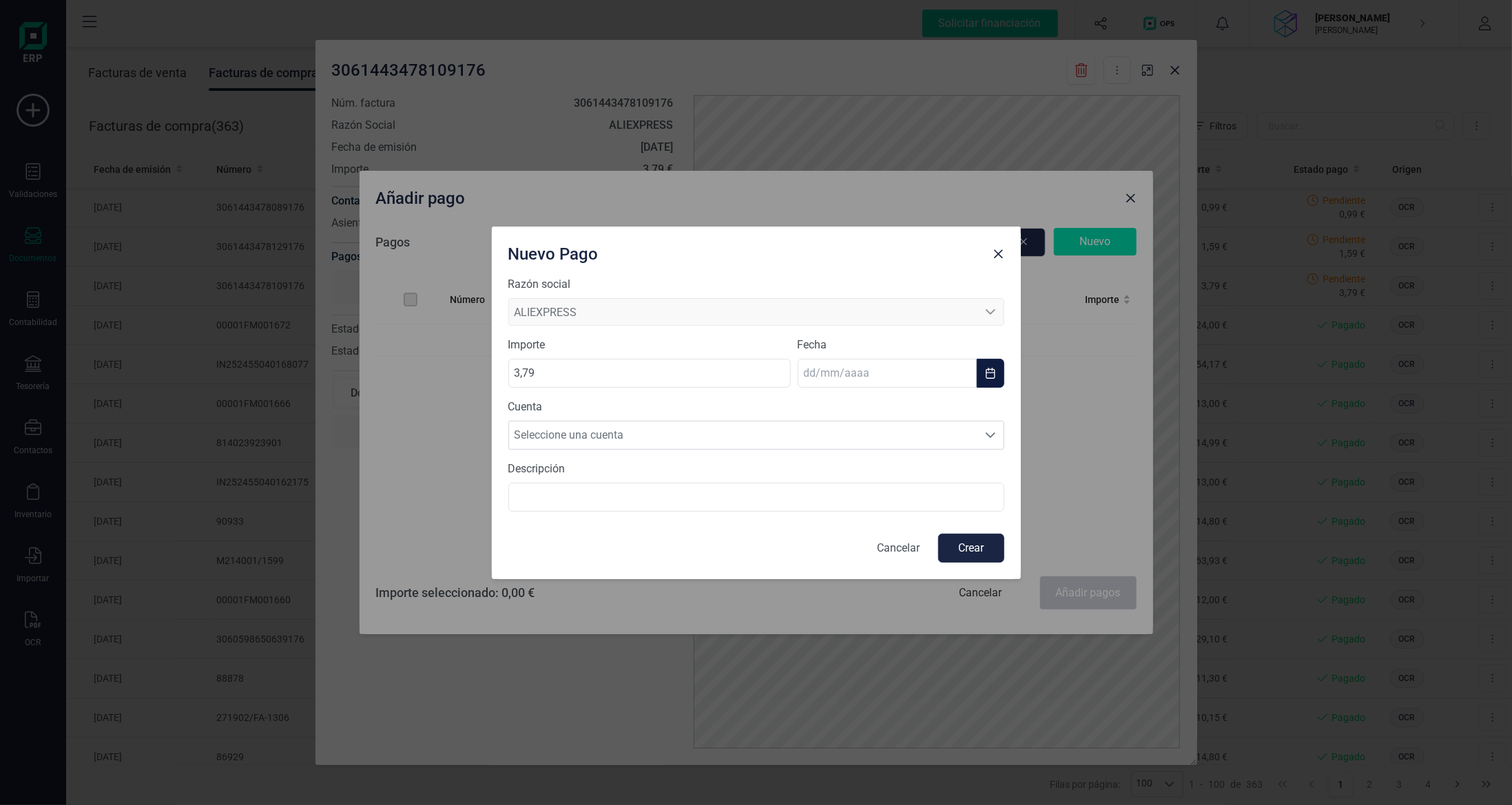
click at [884, 370] on input "text" at bounding box center [888, 372] width 179 height 29
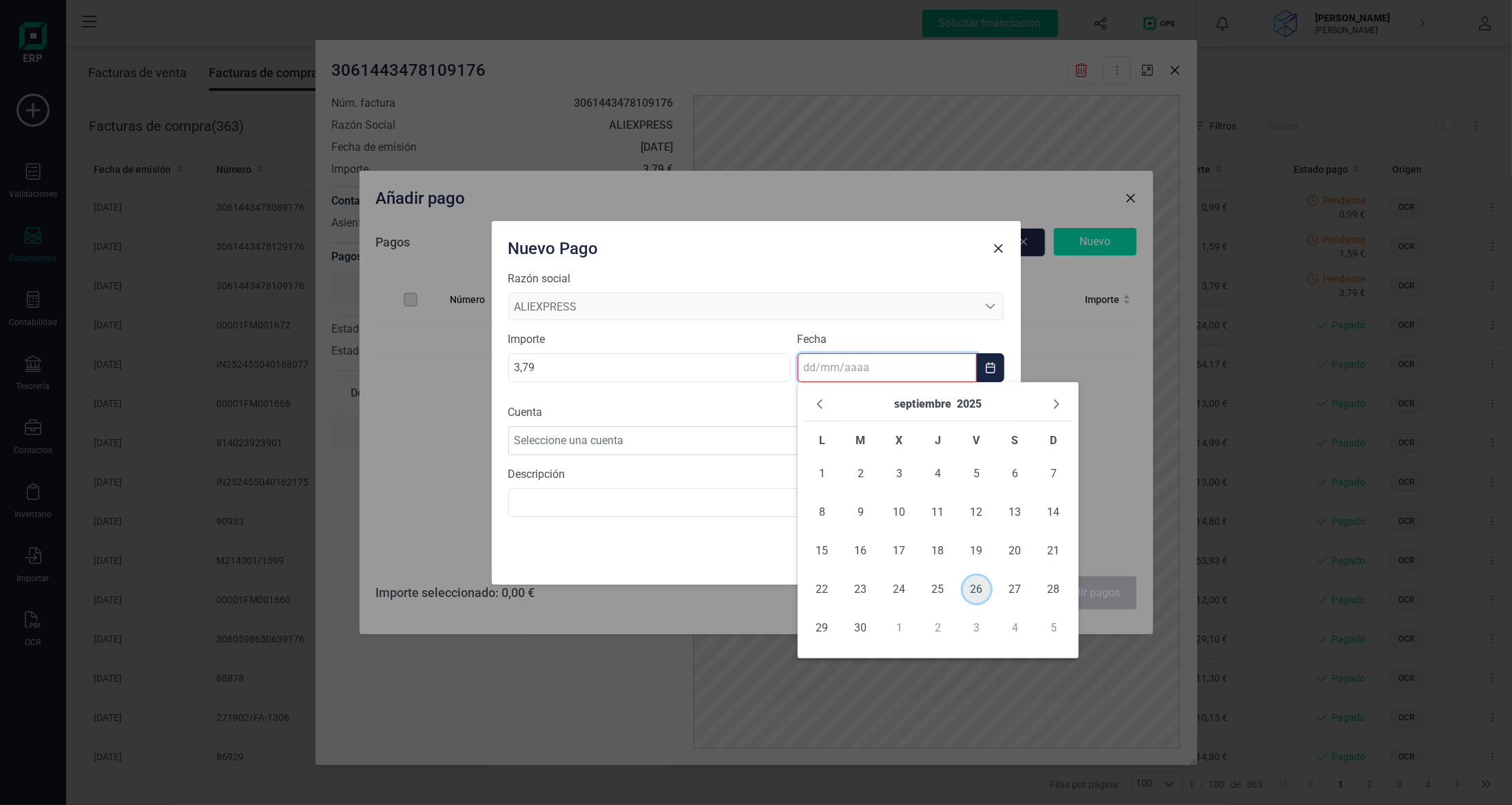
click at [976, 602] on span "26" at bounding box center [976, 589] width 27 height 27
type input "[DATE]"
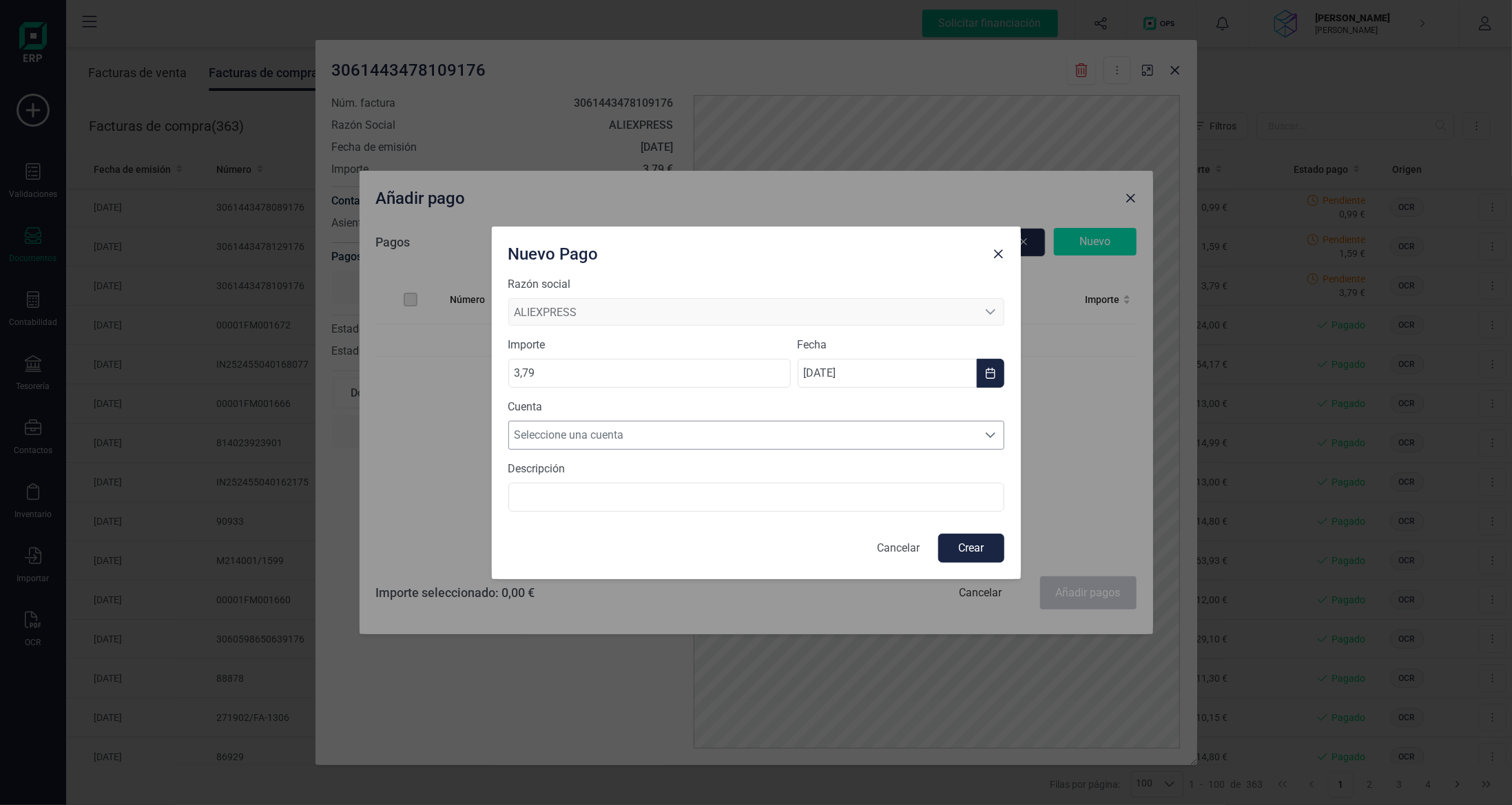
click at [815, 444] on span "Seleccione una cuenta" at bounding box center [743, 434] width 468 height 27
click at [792, 478] on li "[FINANCIAL_ID]" at bounding box center [756, 468] width 496 height 27
click at [976, 544] on button "Crear" at bounding box center [971, 548] width 66 height 29
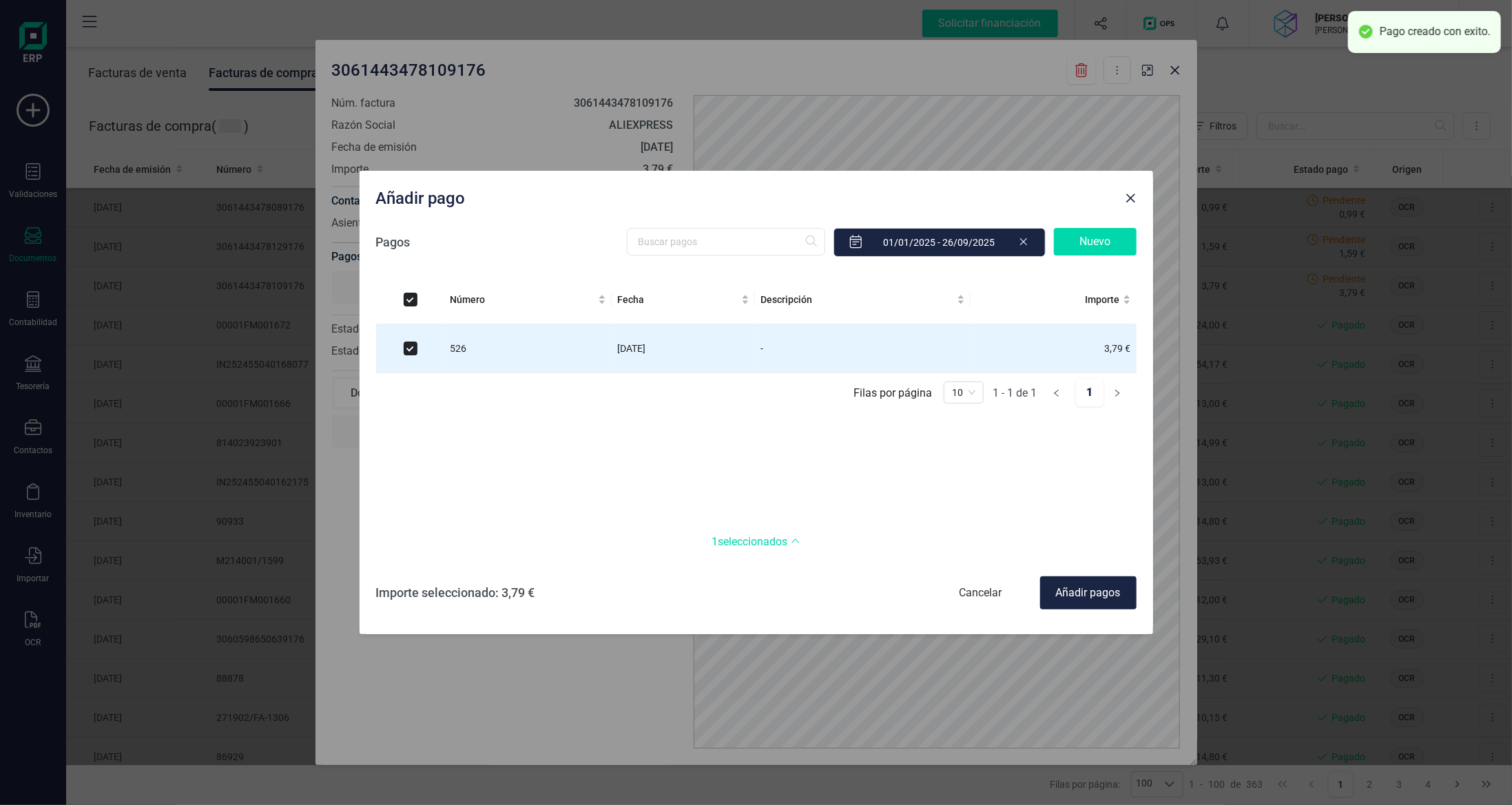
checkbox input "true"
click at [1095, 599] on div "Añadir pagos" at bounding box center [1088, 593] width 96 height 33
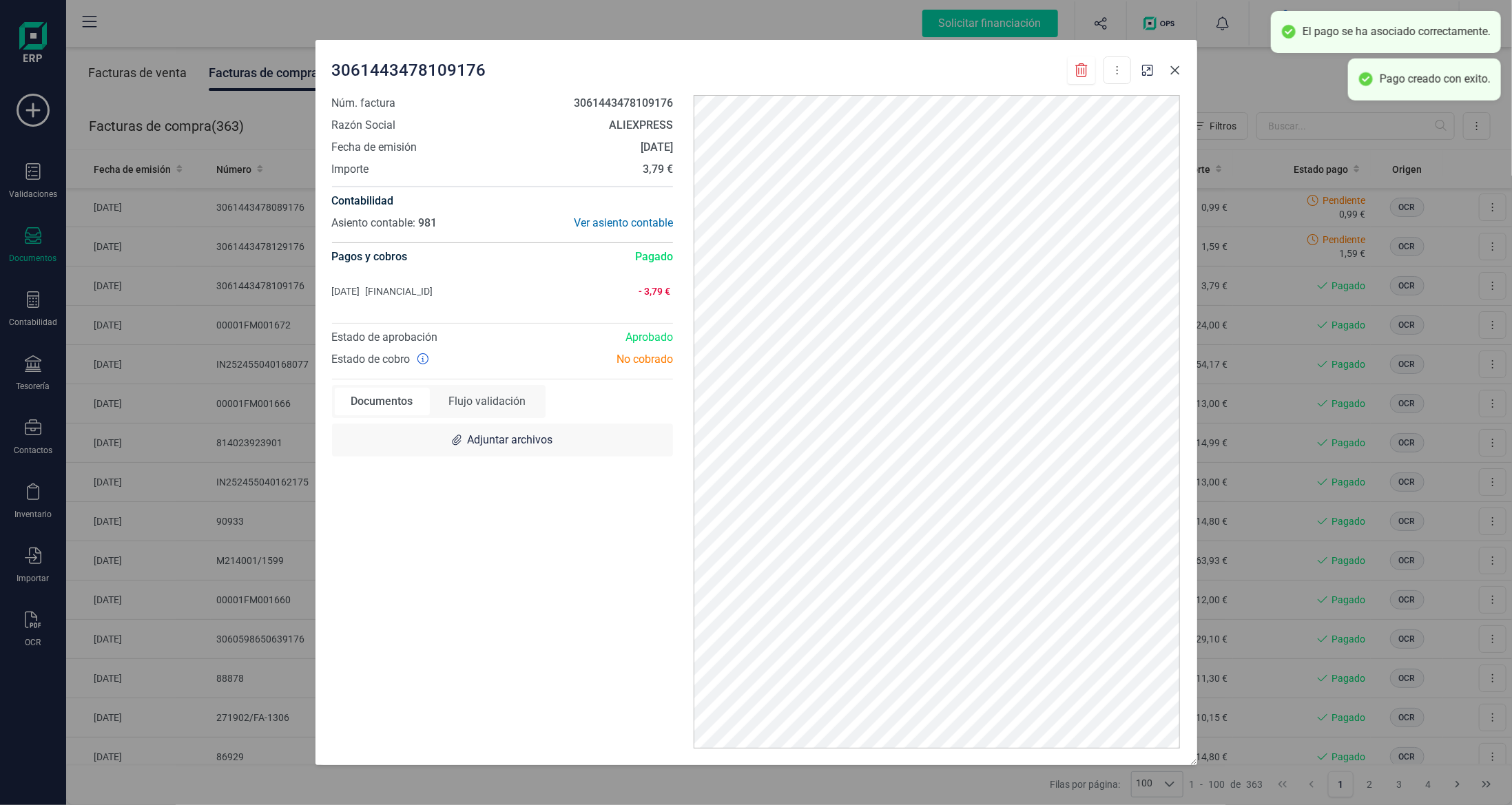
click at [1176, 69] on icon "Close" at bounding box center [1175, 70] width 9 height 9
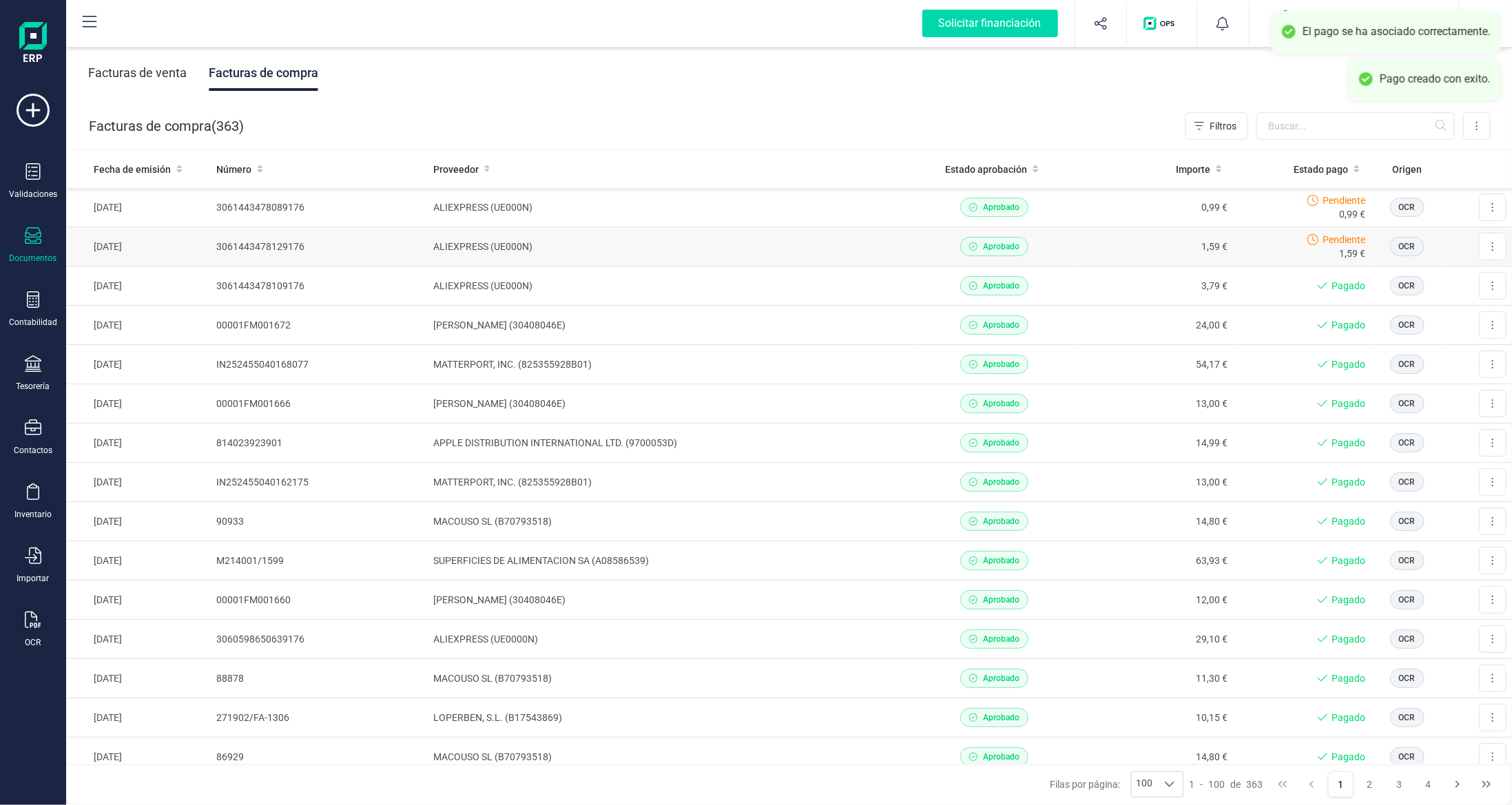
click at [1103, 239] on td "1,59 €" at bounding box center [1153, 247] width 159 height 39
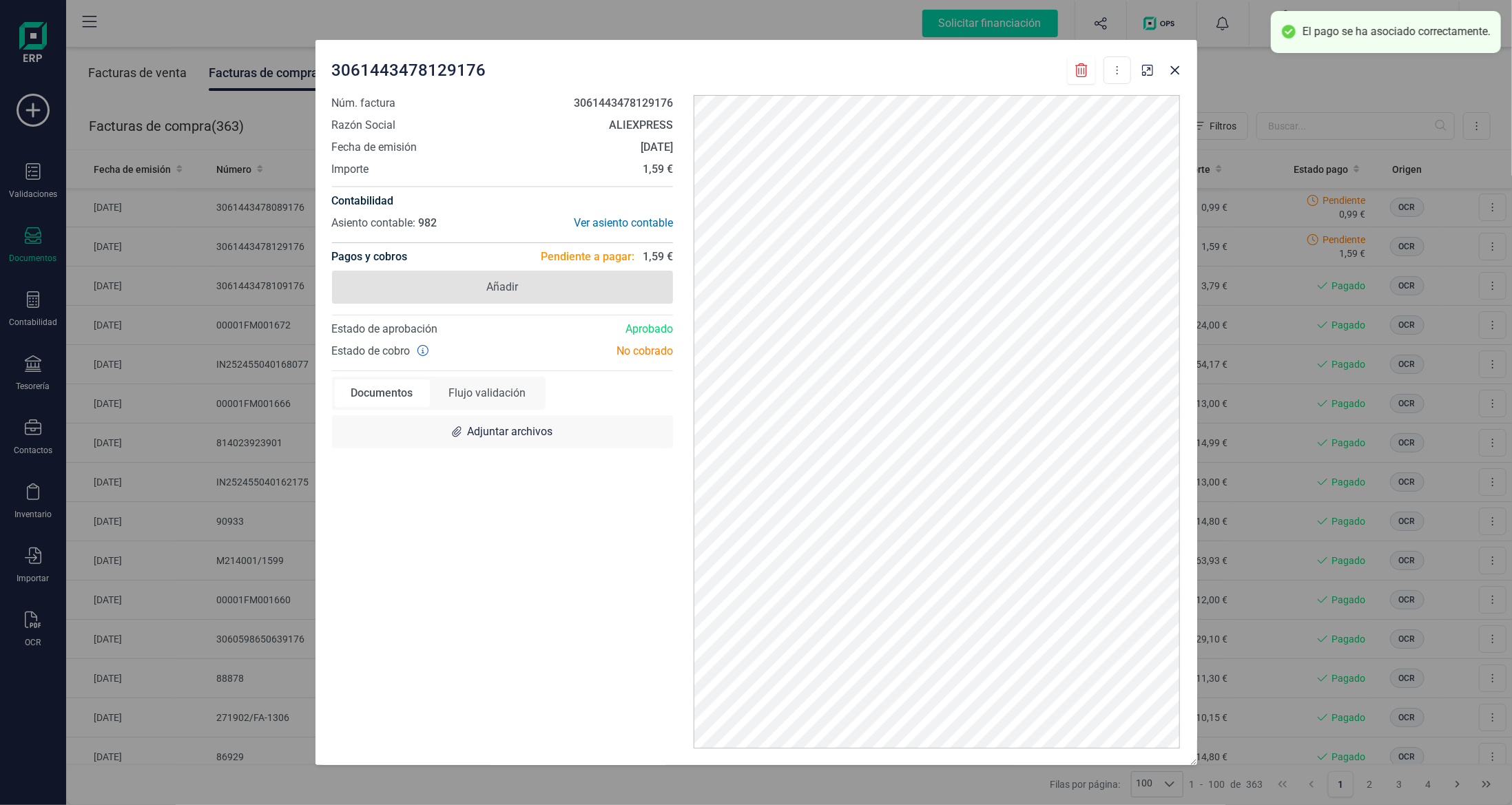
click at [601, 294] on span "Añadir" at bounding box center [503, 287] width 341 height 33
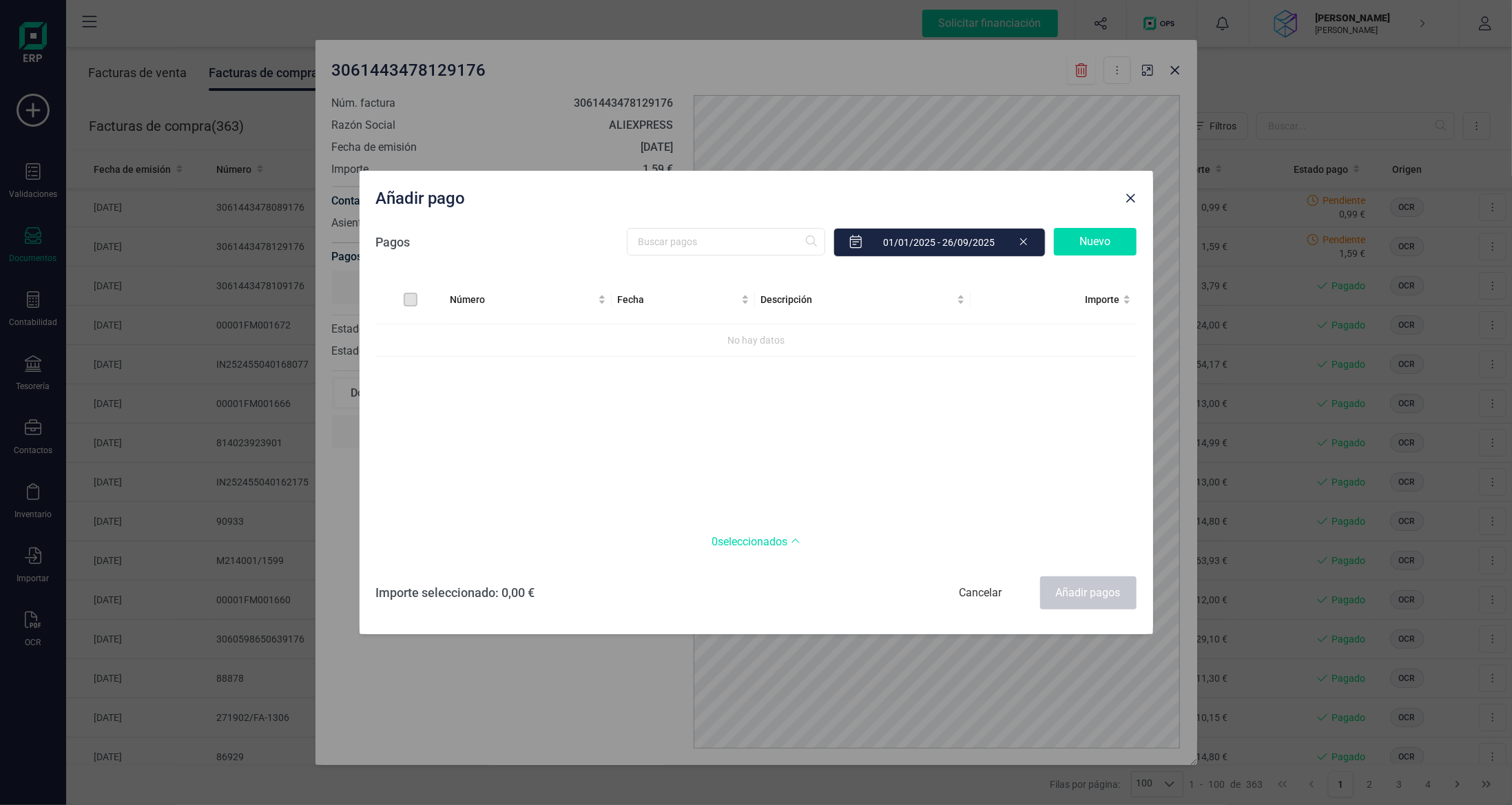
click at [1099, 233] on div "Nuevo" at bounding box center [1095, 241] width 82 height 27
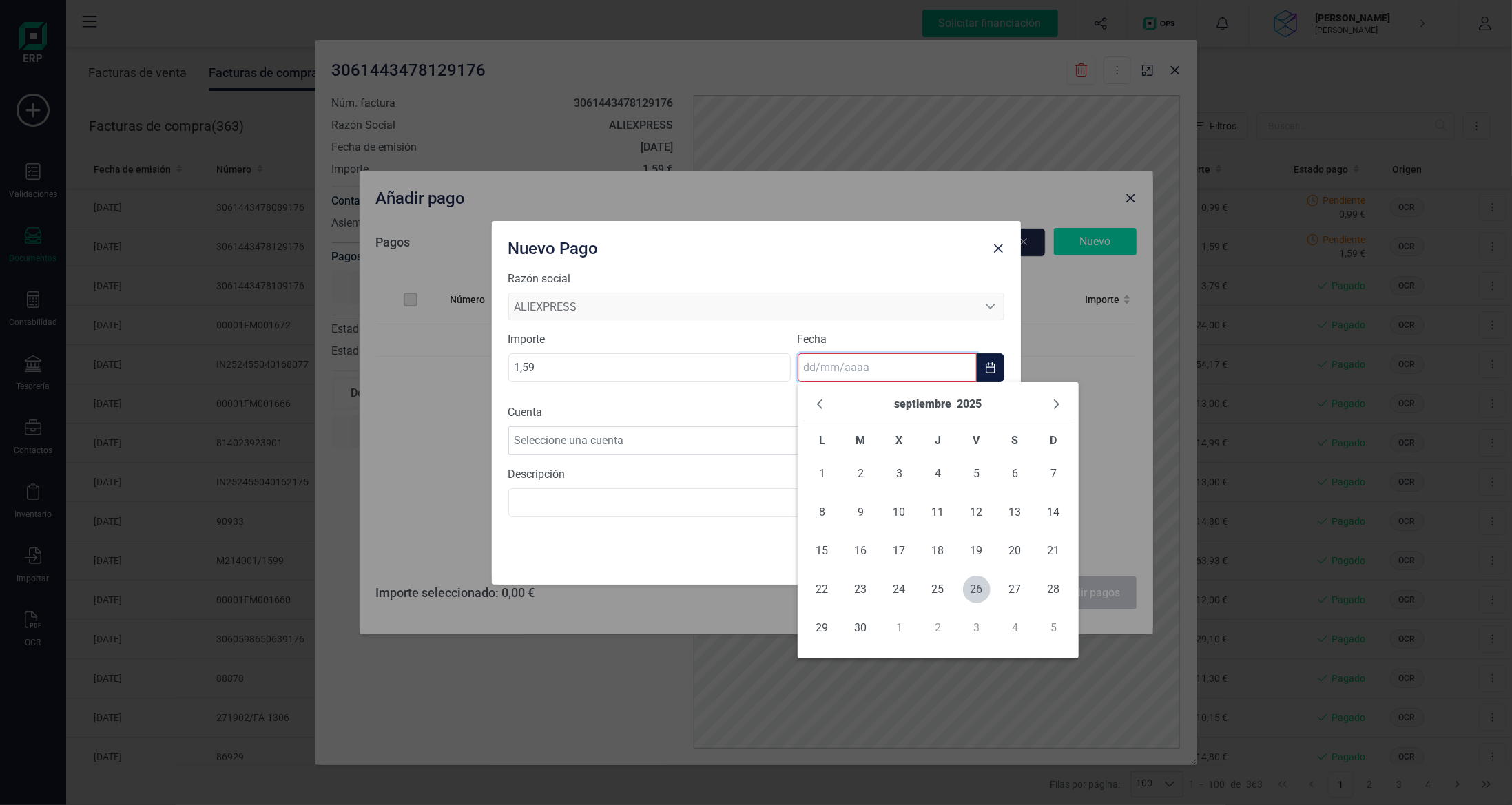
click at [904, 375] on input "text" at bounding box center [888, 368] width 179 height 29
click at [976, 596] on span "26" at bounding box center [976, 589] width 27 height 27
type input "[DATE]"
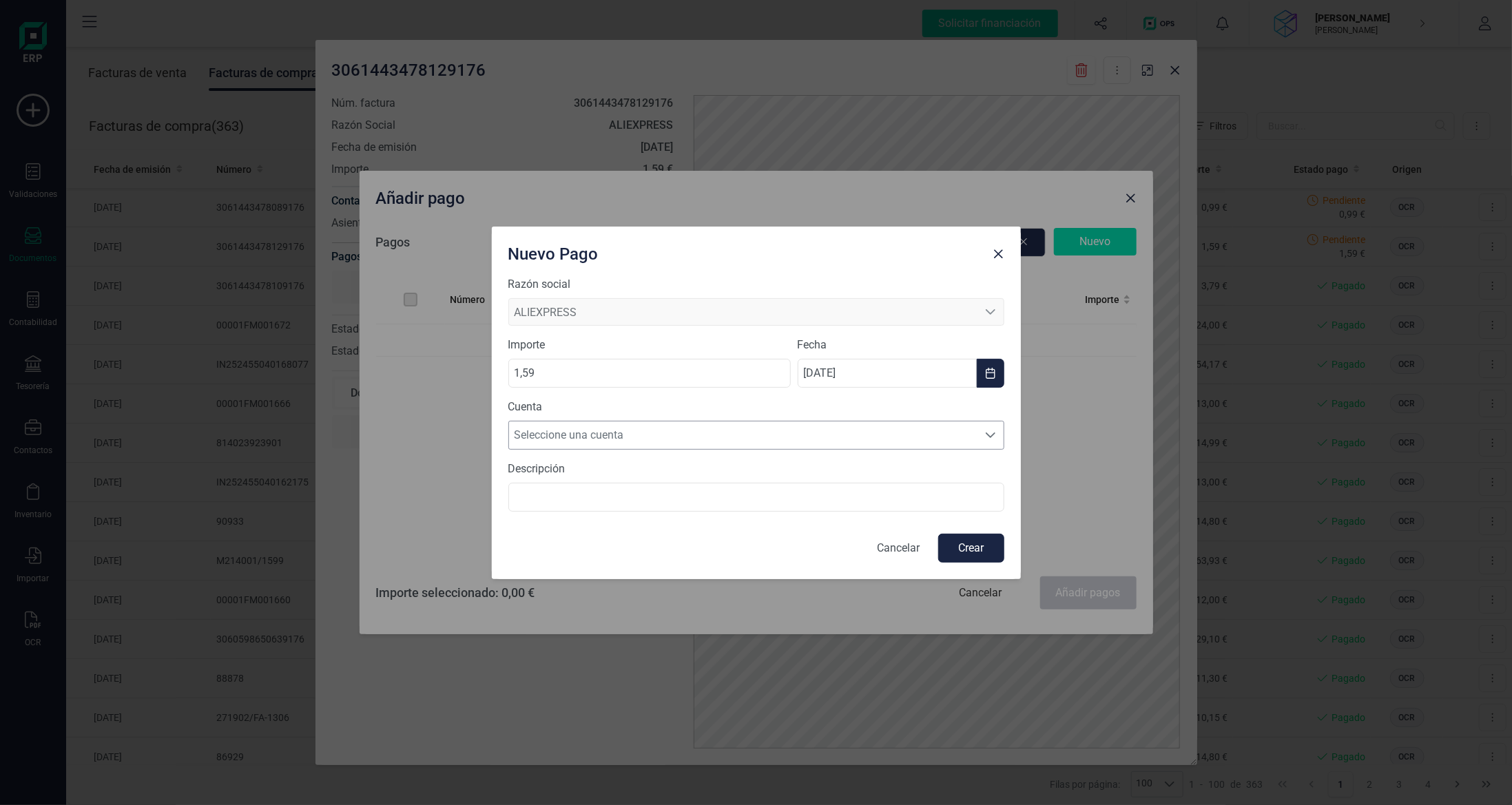
click at [829, 421] on div "Seleccione una cuenta Seleccione una cuenta" at bounding box center [756, 435] width 496 height 29
click at [827, 461] on li "[FINANCIAL_ID]" at bounding box center [756, 468] width 496 height 27
click at [956, 537] on button "Crear" at bounding box center [971, 548] width 66 height 29
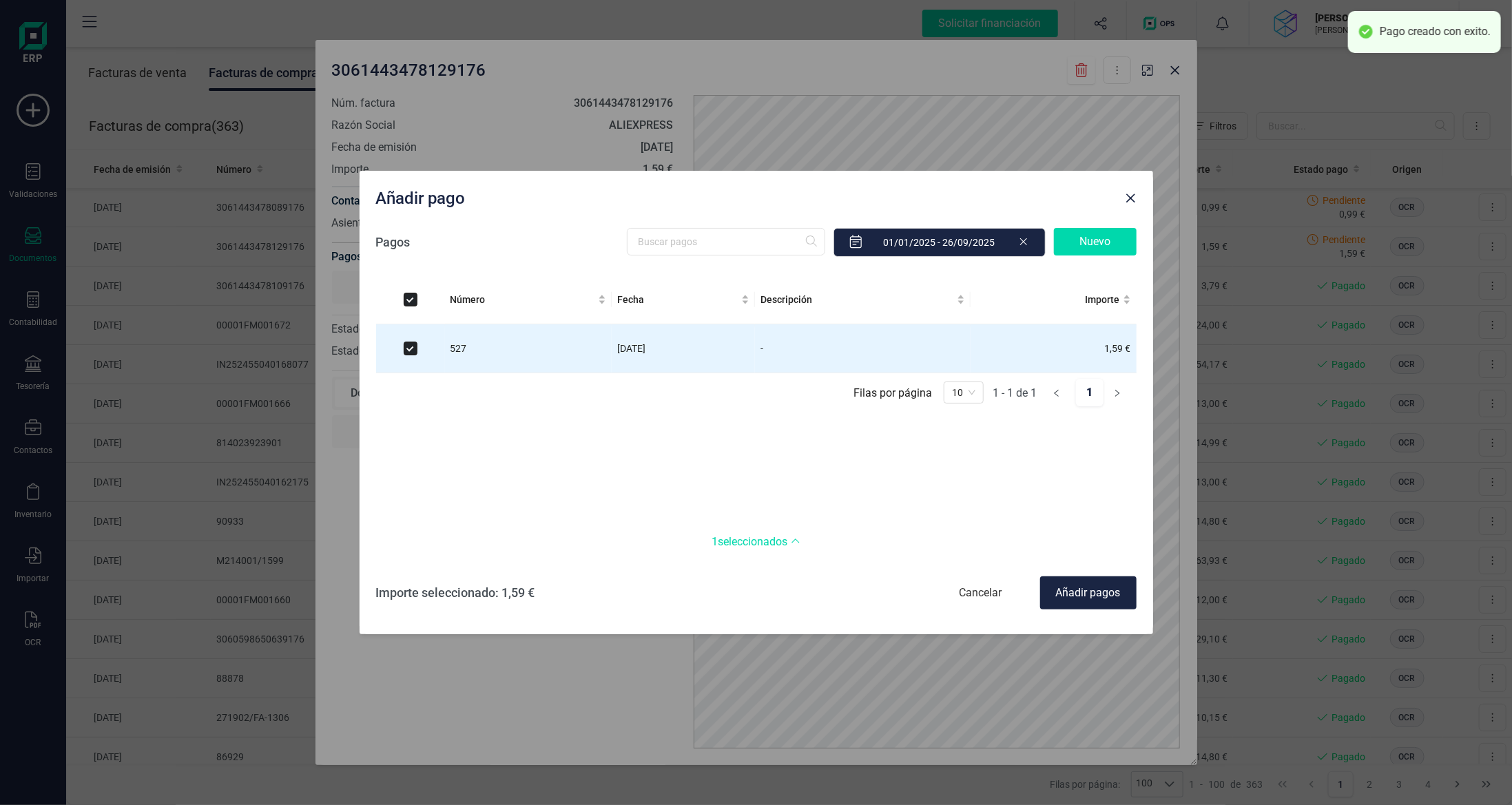
click at [1097, 592] on div "Añadir pagos" at bounding box center [1088, 593] width 96 height 33
checkbox input "false"
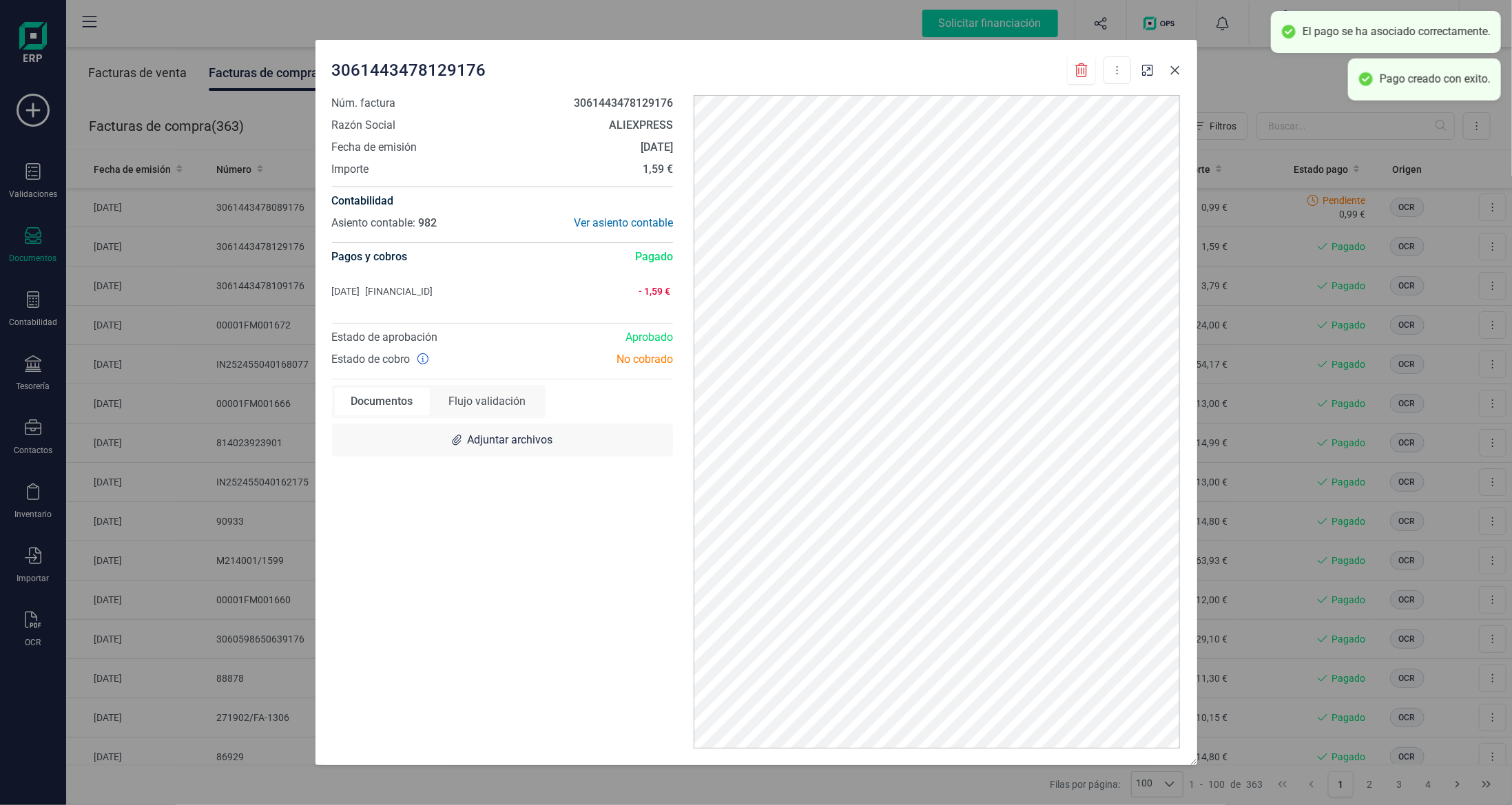
click at [1170, 71] on icon "Close" at bounding box center [1175, 70] width 11 height 11
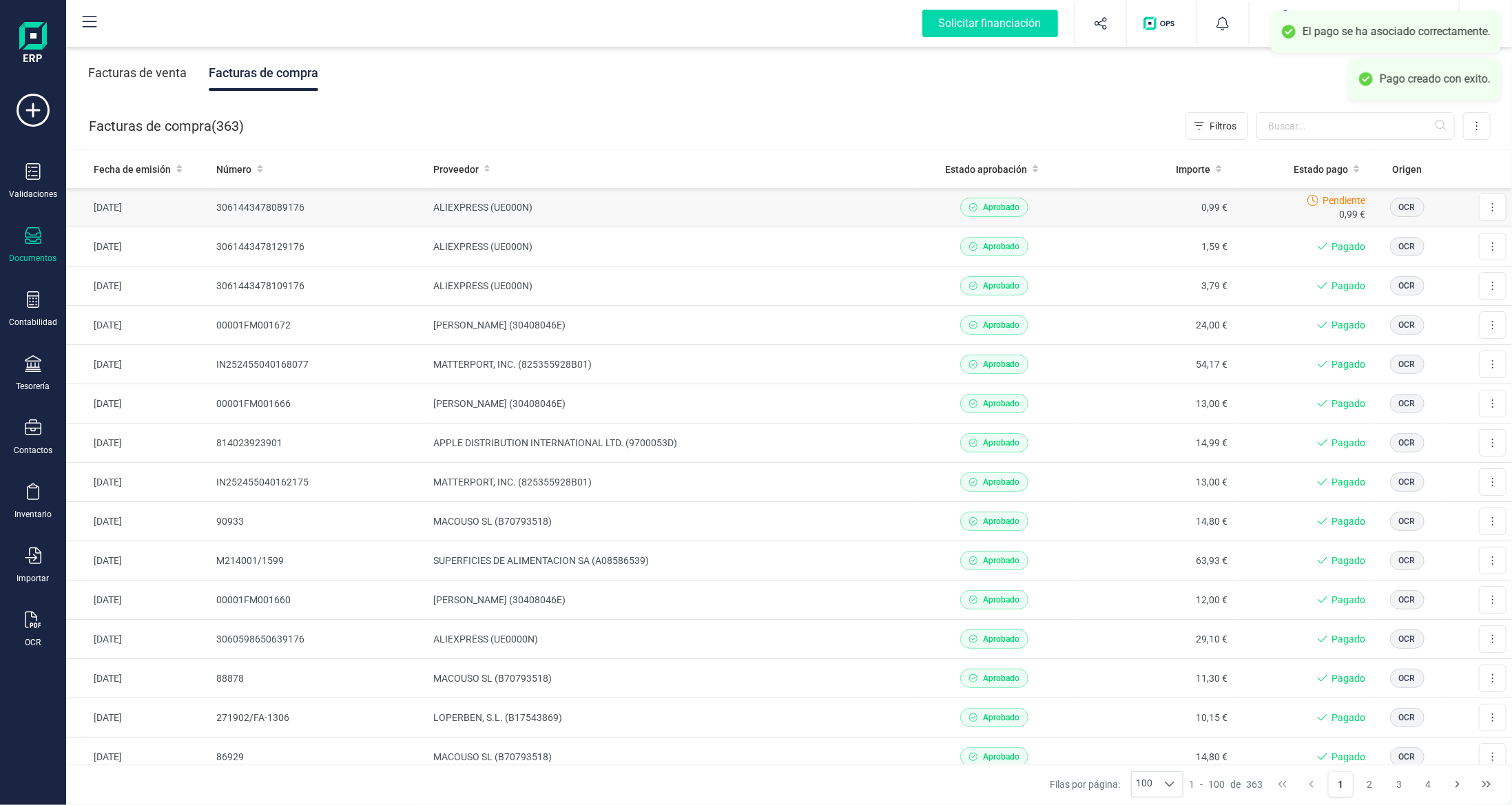
click at [846, 201] on td "ALIEXPRESS (UE000N)" at bounding box center [671, 208] width 488 height 39
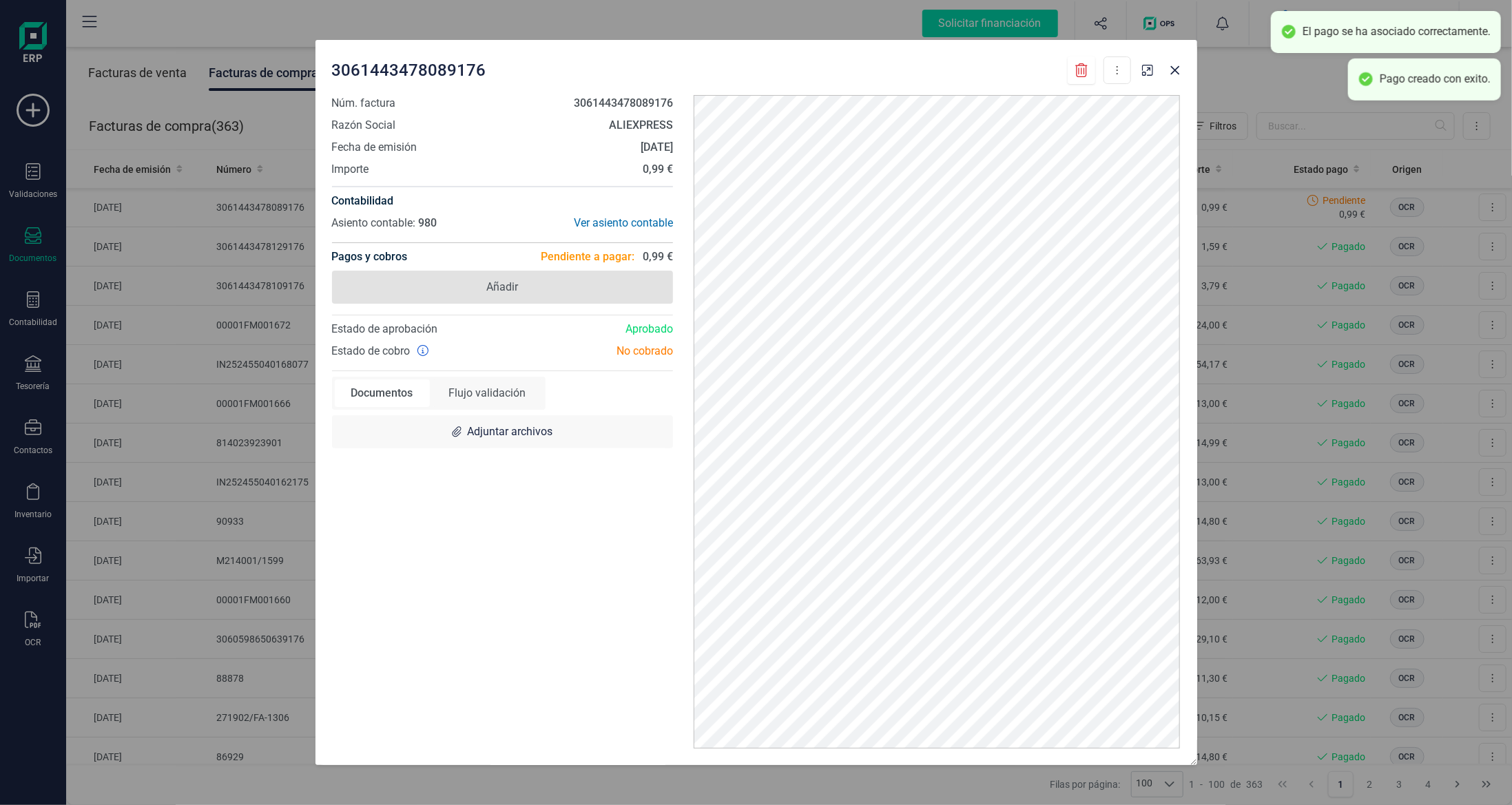
click at [595, 290] on span "Añadir" at bounding box center [503, 287] width 341 height 33
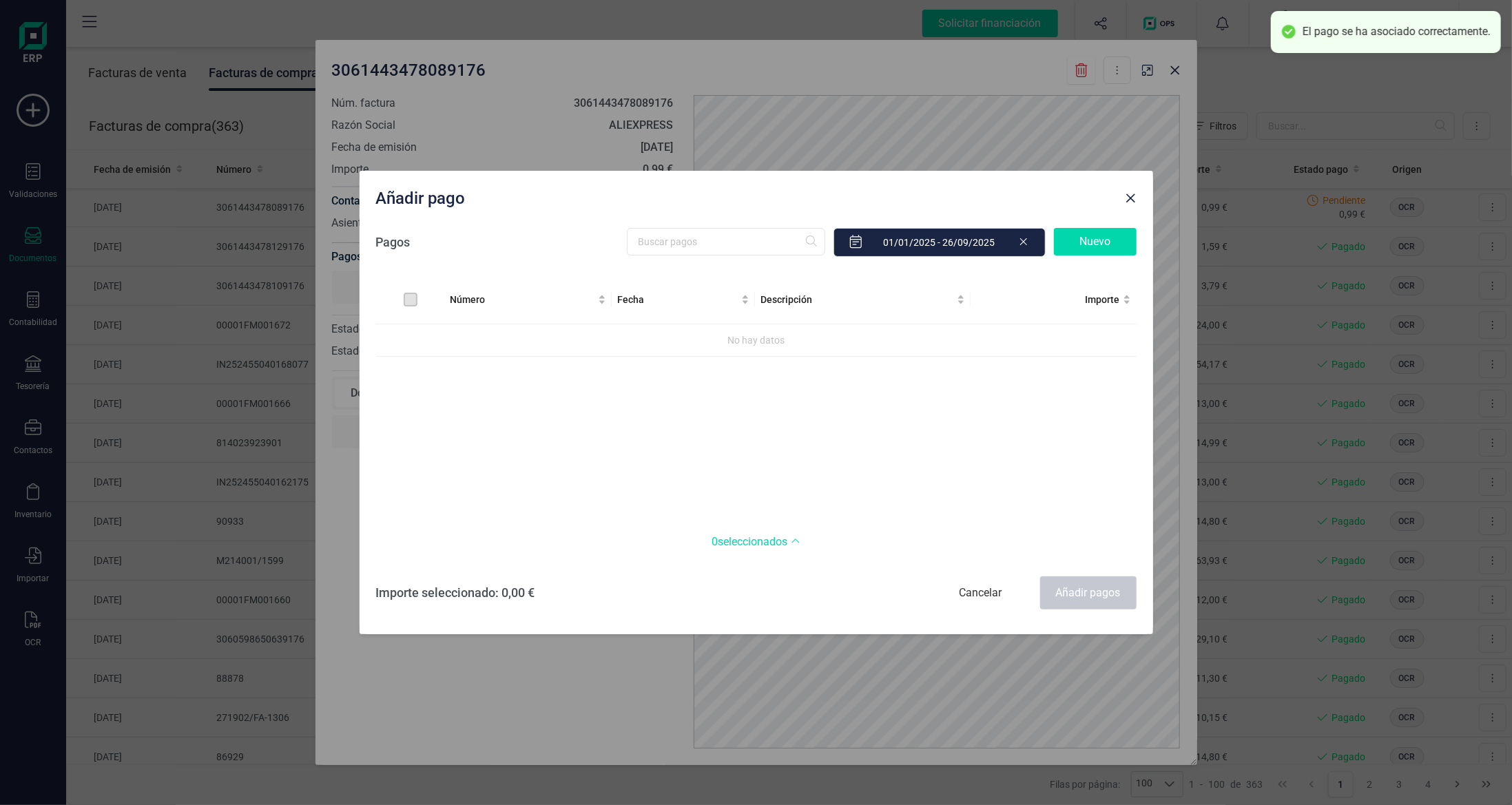
click at [1088, 231] on div "Nuevo" at bounding box center [1095, 241] width 82 height 27
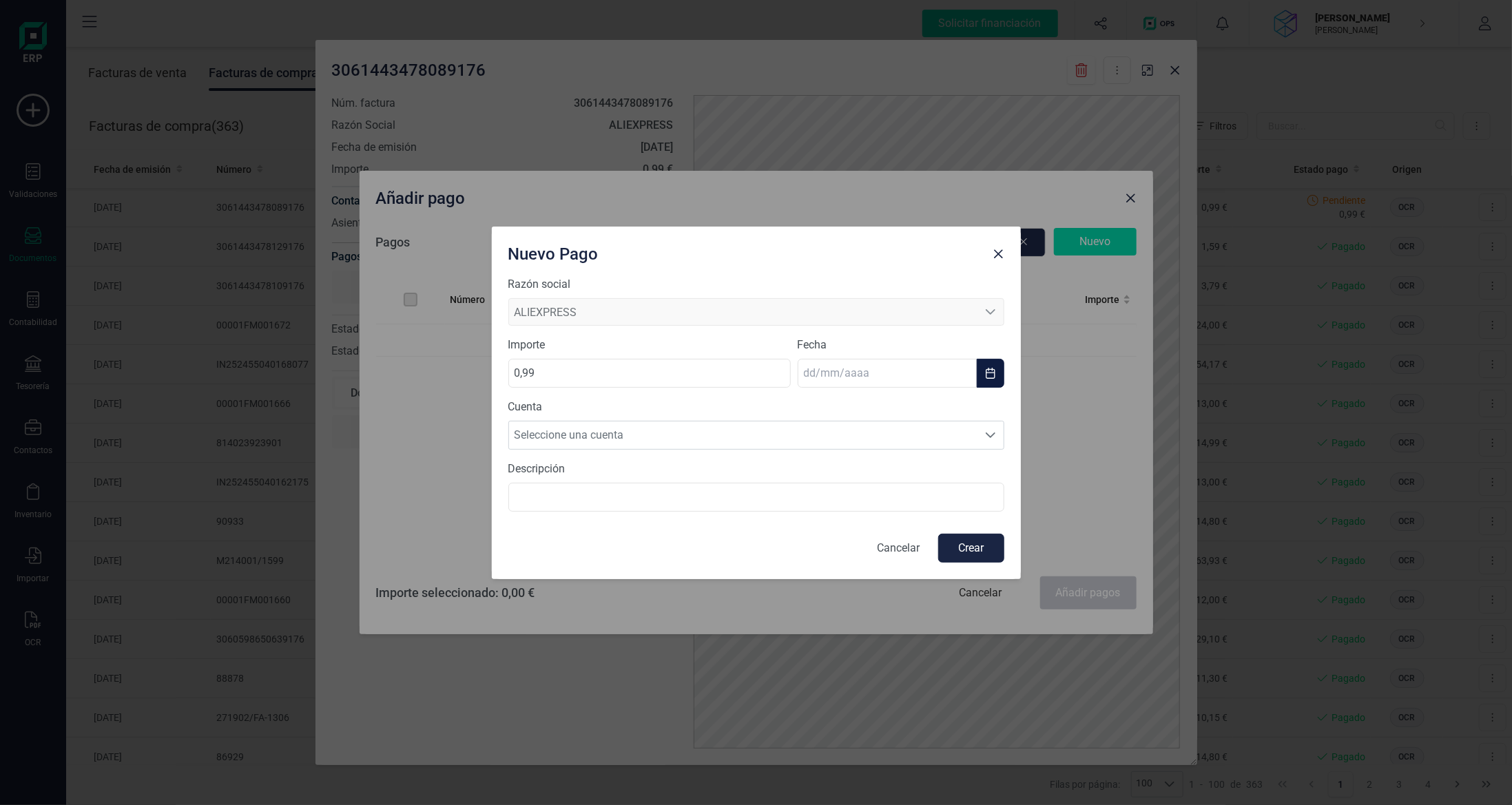
click at [923, 379] on input "text" at bounding box center [888, 372] width 179 height 29
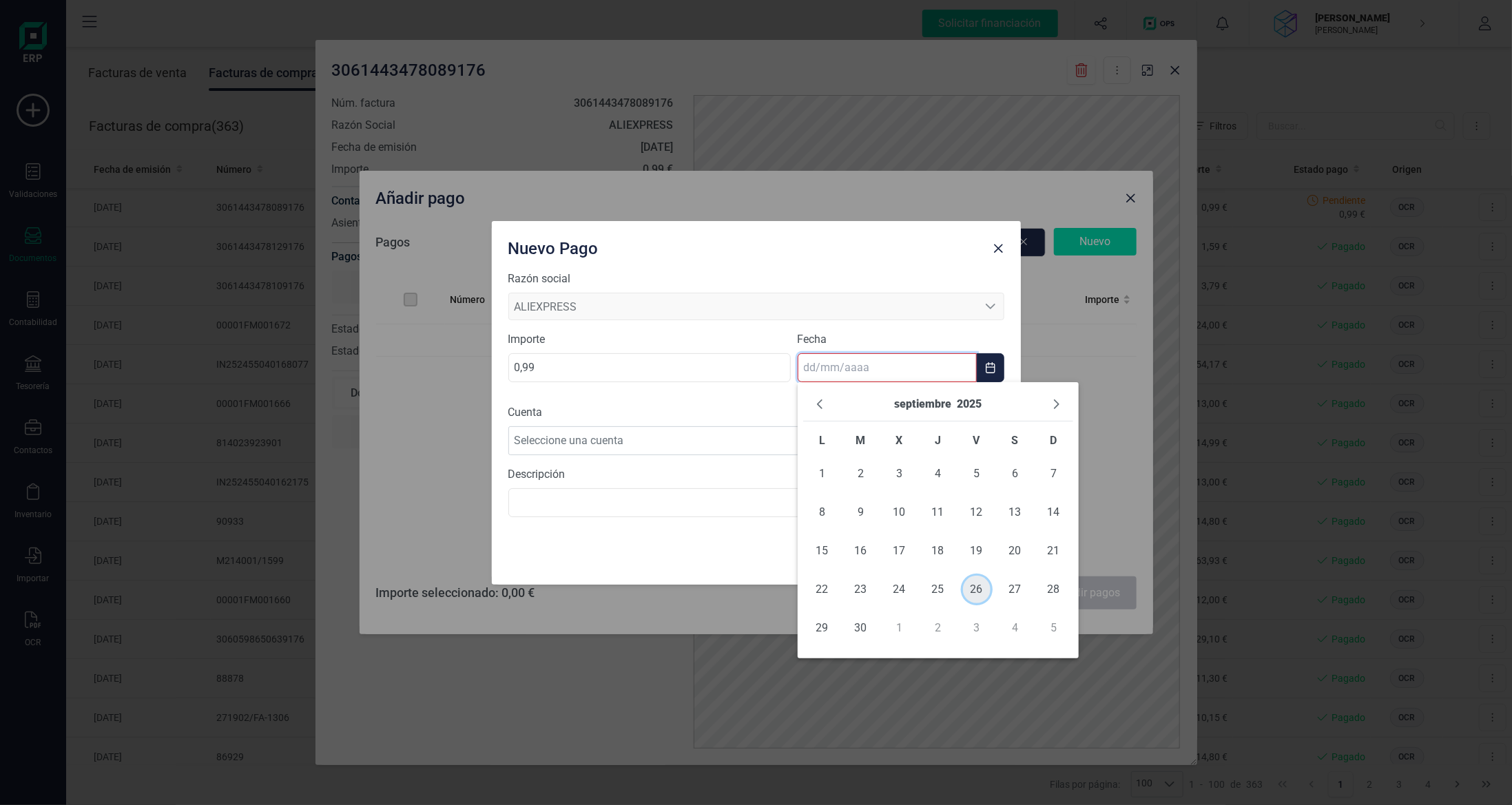
click at [978, 590] on span "26" at bounding box center [976, 589] width 27 height 27
type input "[DATE]"
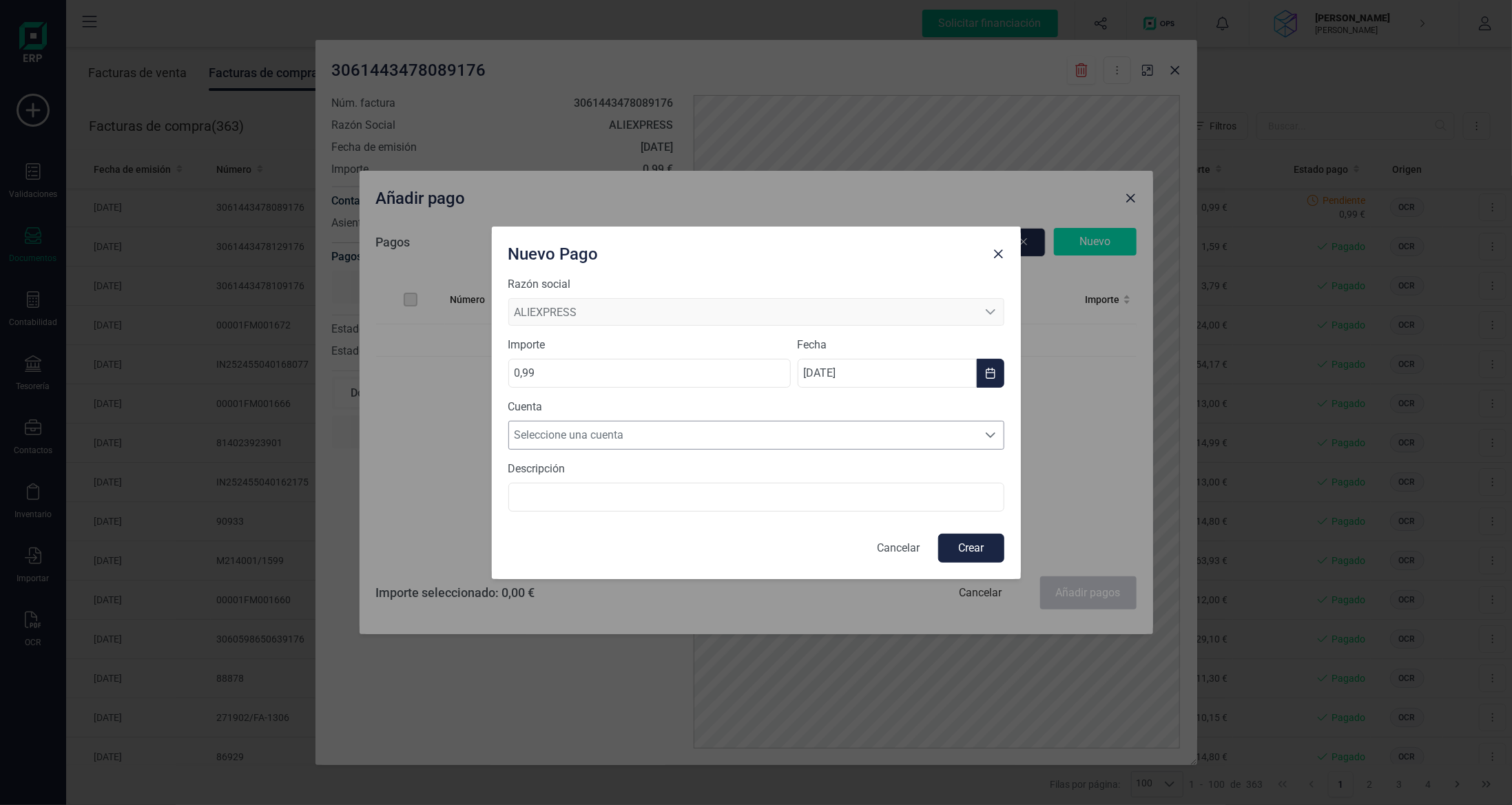
click at [783, 437] on span "Seleccione una cuenta" at bounding box center [743, 434] width 468 height 27
click at [800, 473] on li "[FINANCIAL_ID]" at bounding box center [756, 468] width 496 height 27
click at [980, 549] on button "Crear" at bounding box center [971, 548] width 66 height 29
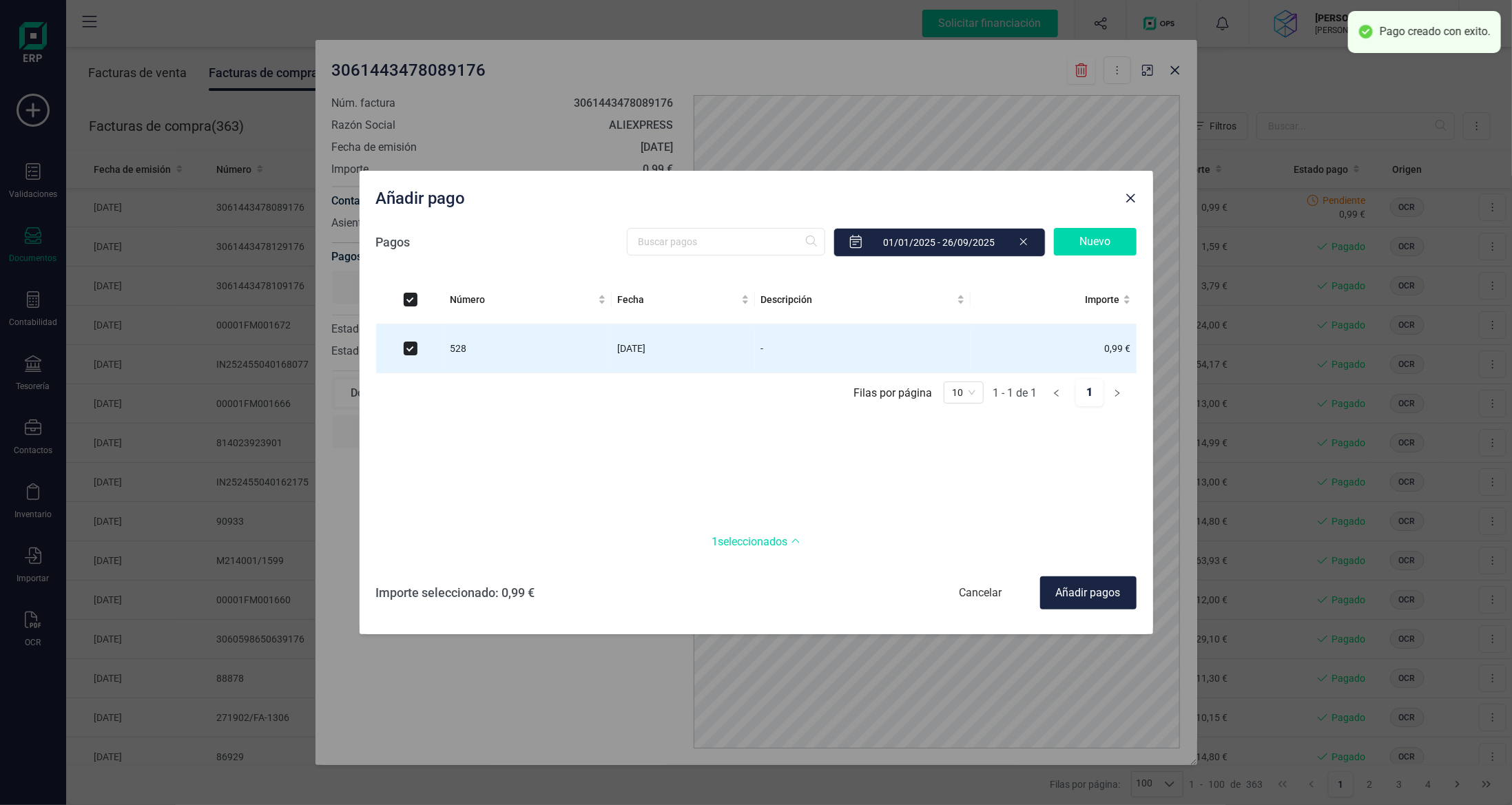
click at [1092, 592] on div "Añadir pagos" at bounding box center [1088, 593] width 96 height 33
checkbox input "false"
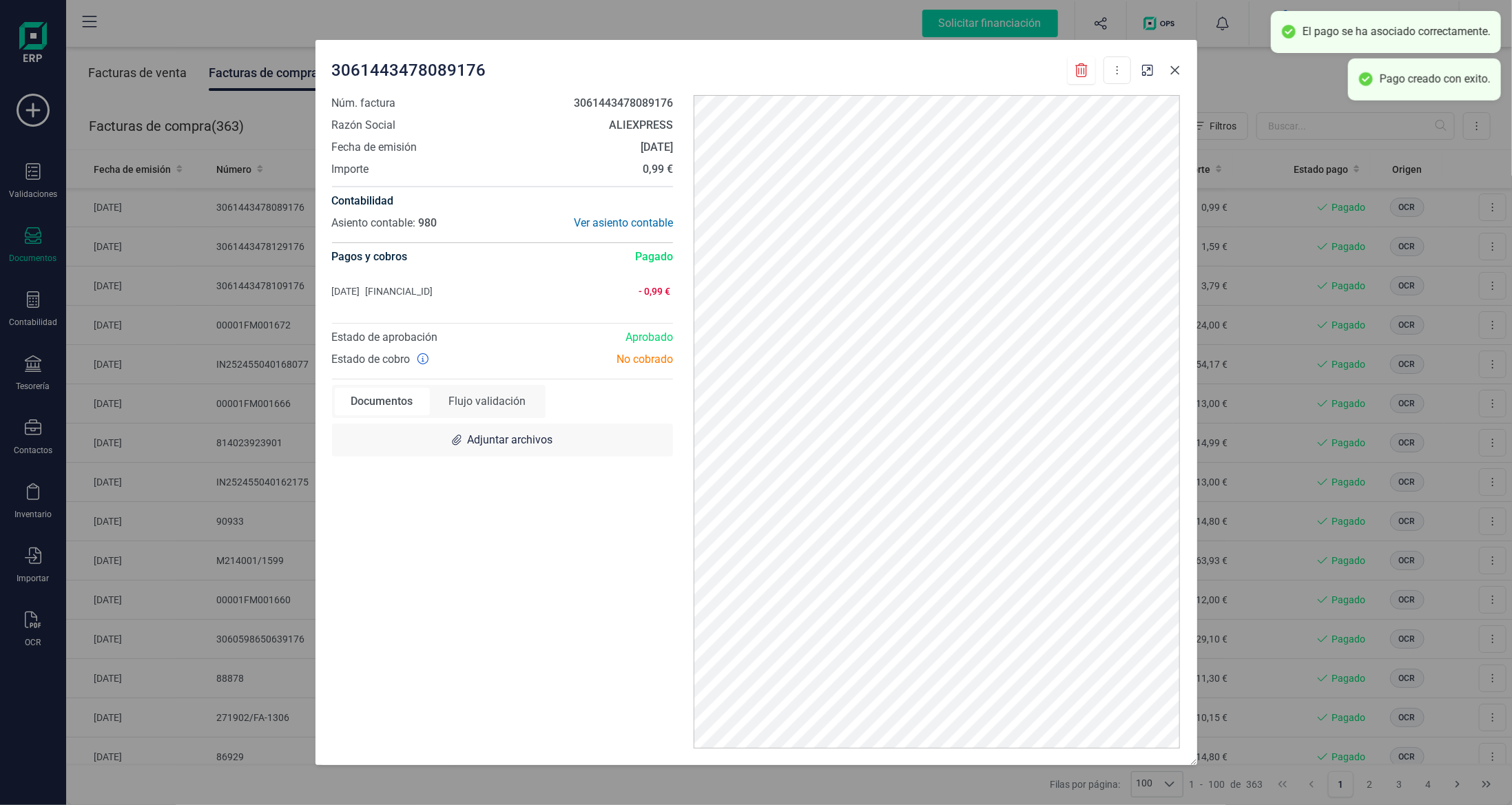
click at [1174, 71] on icon "Close" at bounding box center [1175, 70] width 9 height 9
